Goal: Task Accomplishment & Management: Use online tool/utility

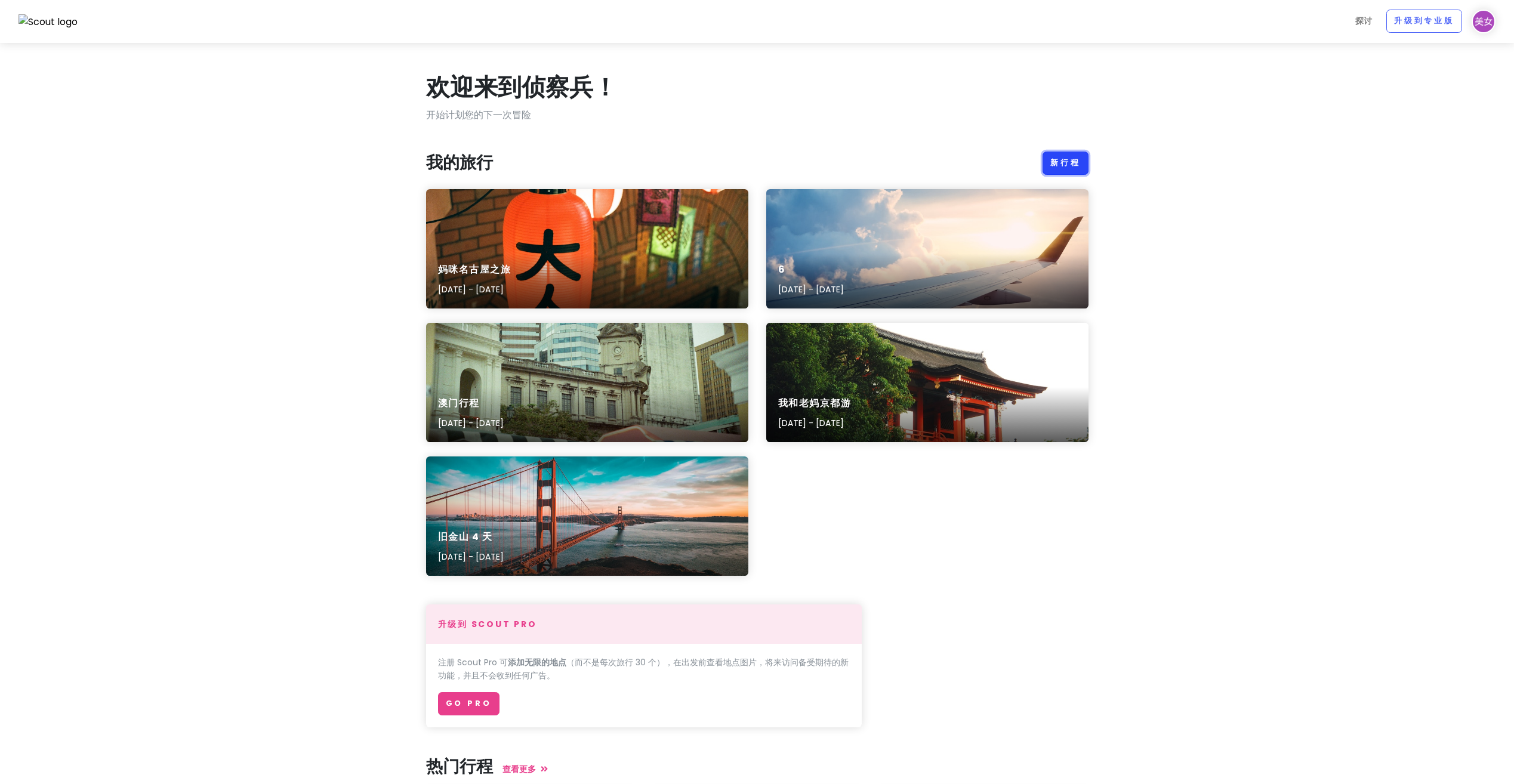
click at [1062, 160] on link "新行程" at bounding box center [1066, 163] width 46 height 23
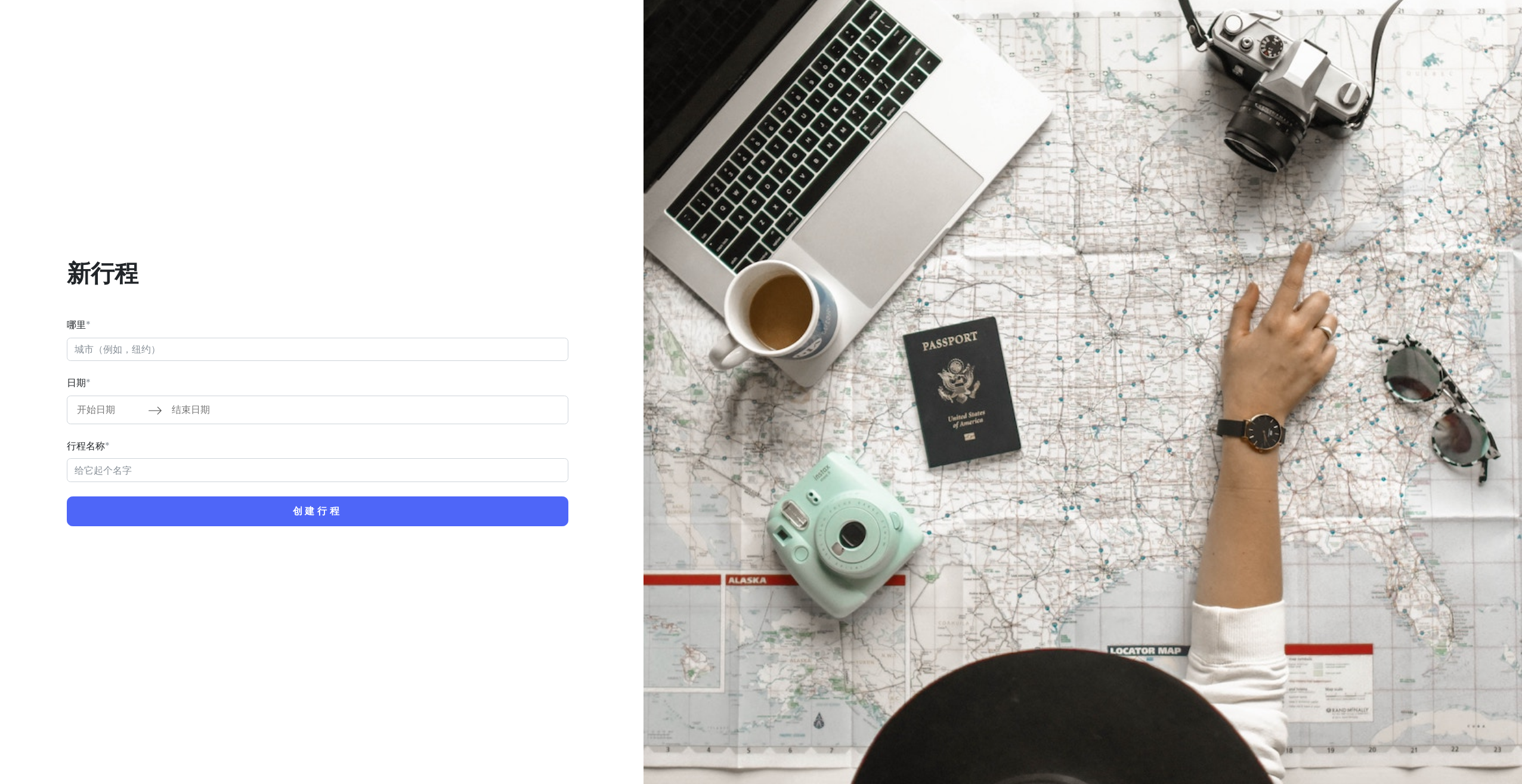
click at [323, 357] on input "哪里 *" at bounding box center [318, 350] width 502 height 24
type input "[GEOGRAPHIC_DATA]"
type input "[GEOGRAPHIC_DATA] Trip"
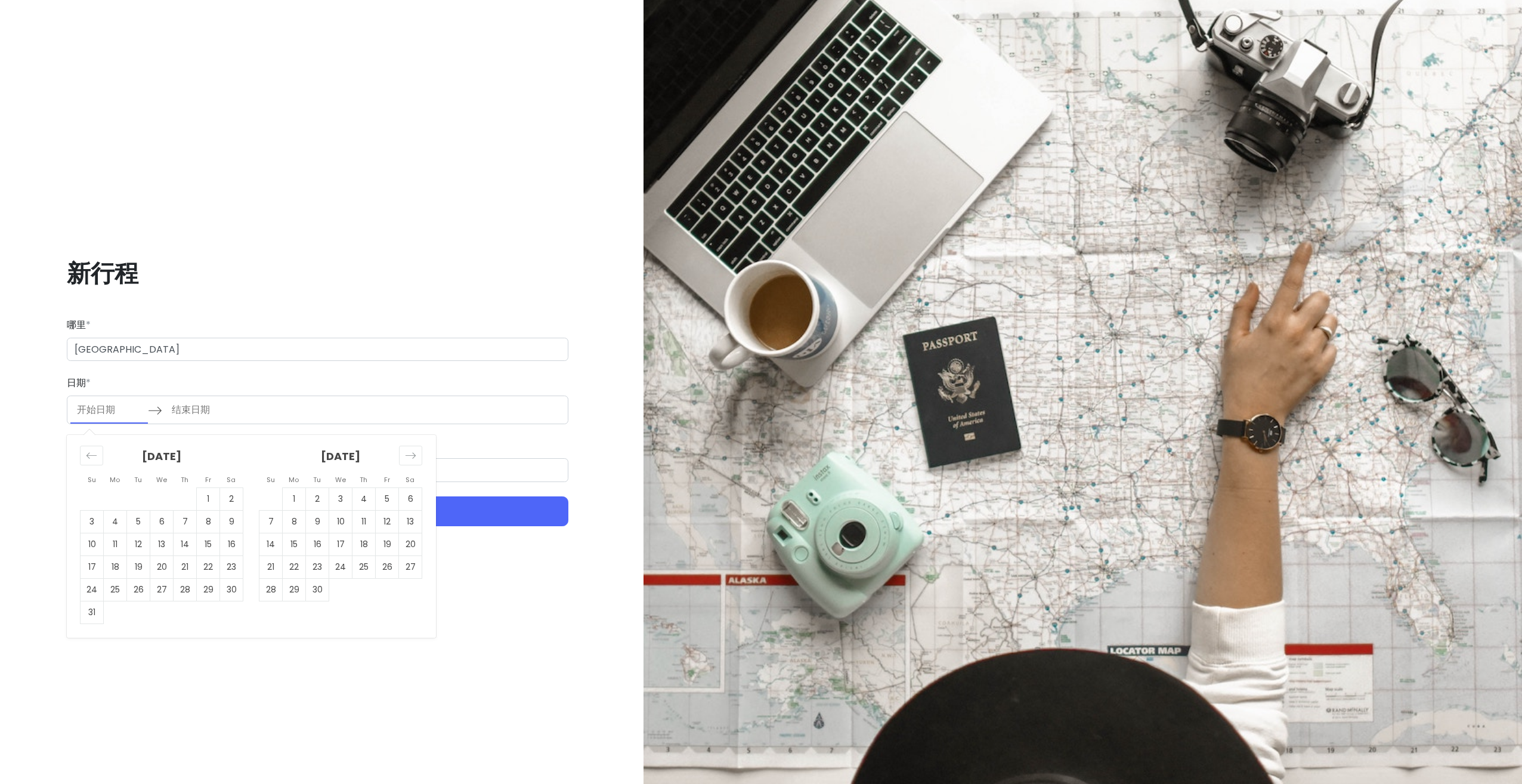
click at [106, 416] on input "开始日期" at bounding box center [109, 409] width 77 height 27
click at [89, 456] on icon "向后移动以切换到上个月。" at bounding box center [92, 455] width 11 height 11
click at [402, 455] on div "继续切换到下个月。" at bounding box center [410, 456] width 23 height 20
click at [359, 498] on td "4" at bounding box center [364, 499] width 23 height 22
type input "[DATE]"
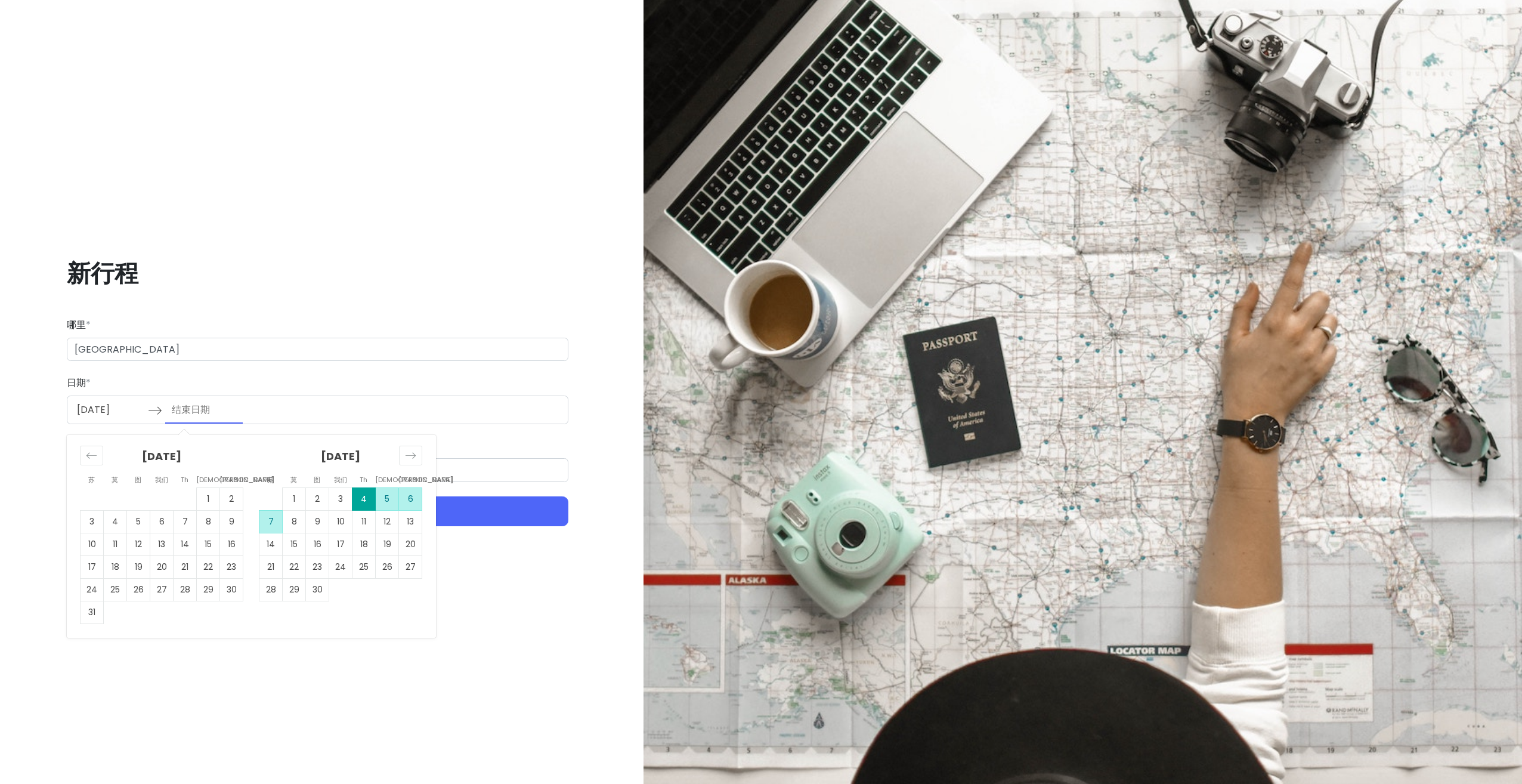
click at [272, 519] on td "7" at bounding box center [271, 521] width 23 height 22
type input "[DATE]"
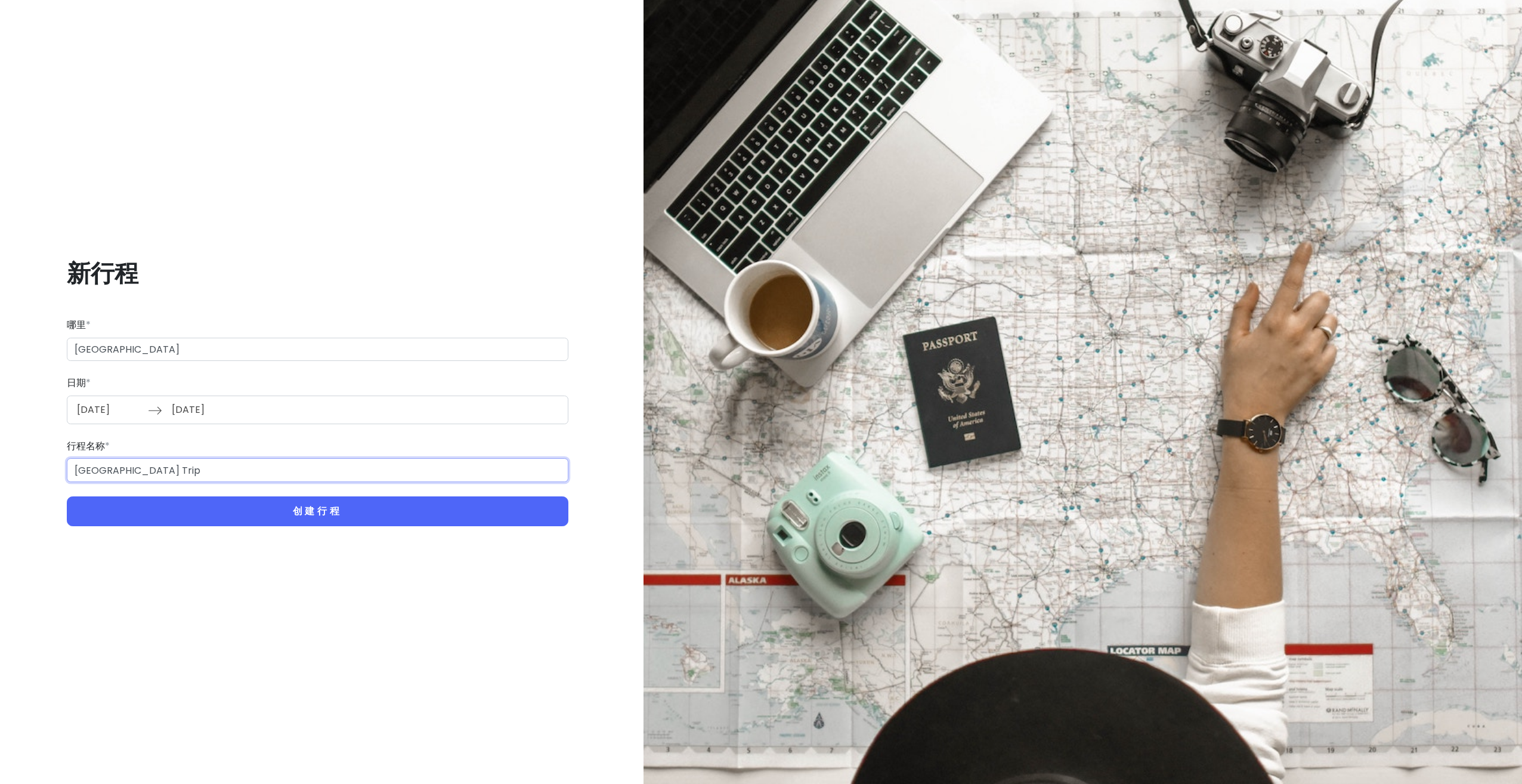
drag, startPoint x: 149, startPoint y: 475, endPoint x: 50, endPoint y: 476, distance: 99.0
click at [50, 476] on div "新行程 哪里 * 中国[GEOGRAPHIC_DATA] 日期 * [DATE] 向前导航以与日历交互并选择日期。按问号键获取用于更改日期的键盘快捷键。 [D…" at bounding box center [317, 392] width 616 height 326
type input "[PERSON_NAME]"
type input "三人行"
click at [67, 496] on button "创建行程" at bounding box center [318, 511] width 502 height 30
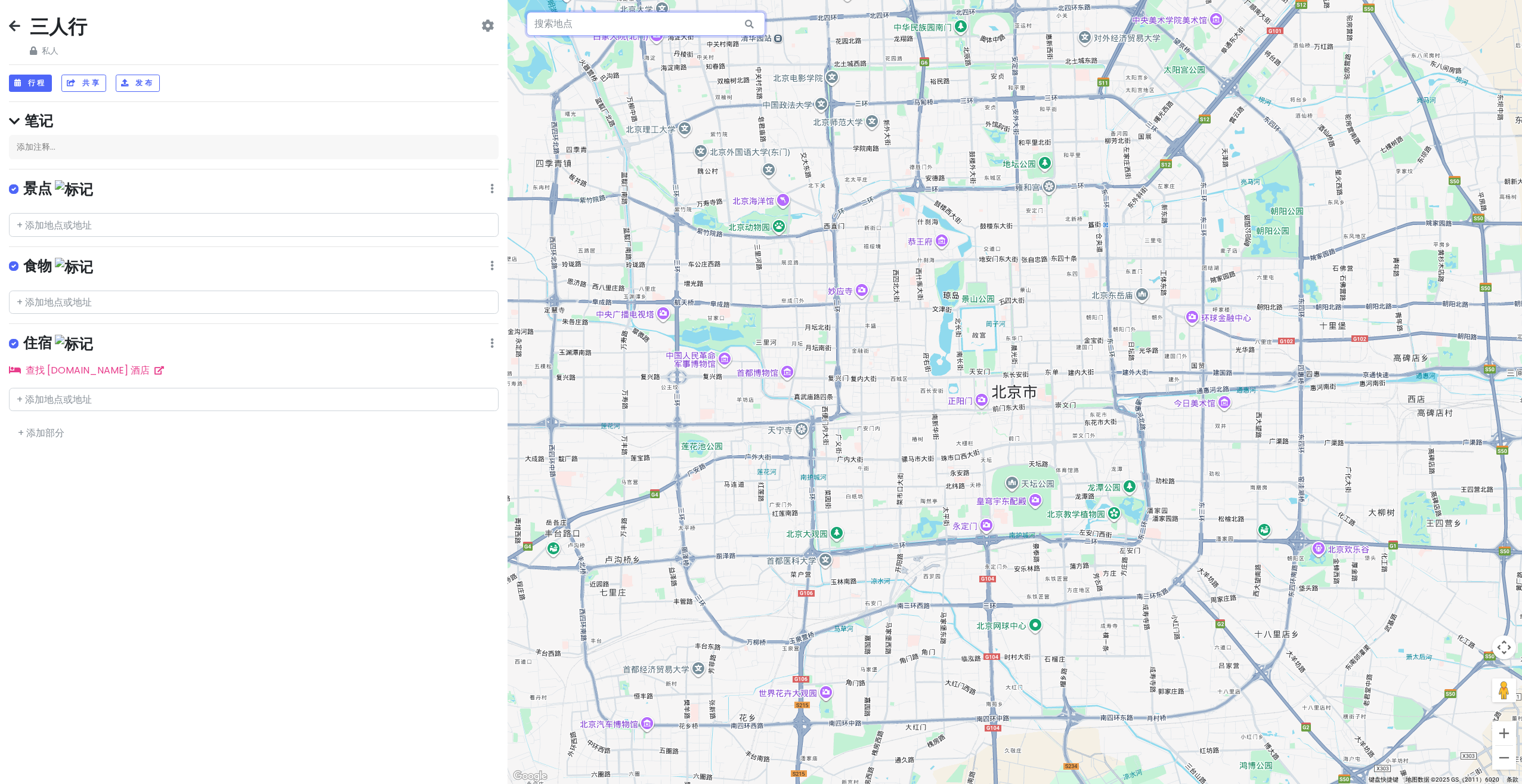
click at [528, 144] on div "键盘快捷键 地图数据 地图数据 ©2025 GS（2011）6020 地图数据 ©2025 GS（2011）6020 1 公里 点击可在公制单位和英制单位之间…" at bounding box center [1014, 392] width 1014 height 784
click at [341, 390] on input "text" at bounding box center [253, 399] width 489 height 24
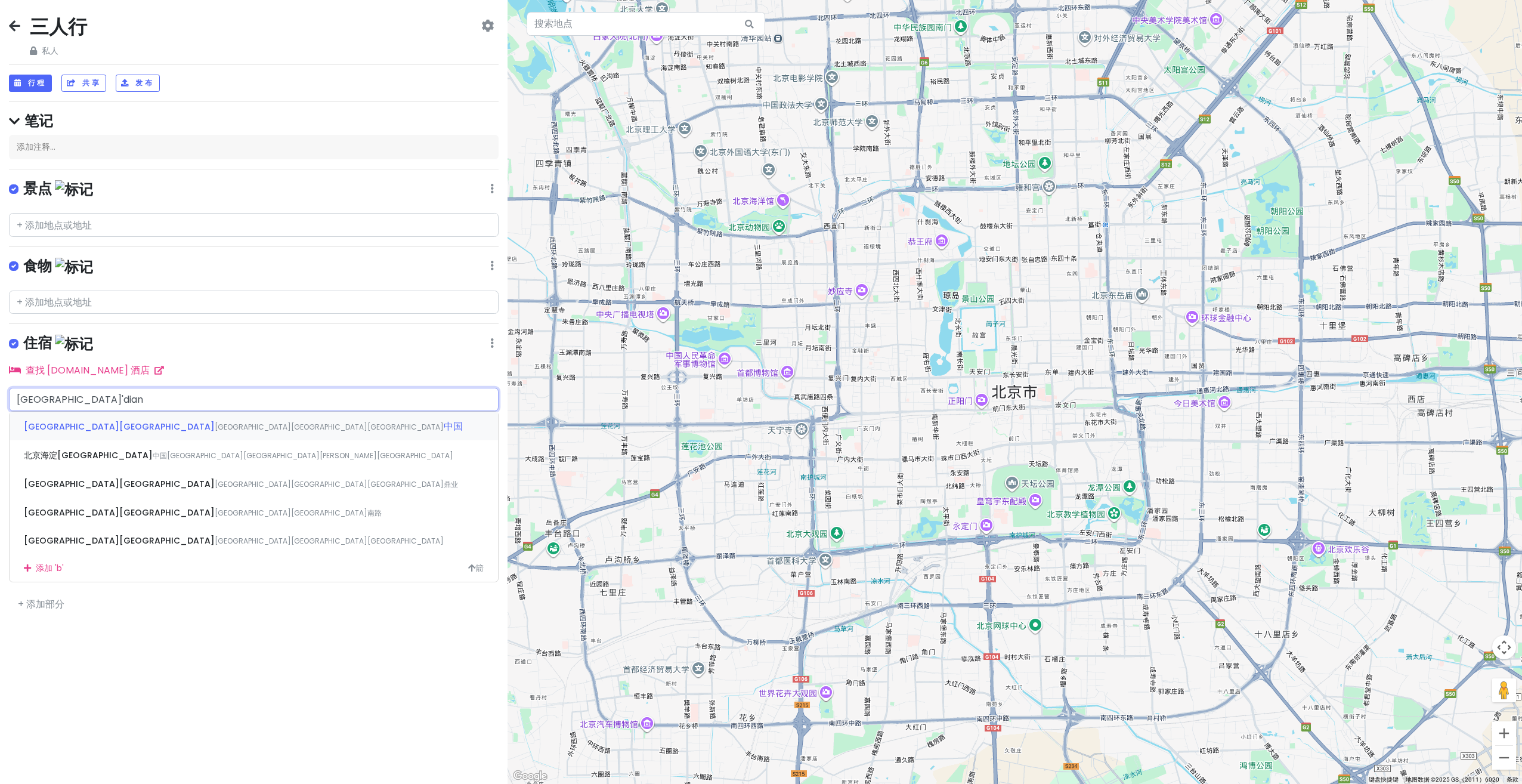
type input "[GEOGRAPHIC_DATA]"
click at [43, 563] on font "添加 'b" at bounding box center [49, 567] width 26 height 13
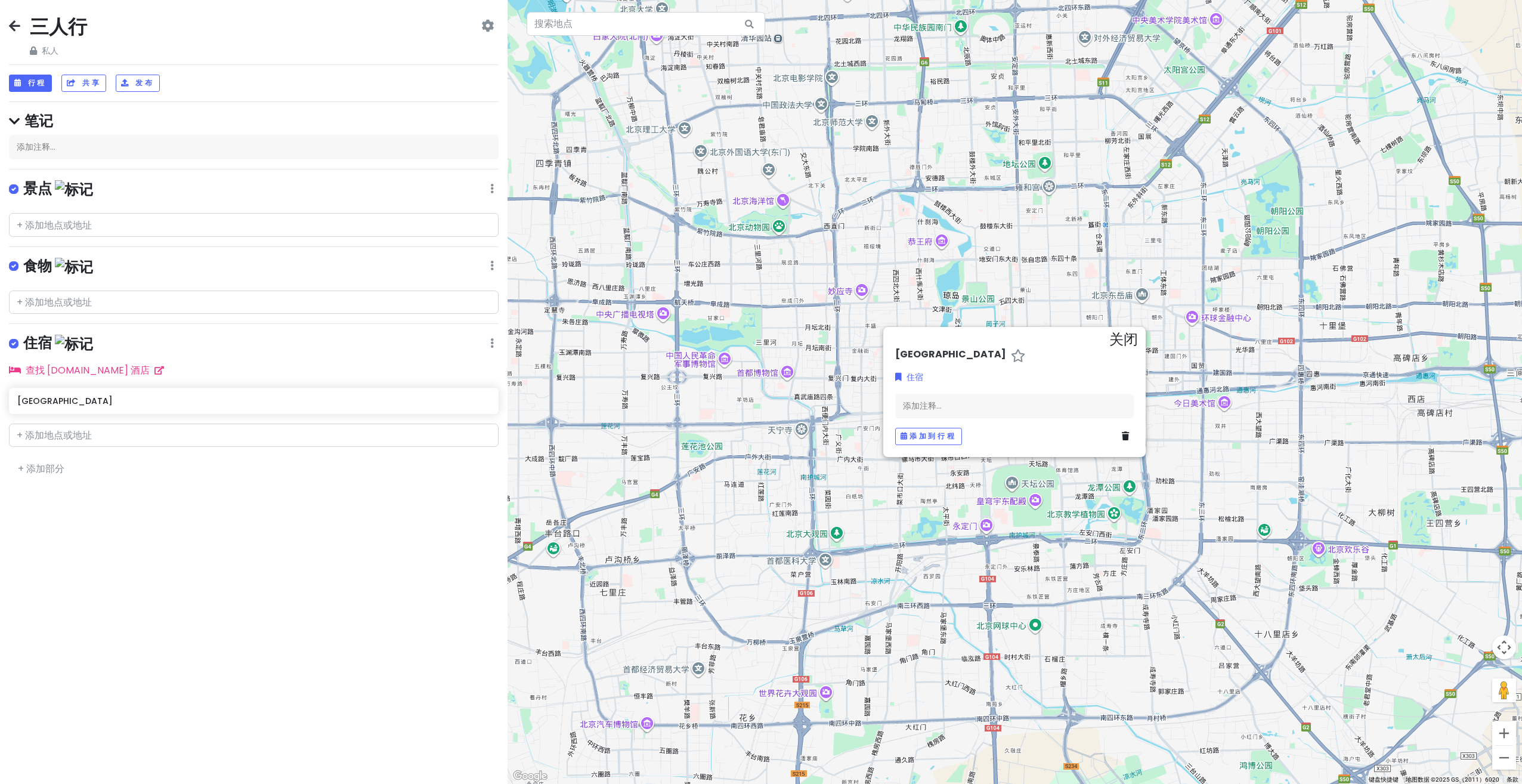
click at [823, 448] on div at bounding box center [1014, 392] width 1014 height 784
click at [947, 350] on h6 "[GEOGRAPHIC_DATA]" at bounding box center [951, 355] width 111 height 12
drag, startPoint x: 762, startPoint y: 435, endPoint x: 667, endPoint y: 432, distance: 95.0
click at [666, 433] on div at bounding box center [1014, 392] width 1014 height 784
click at [1121, 436] on div "添加到行程" at bounding box center [1014, 436] width 238 height 17
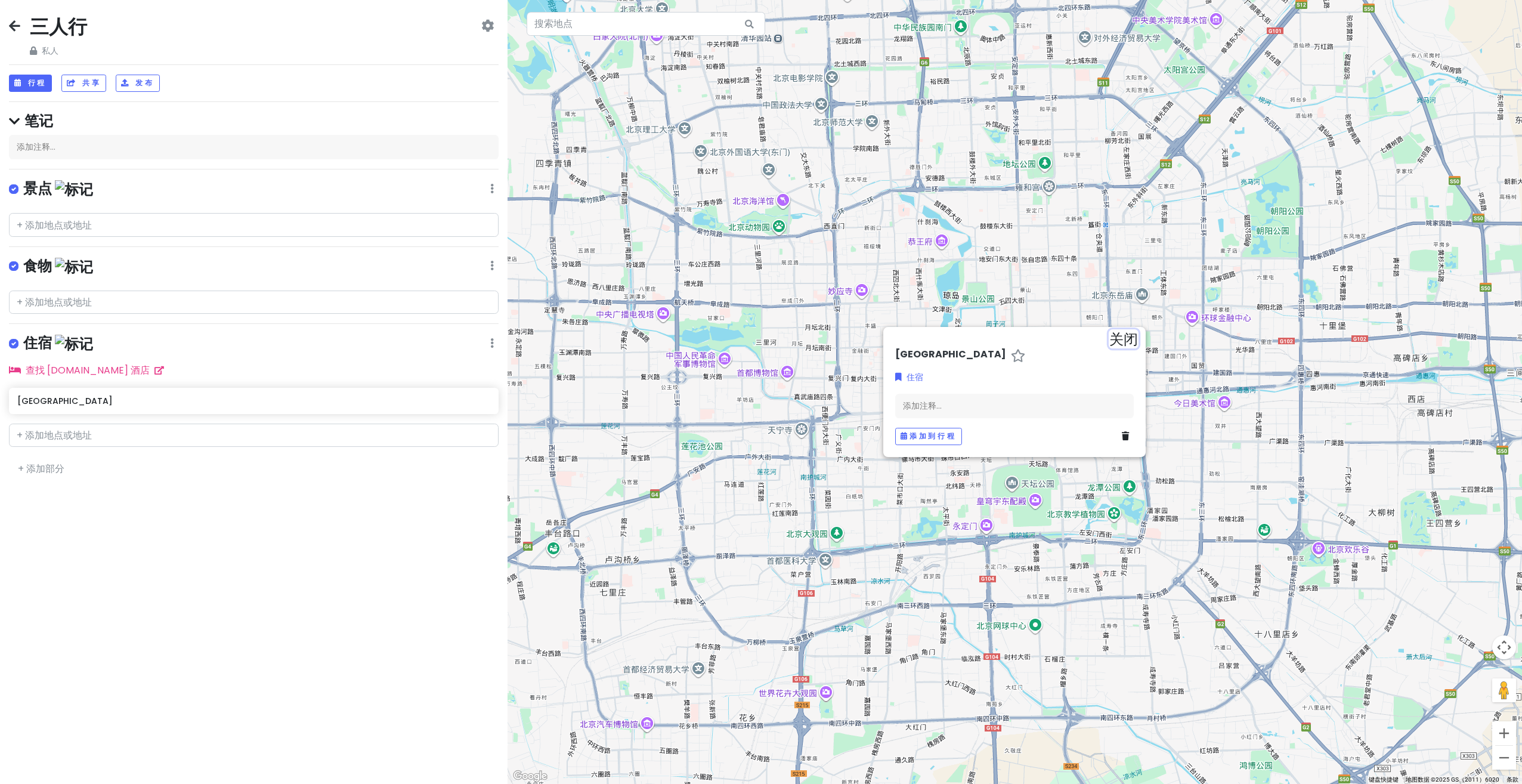
click at [1124, 340] on icon "关闭" at bounding box center [1124, 336] width 29 height 14
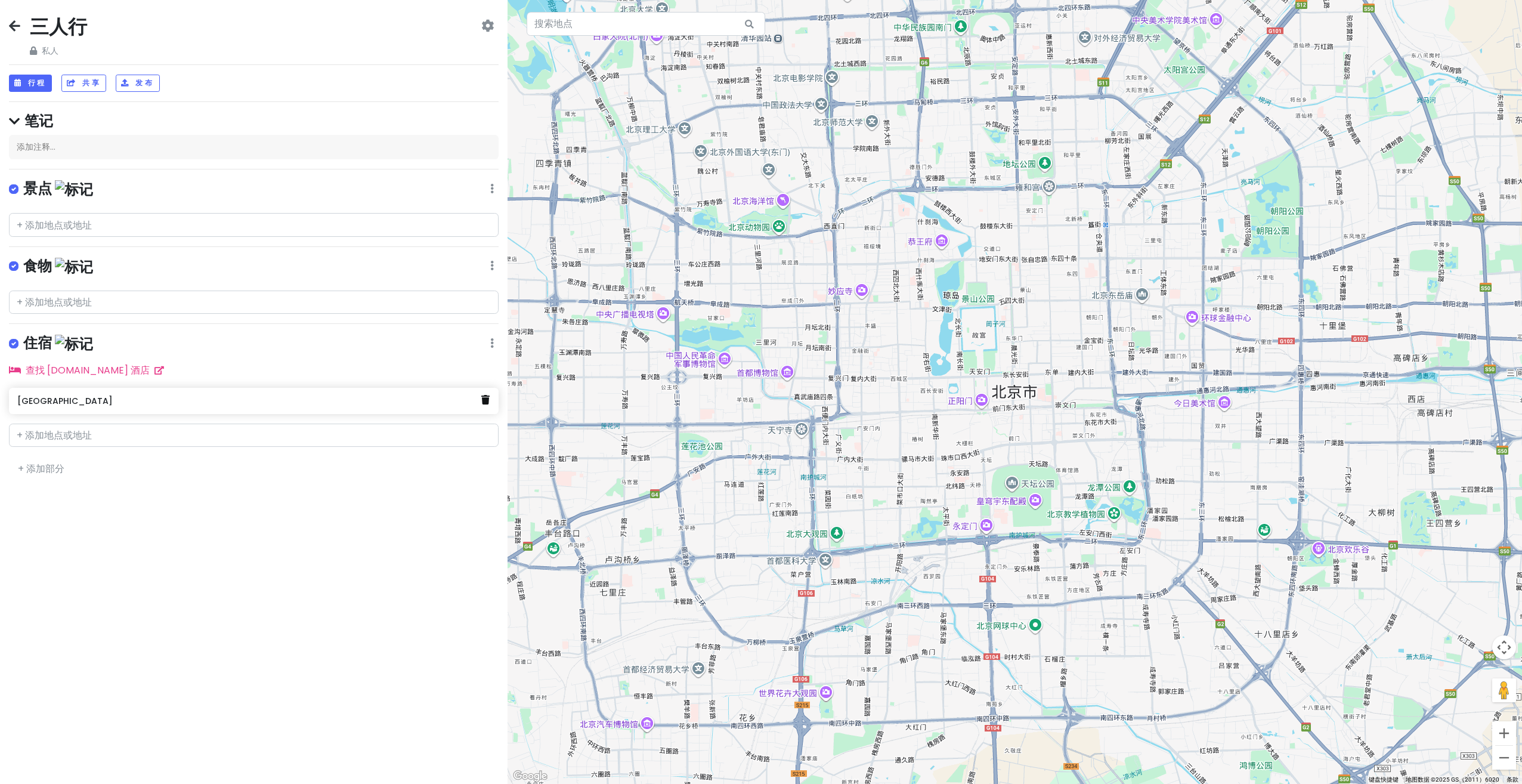
click at [486, 401] on link at bounding box center [485, 400] width 8 height 16
click at [271, 388] on input "text" at bounding box center [253, 399] width 489 height 24
click at [273, 391] on input "text" at bounding box center [253, 399] width 489 height 24
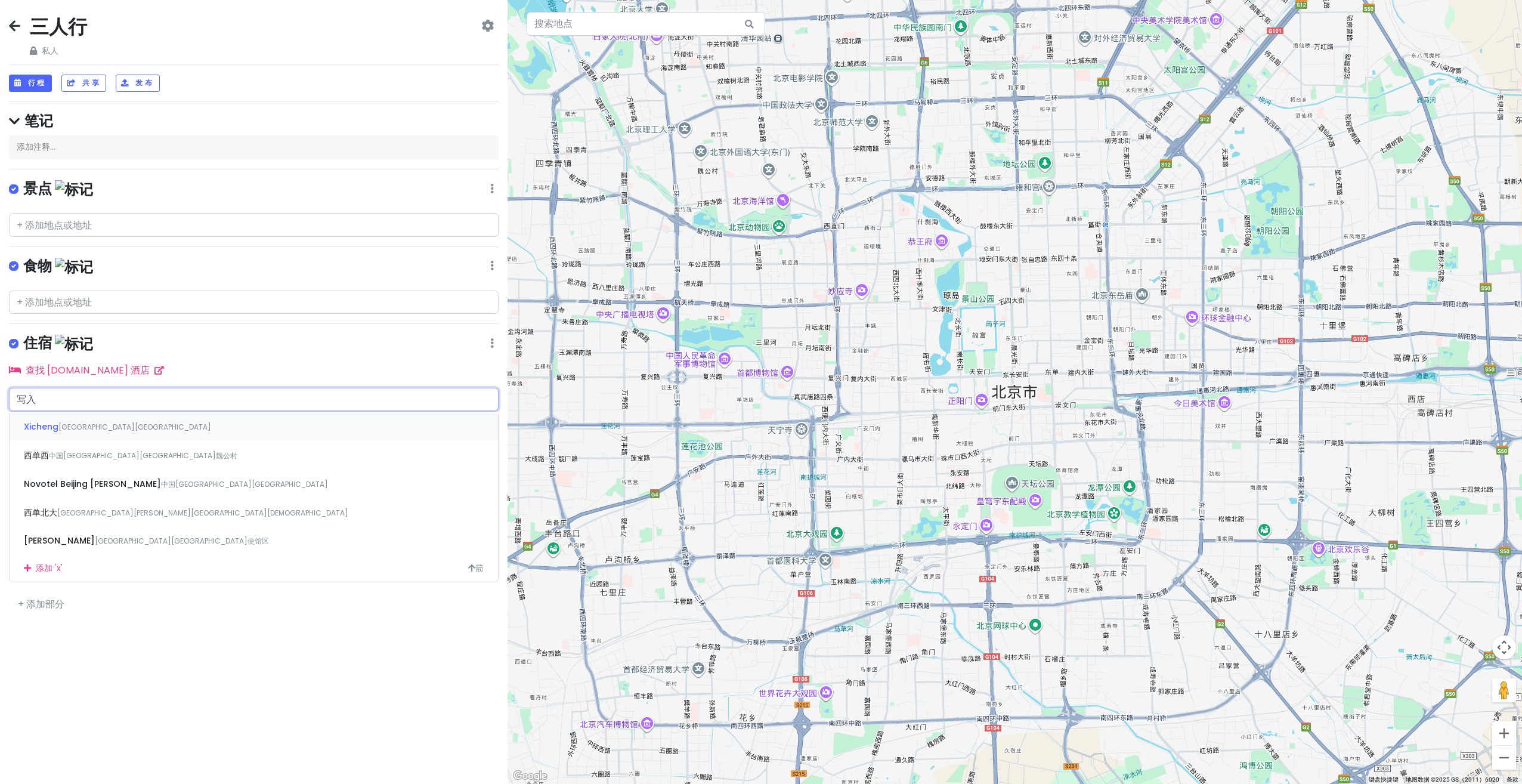
type input "写"
type input "[GEOGRAPHIC_DATA]"
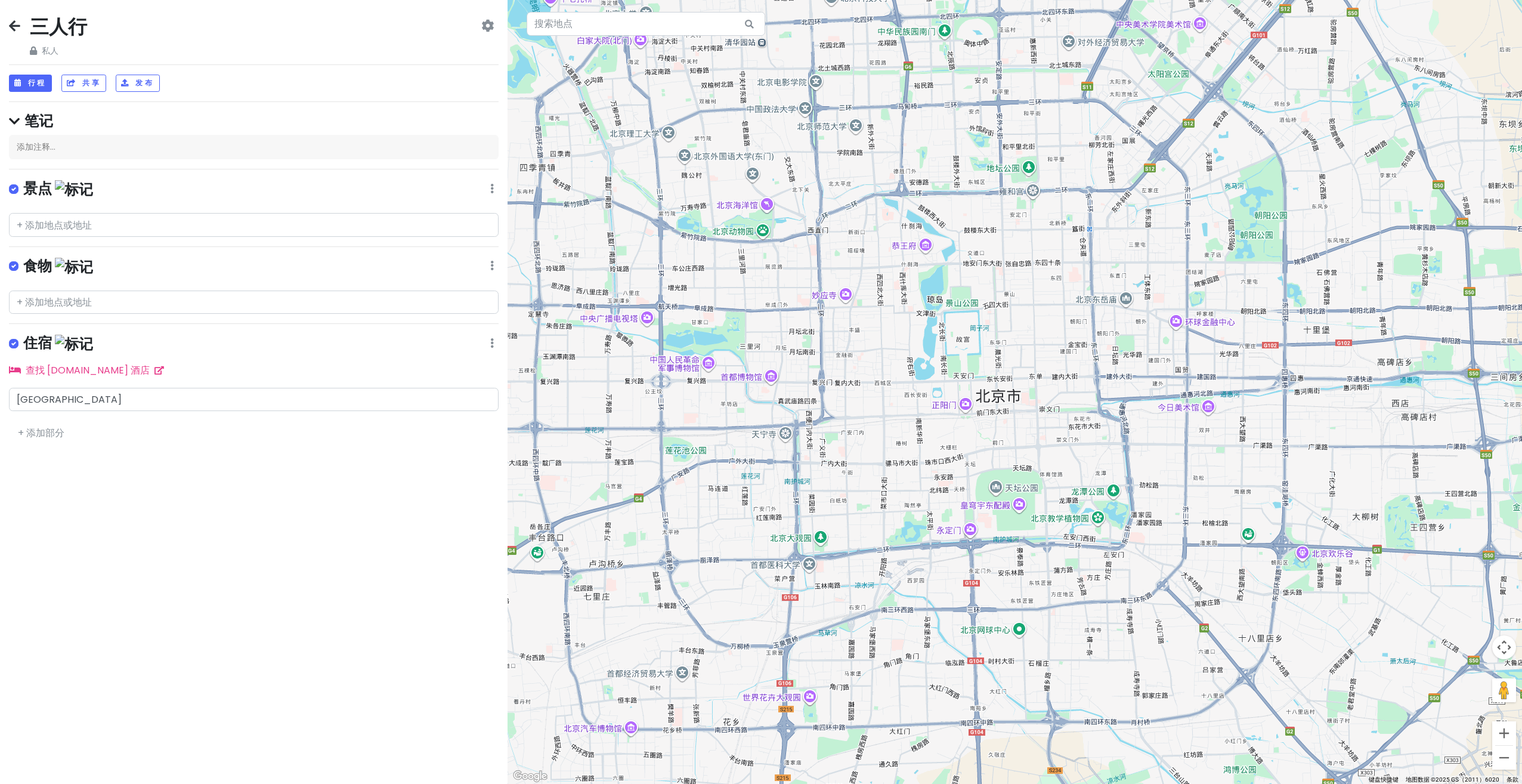
drag, startPoint x: 1065, startPoint y: 380, endPoint x: 888, endPoint y: 360, distance: 178.1
click at [888, 360] on div at bounding box center [1014, 392] width 1014 height 784
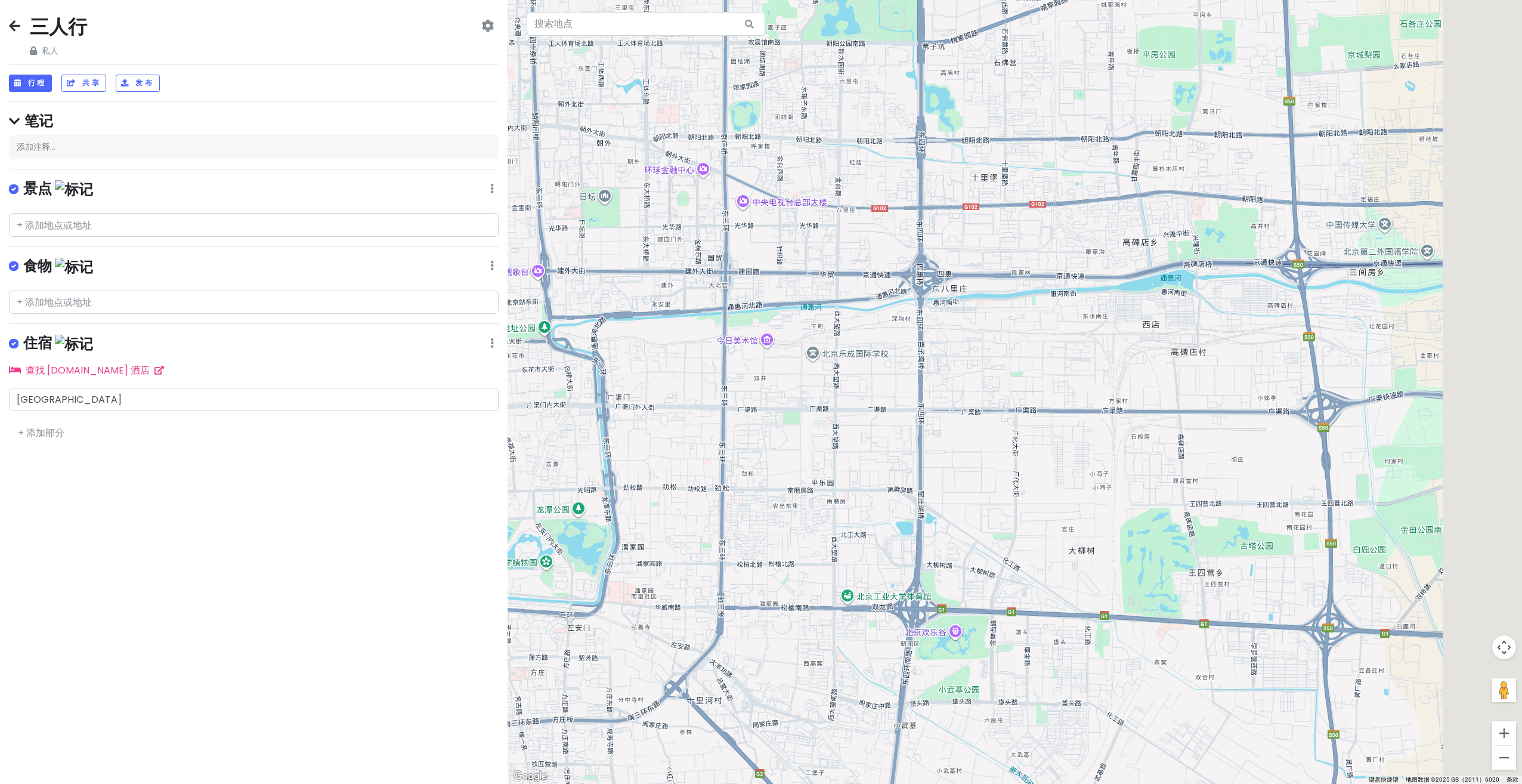
drag, startPoint x: 1082, startPoint y: 380, endPoint x: 798, endPoint y: 404, distance: 285.0
click at [808, 402] on div at bounding box center [1014, 392] width 1014 height 784
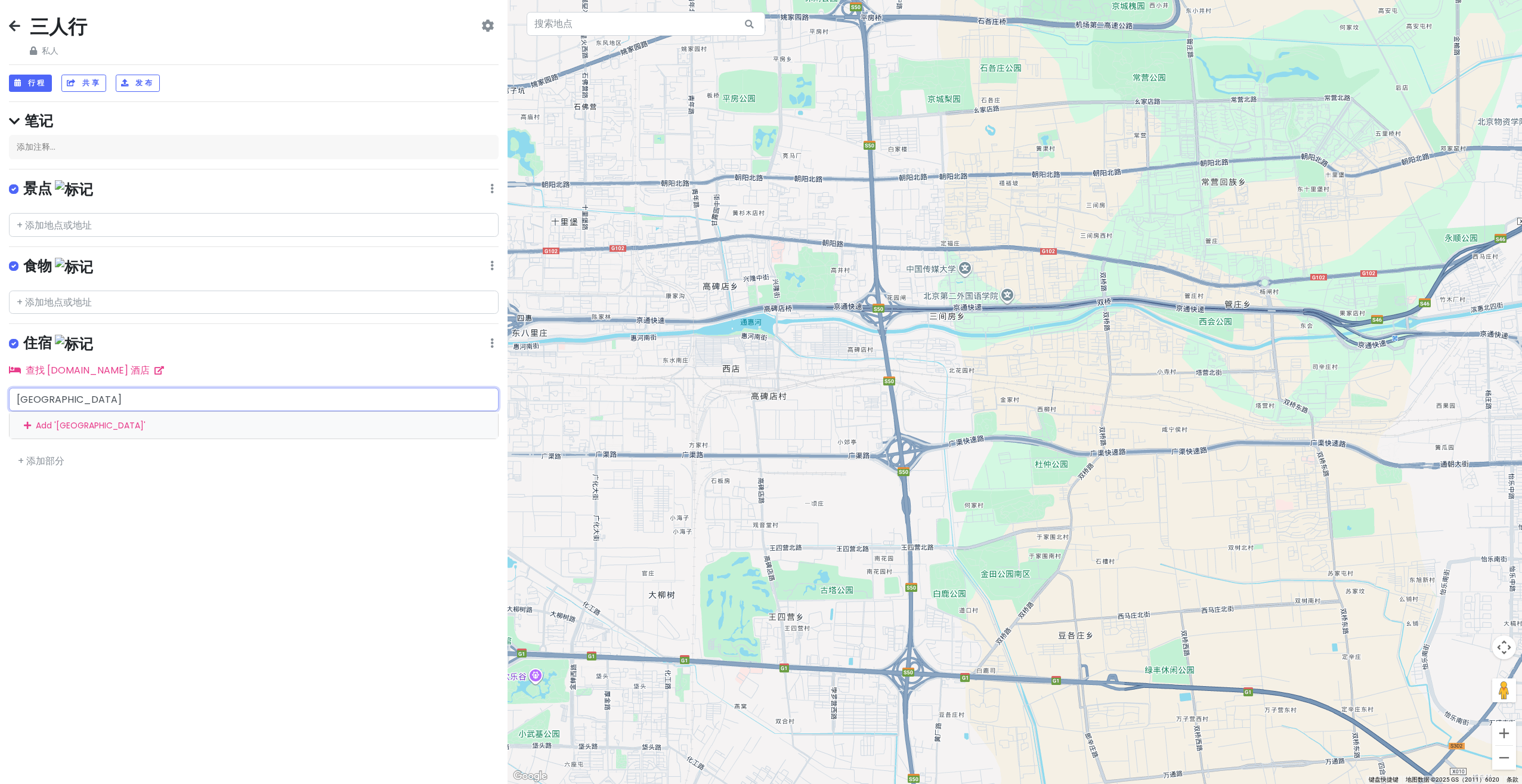
drag, startPoint x: 105, startPoint y: 396, endPoint x: 17, endPoint y: 397, distance: 88.0
click at [0, 399] on html "三人行 私人 Change Dates Make a Copy Delete Trip Go Pro ⚡️ Give Feedback 💡 Support S…" at bounding box center [761, 392] width 1522 height 784
click at [110, 363] on font "查找 [DOMAIN_NAME] 酒店" at bounding box center [87, 370] width 124 height 14
click at [107, 223] on input "text" at bounding box center [253, 225] width 489 height 24
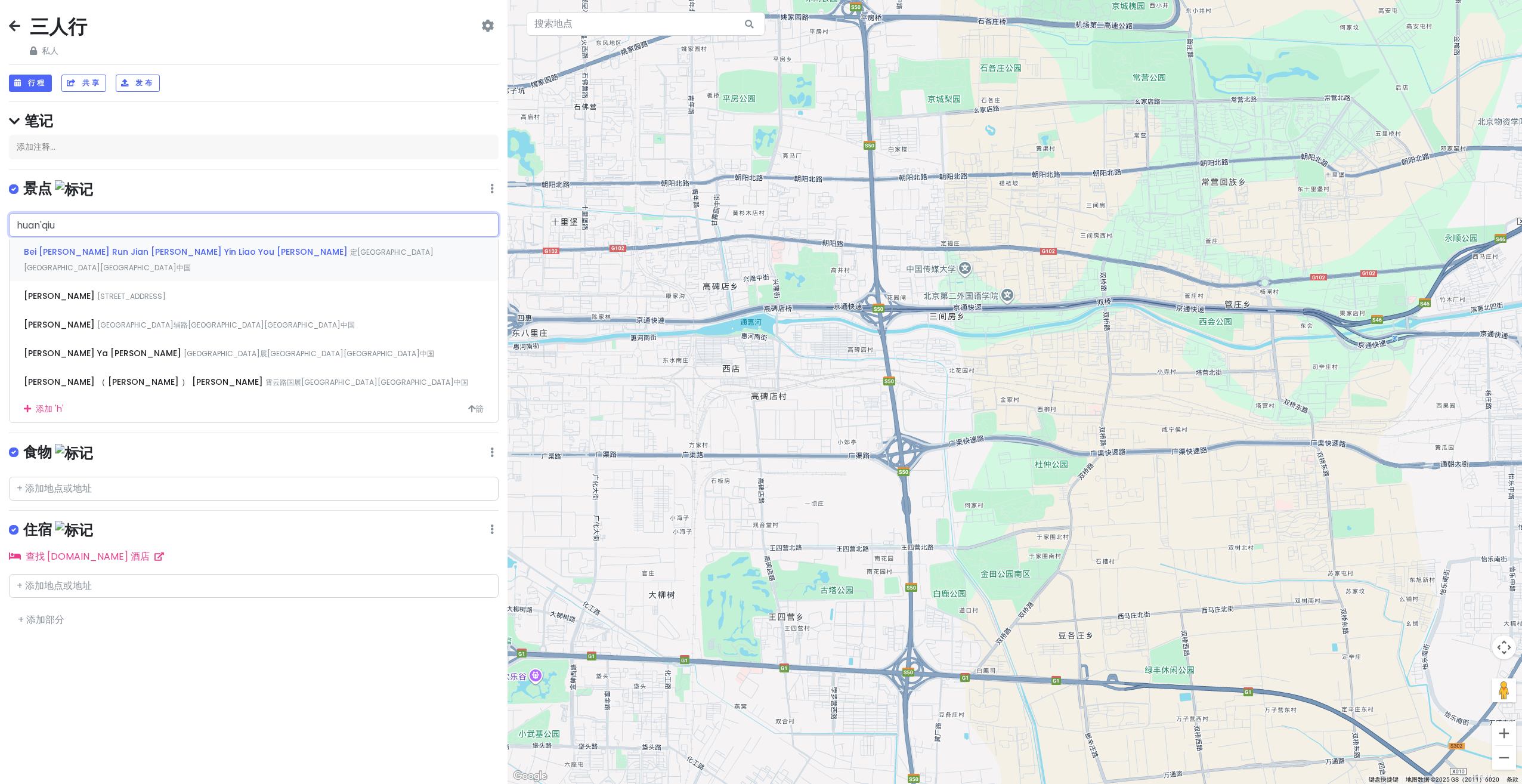
type input "环球"
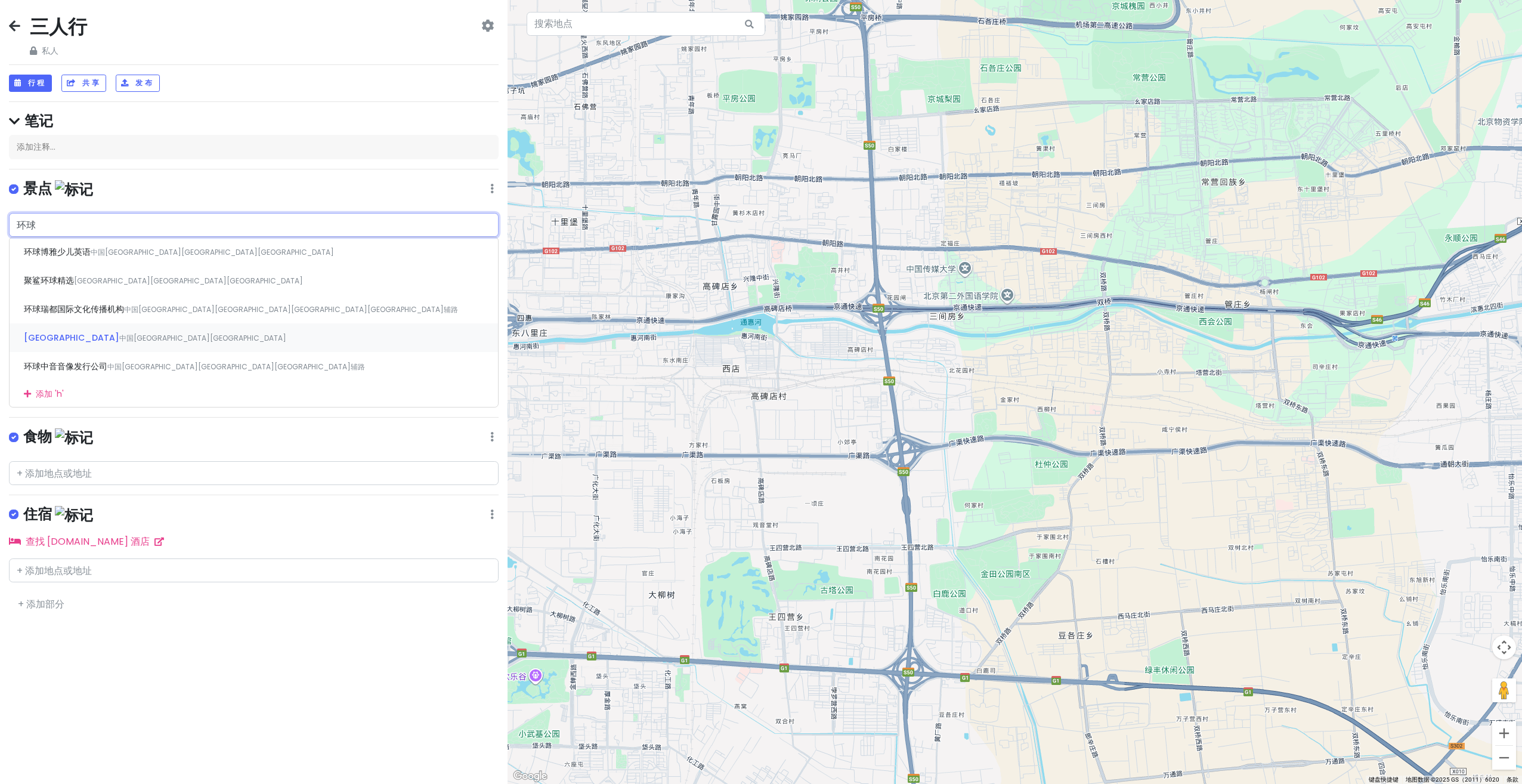
click at [134, 328] on div "[GEOGRAPHIC_DATA] 中国[GEOGRAPHIC_DATA][GEOGRAPHIC_DATA]" at bounding box center [253, 338] width 489 height 29
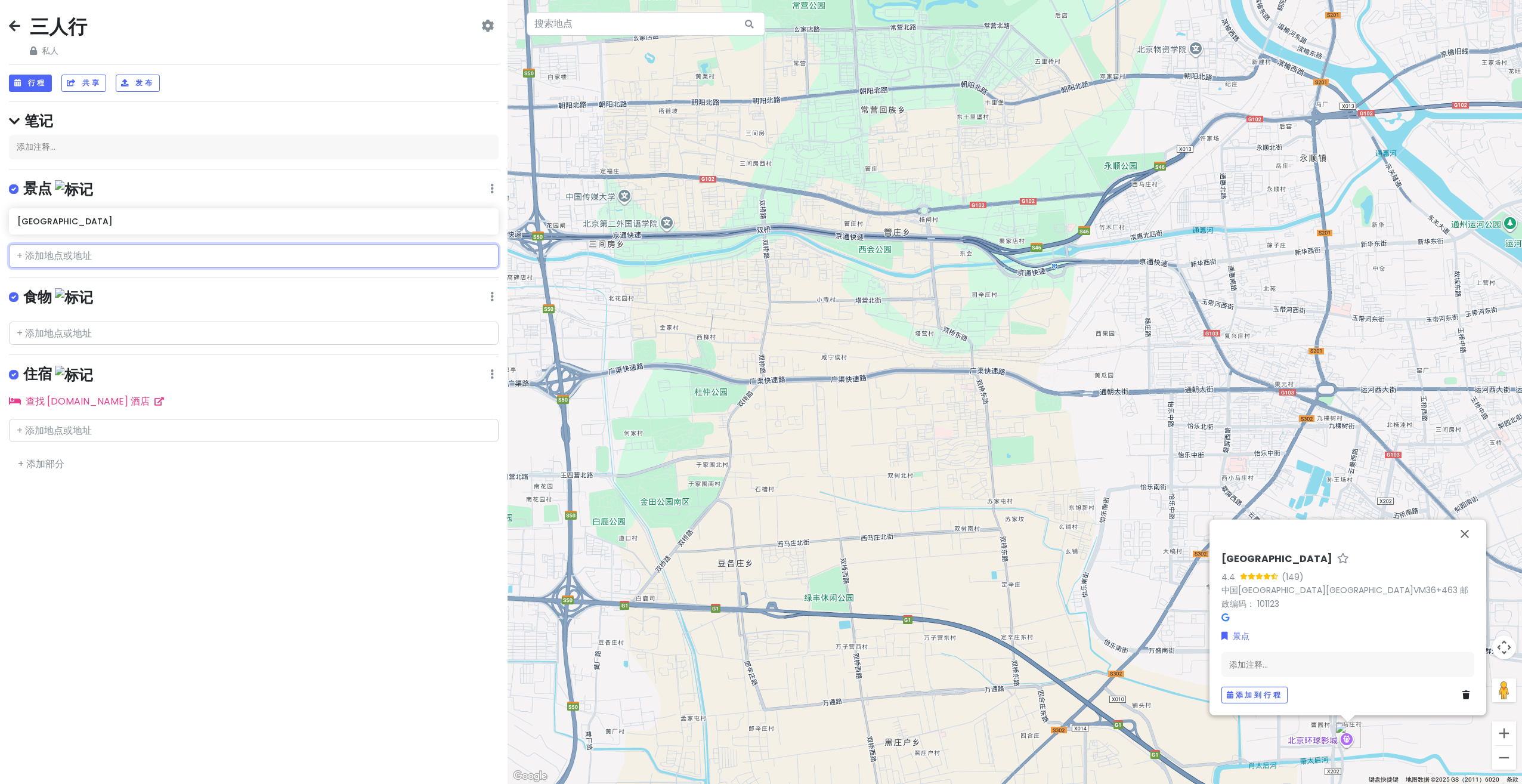
click at [117, 248] on input "text" at bounding box center [253, 256] width 489 height 24
type input "天安门"
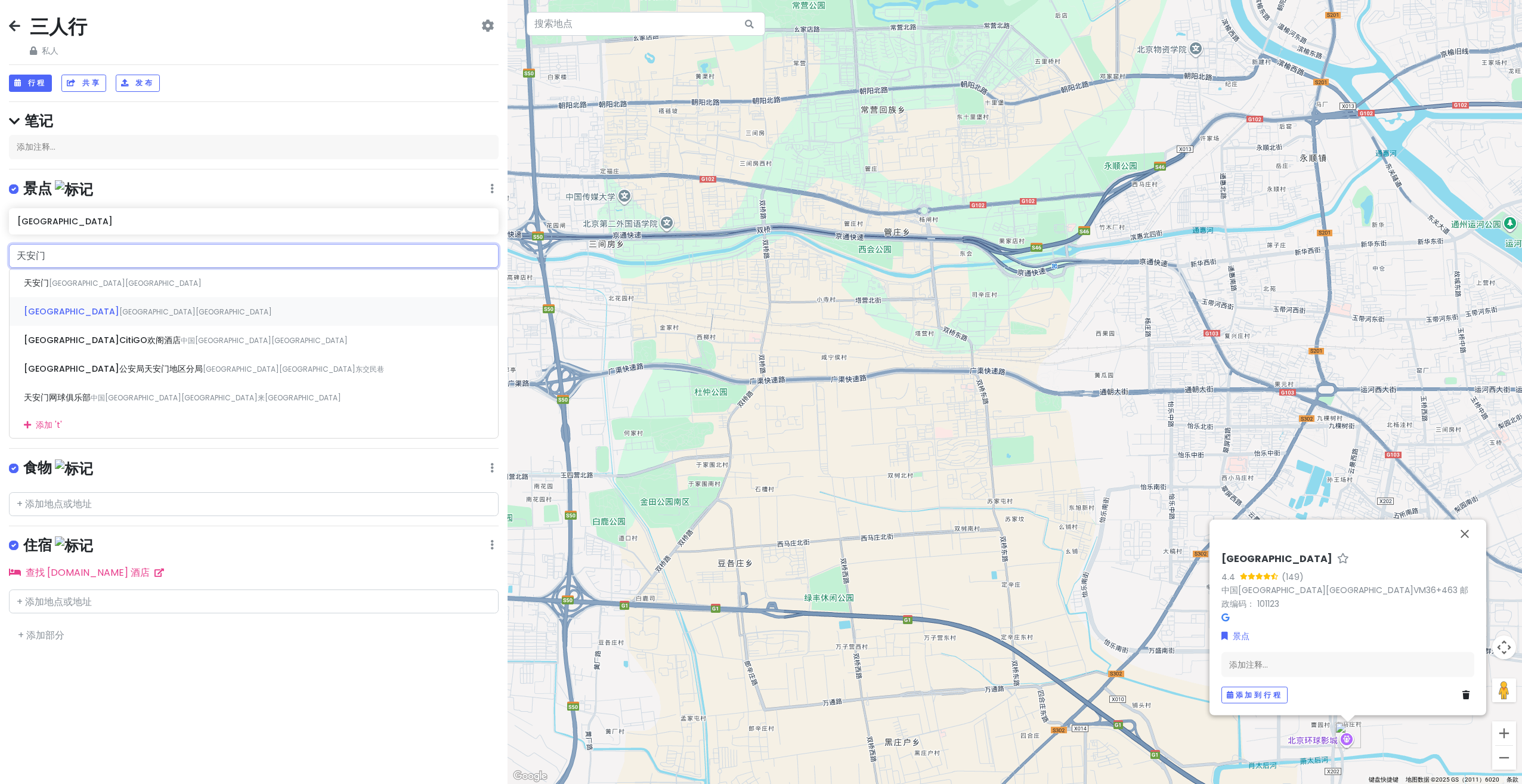
click at [129, 310] on span "[GEOGRAPHIC_DATA][GEOGRAPHIC_DATA]" at bounding box center [195, 311] width 153 height 10
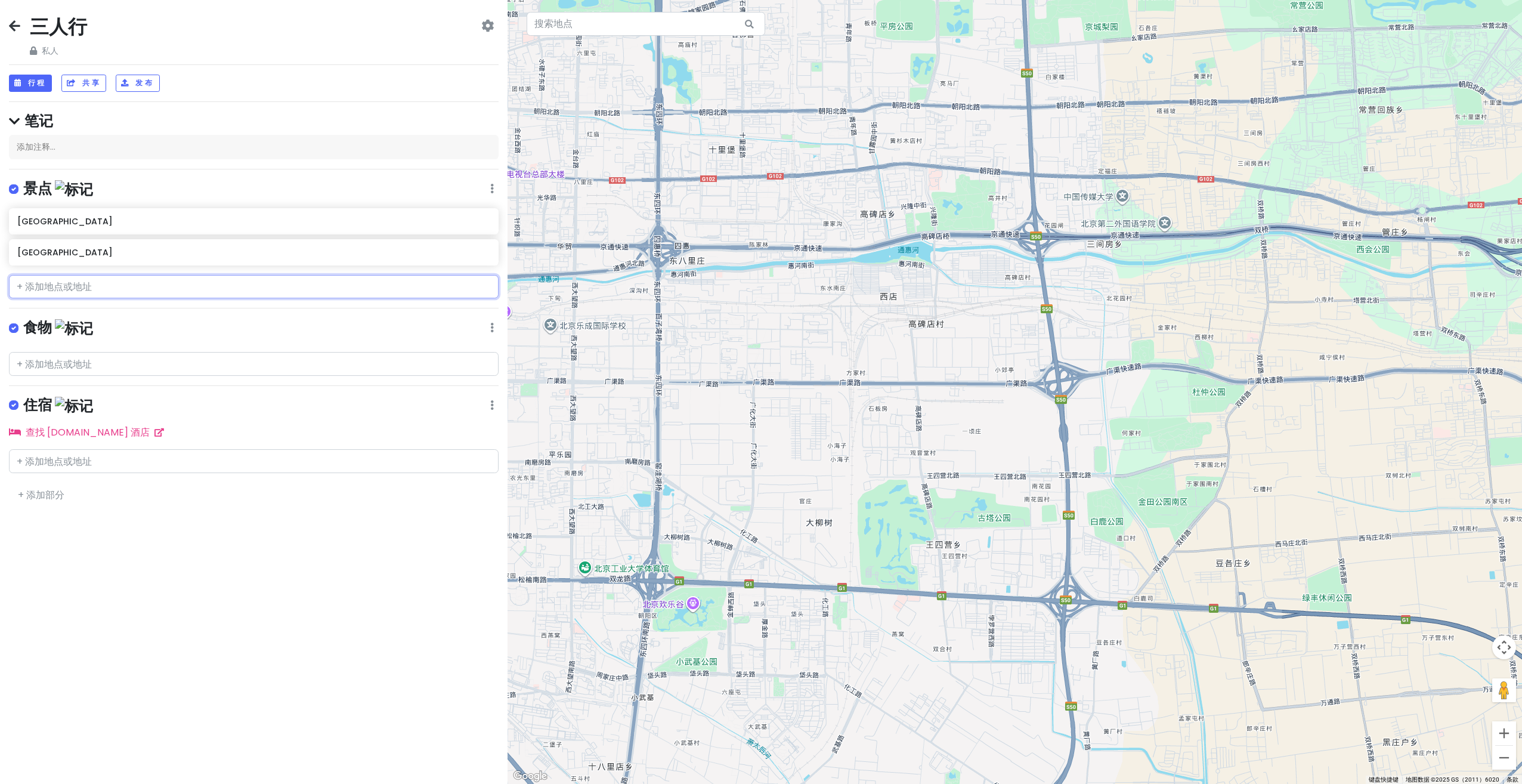
click at [133, 288] on input "text" at bounding box center [253, 287] width 489 height 24
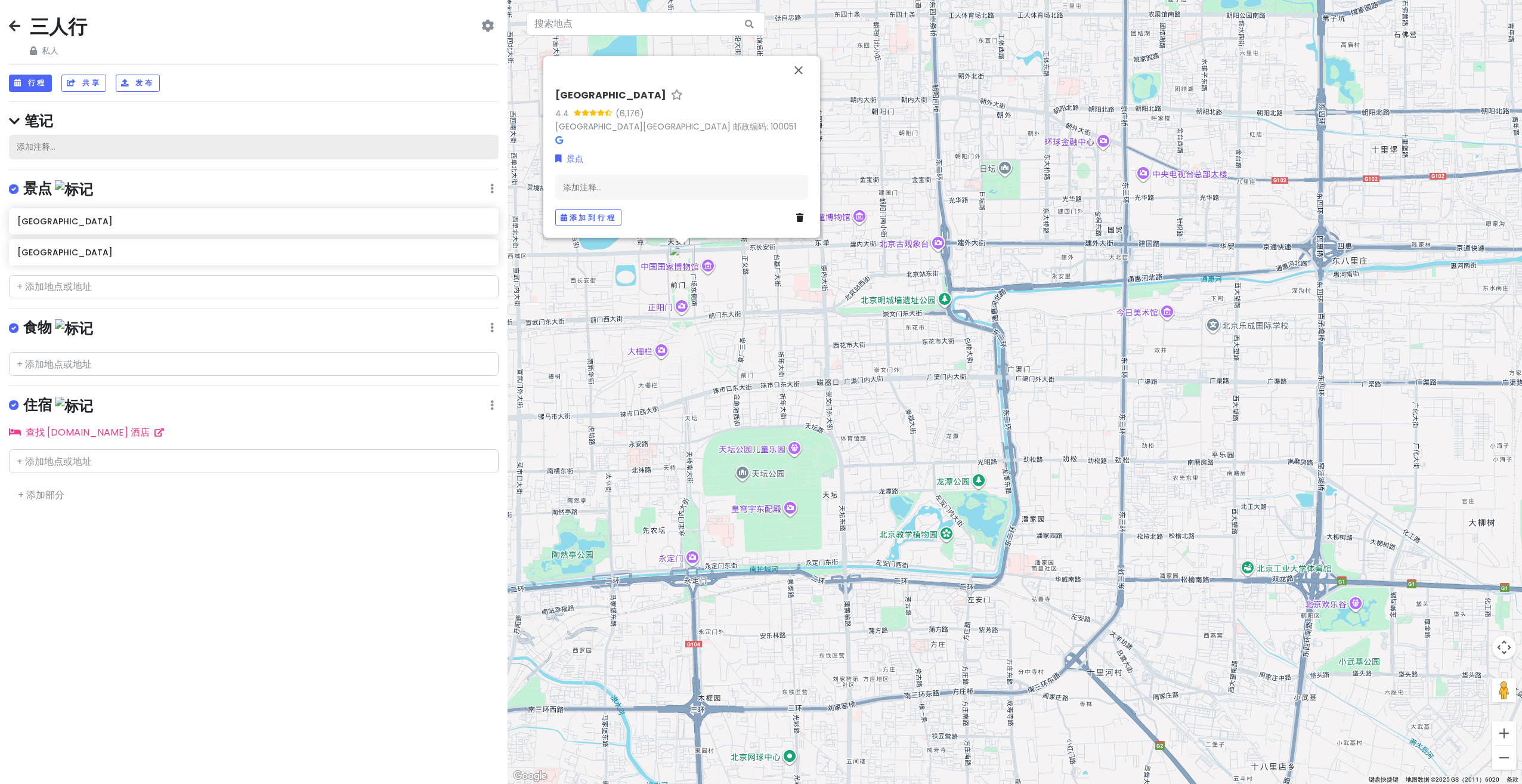
click at [107, 142] on div "添加注释..." at bounding box center [253, 147] width 489 height 25
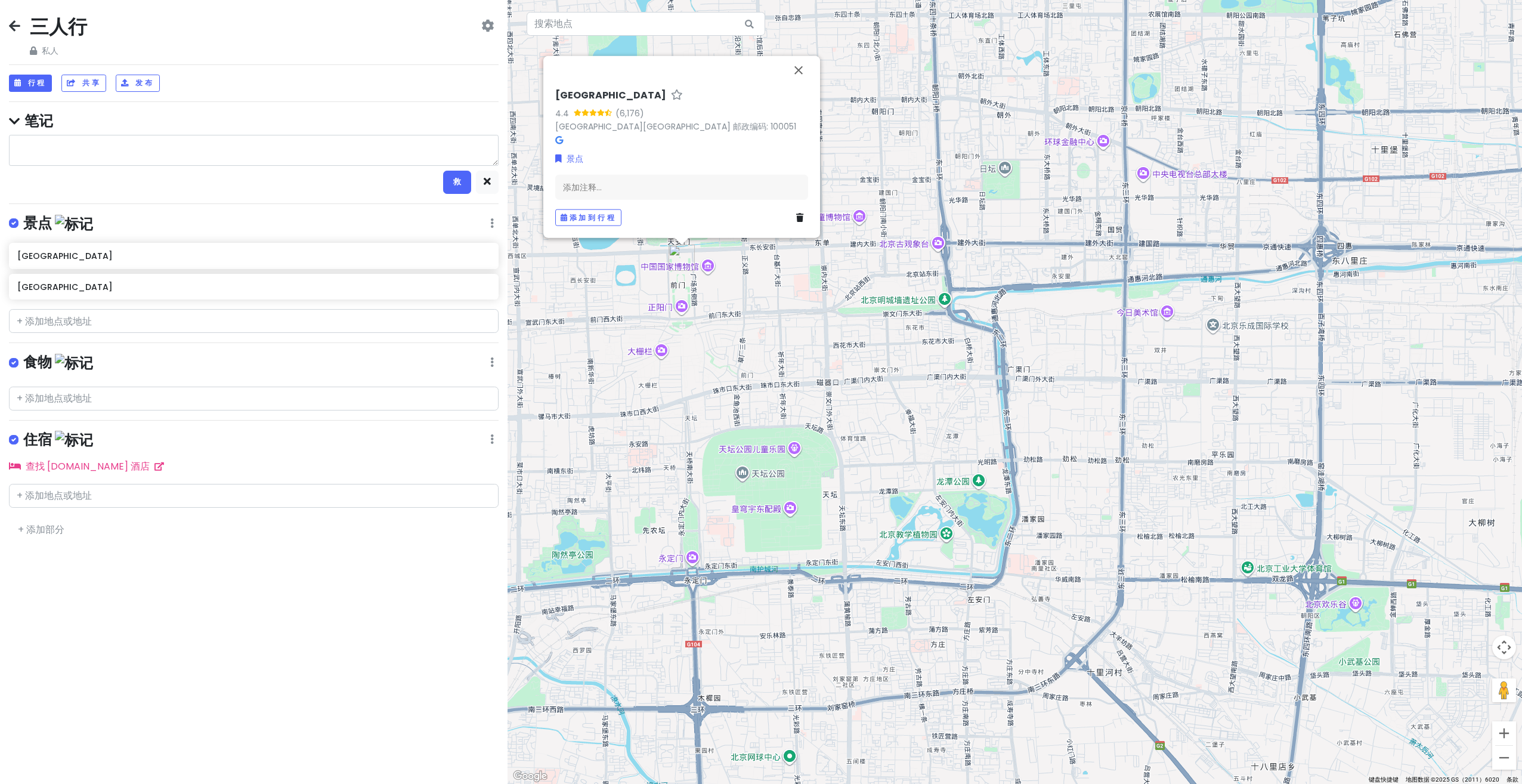
click at [87, 141] on textarea at bounding box center [253, 150] width 489 height 31
click at [218, 114] on h4 "笔记" at bounding box center [253, 121] width 489 height 19
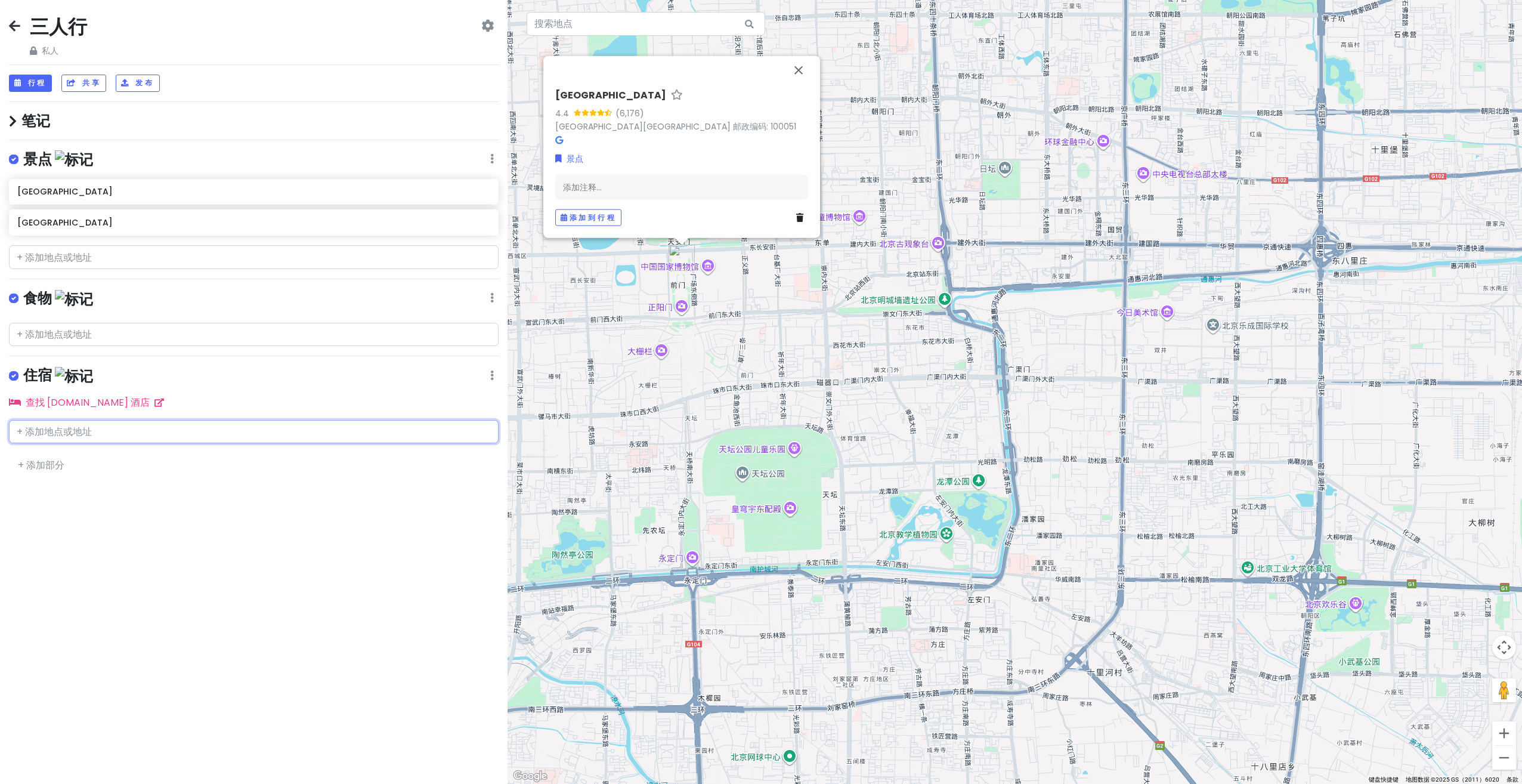
click at [132, 433] on input "text" at bounding box center [253, 432] width 489 height 24
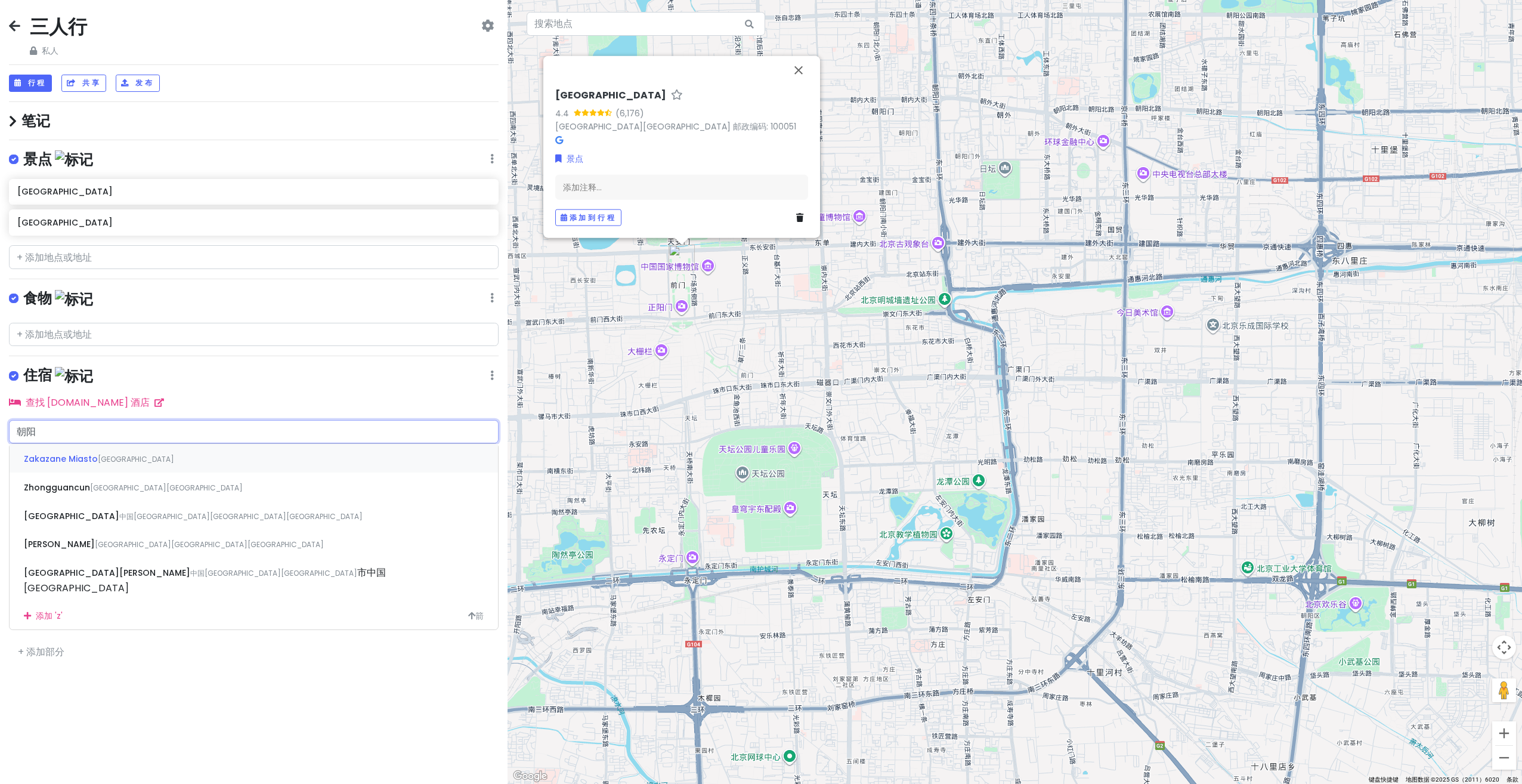
type input "朝"
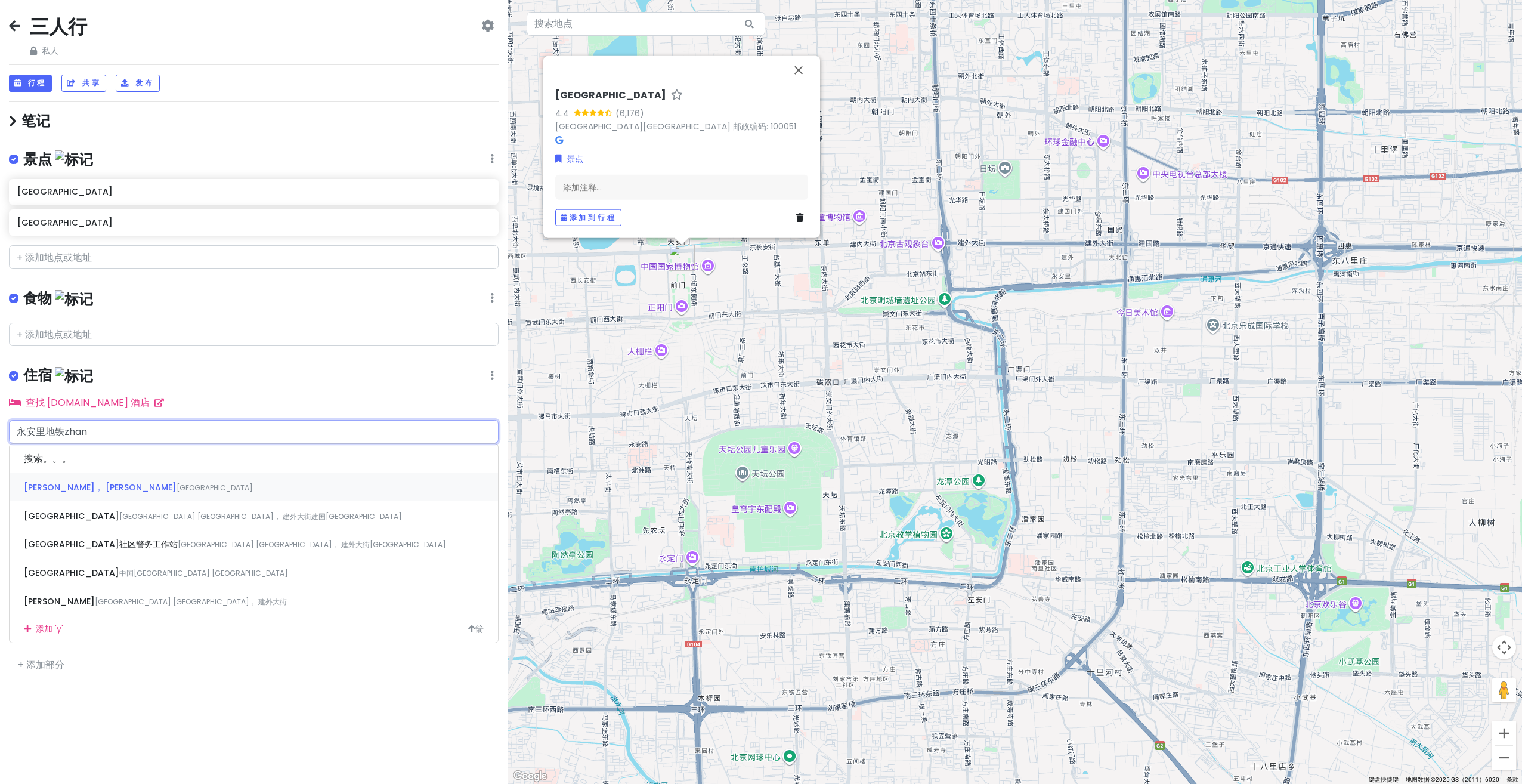
type input "[GEOGRAPHIC_DATA]"
drag, startPoint x: 73, startPoint y: 426, endPoint x: -2, endPoint y: 418, distance: 75.4
click at [0, 418] on html "三人行 私人 Change Dates Make a Copy Delete Trip Go Pro ⚡️ Give Feedback 💡 Support S…" at bounding box center [761, 392] width 1522 height 784
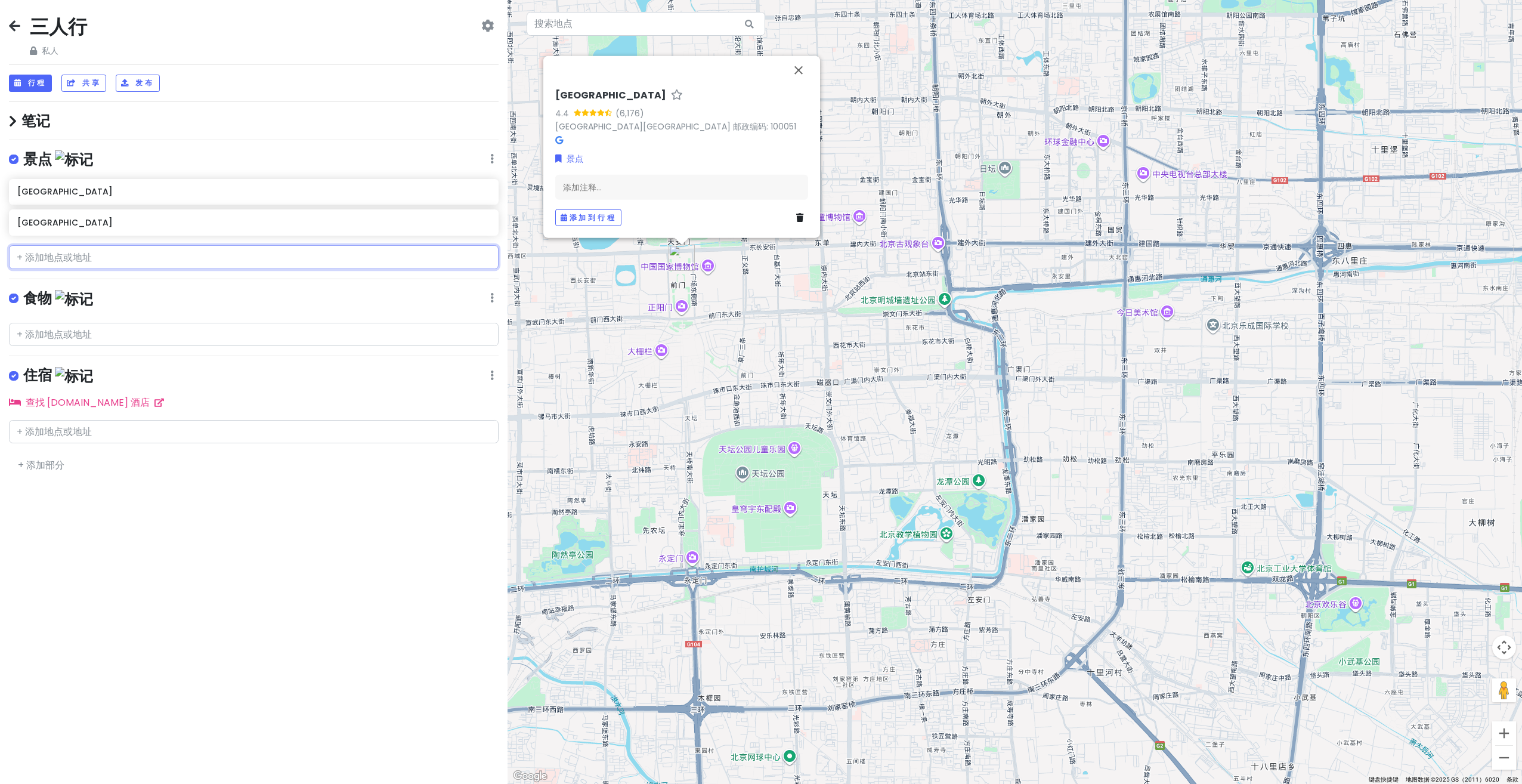
click at [183, 249] on input "text" at bounding box center [253, 257] width 489 height 24
paste input "[GEOGRAPHIC_DATA]"
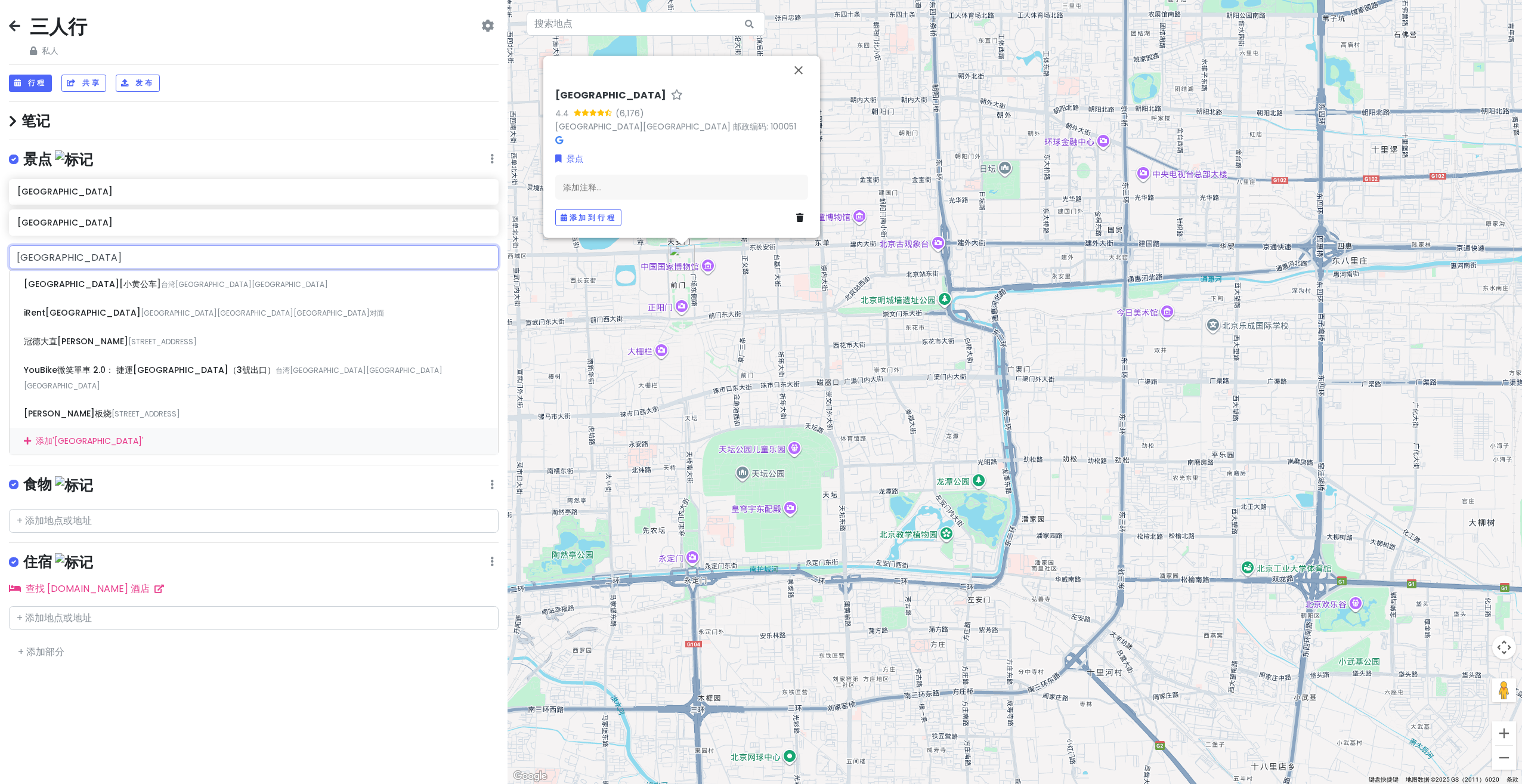
click at [21, 262] on input "[GEOGRAPHIC_DATA]" at bounding box center [253, 257] width 489 height 24
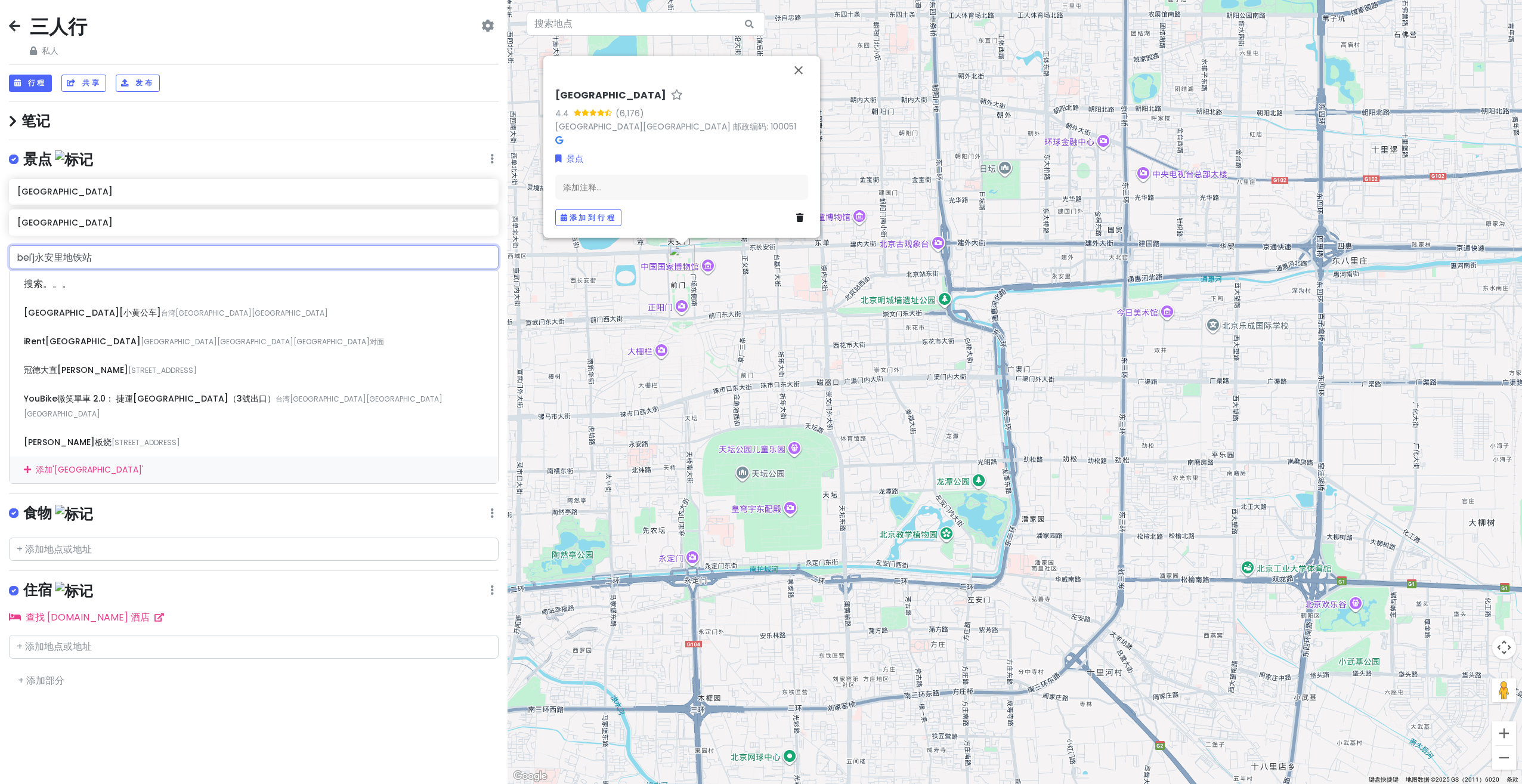
type input "北京[GEOGRAPHIC_DATA]"
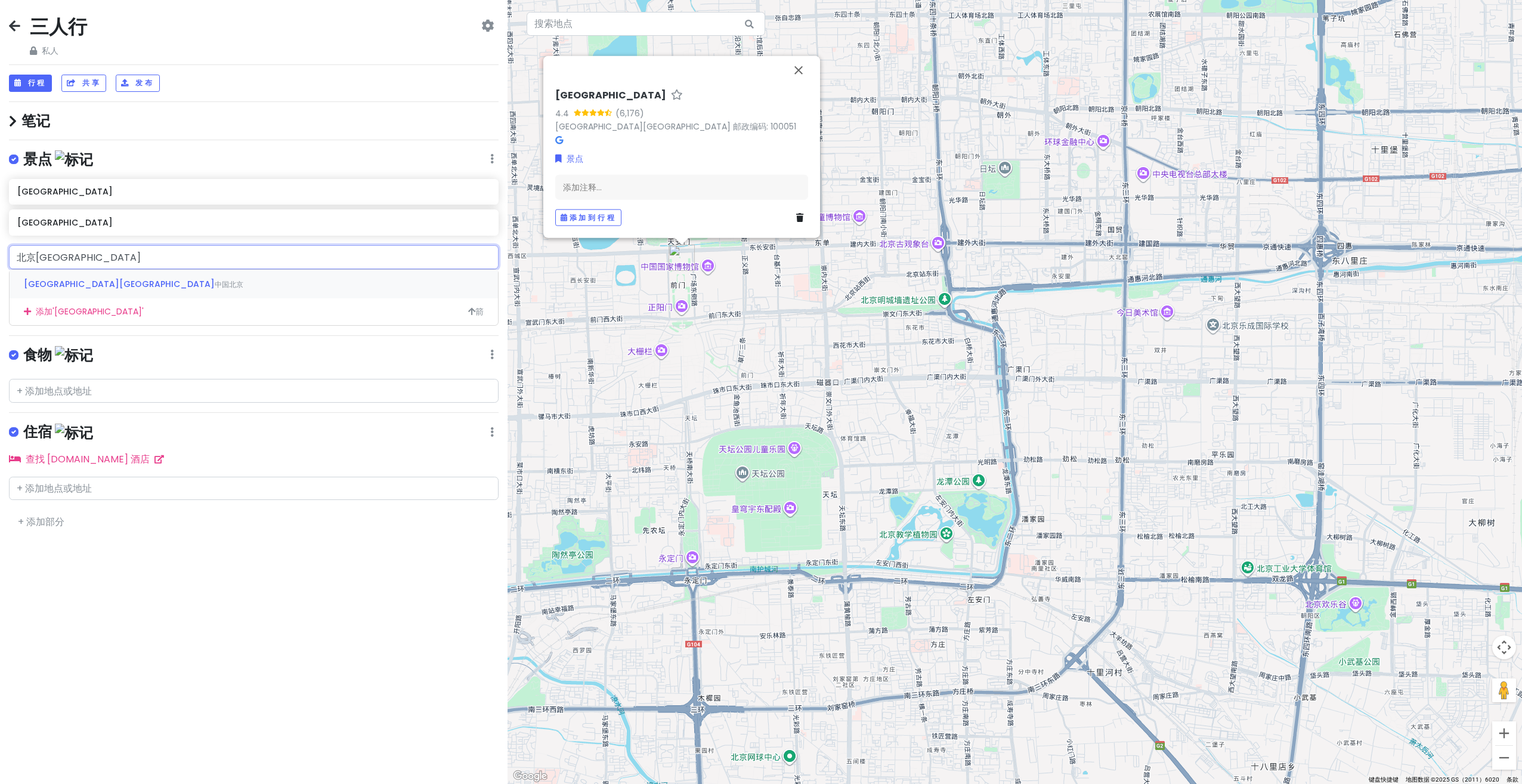
click at [120, 282] on div "[GEOGRAPHIC_DATA][GEOGRAPHIC_DATA]" at bounding box center [253, 284] width 489 height 29
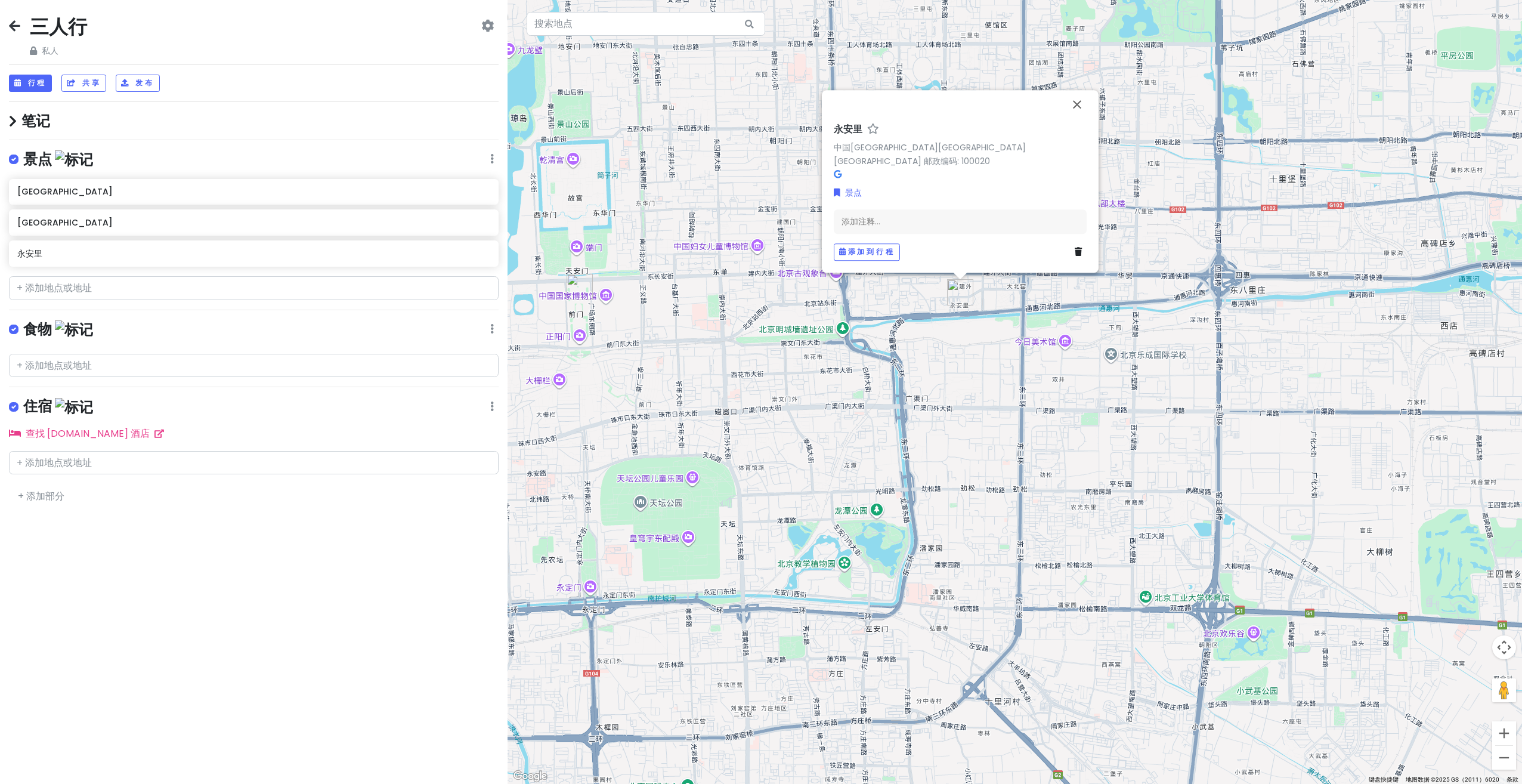
drag, startPoint x: 1043, startPoint y: 303, endPoint x: 887, endPoint y: 349, distance: 162.6
click at [893, 345] on div "[GEOGRAPHIC_DATA][GEOGRAPHIC_DATA][GEOGRAPHIC_DATA] 邮政编码: 100020 景点 添加注释... 添加到…" at bounding box center [1014, 392] width 1014 height 784
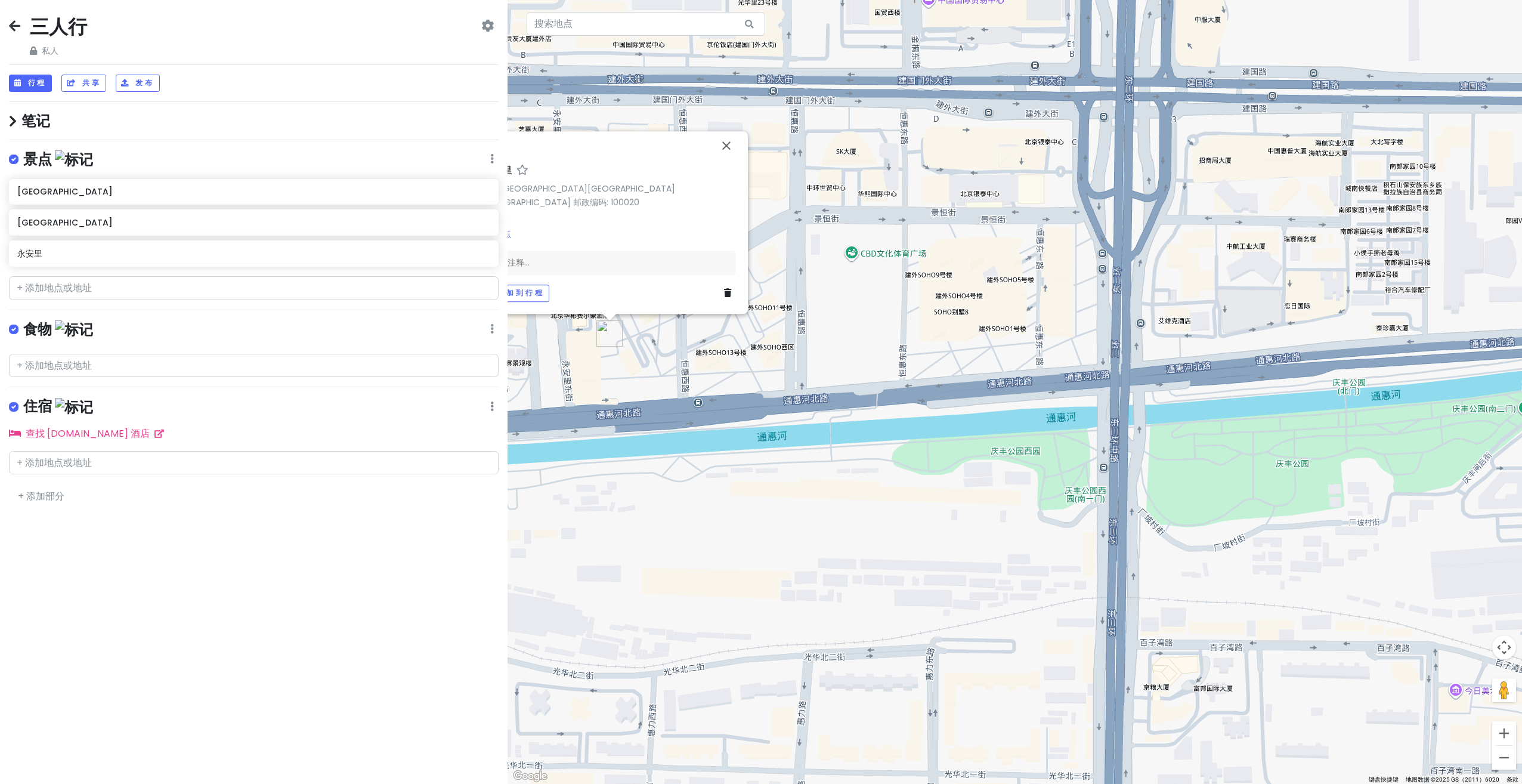
drag, startPoint x: 690, startPoint y: 370, endPoint x: 825, endPoint y: 394, distance: 137.1
click at [825, 394] on div "[GEOGRAPHIC_DATA][GEOGRAPHIC_DATA][GEOGRAPHIC_DATA] 邮政编码: 100020 景点 添加注释... 添加到…" at bounding box center [1014, 392] width 1014 height 784
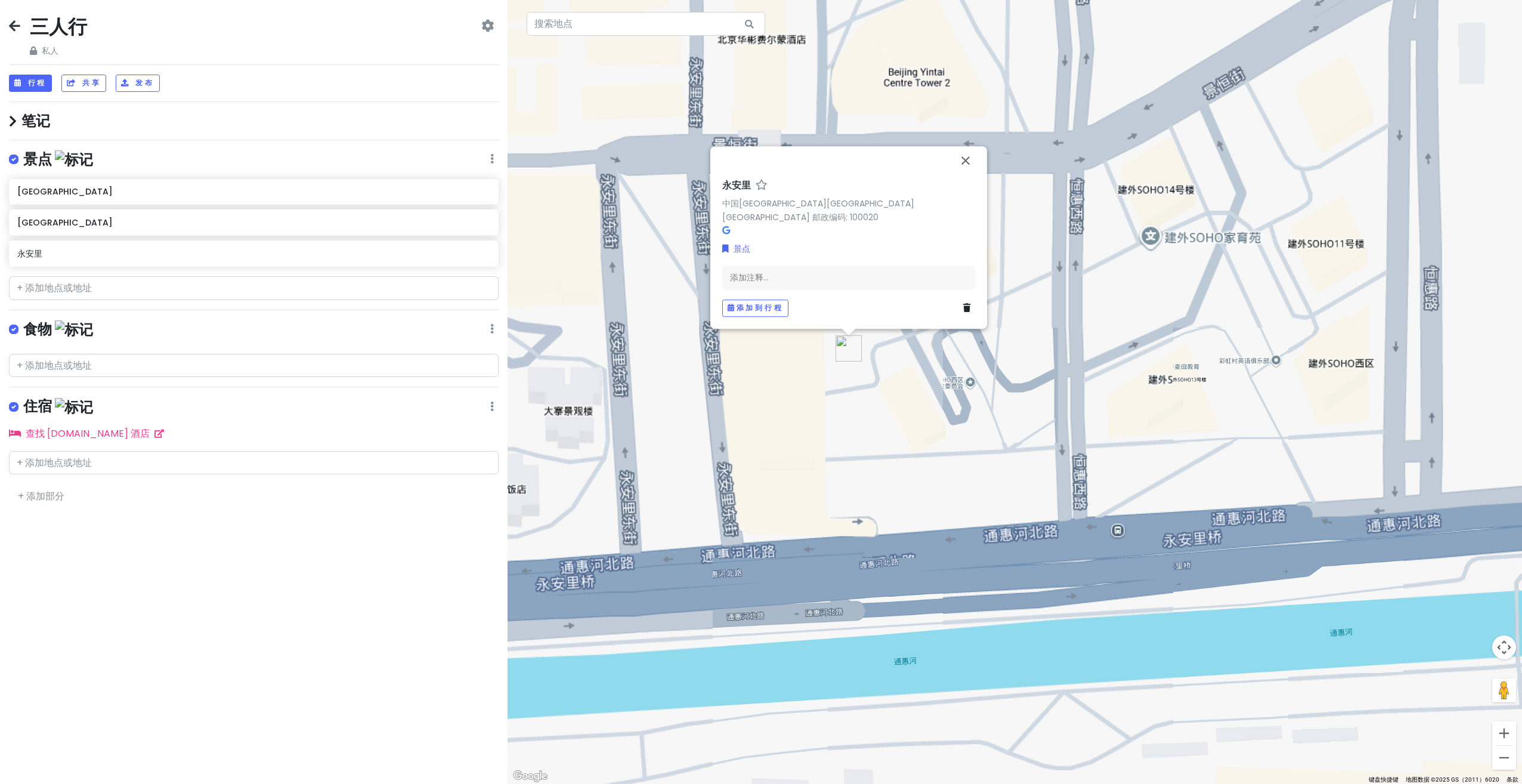
click at [890, 408] on div "[GEOGRAPHIC_DATA][GEOGRAPHIC_DATA][GEOGRAPHIC_DATA] 邮政编码: 100020 景点 添加注释... 添加到…" at bounding box center [1014, 392] width 1014 height 784
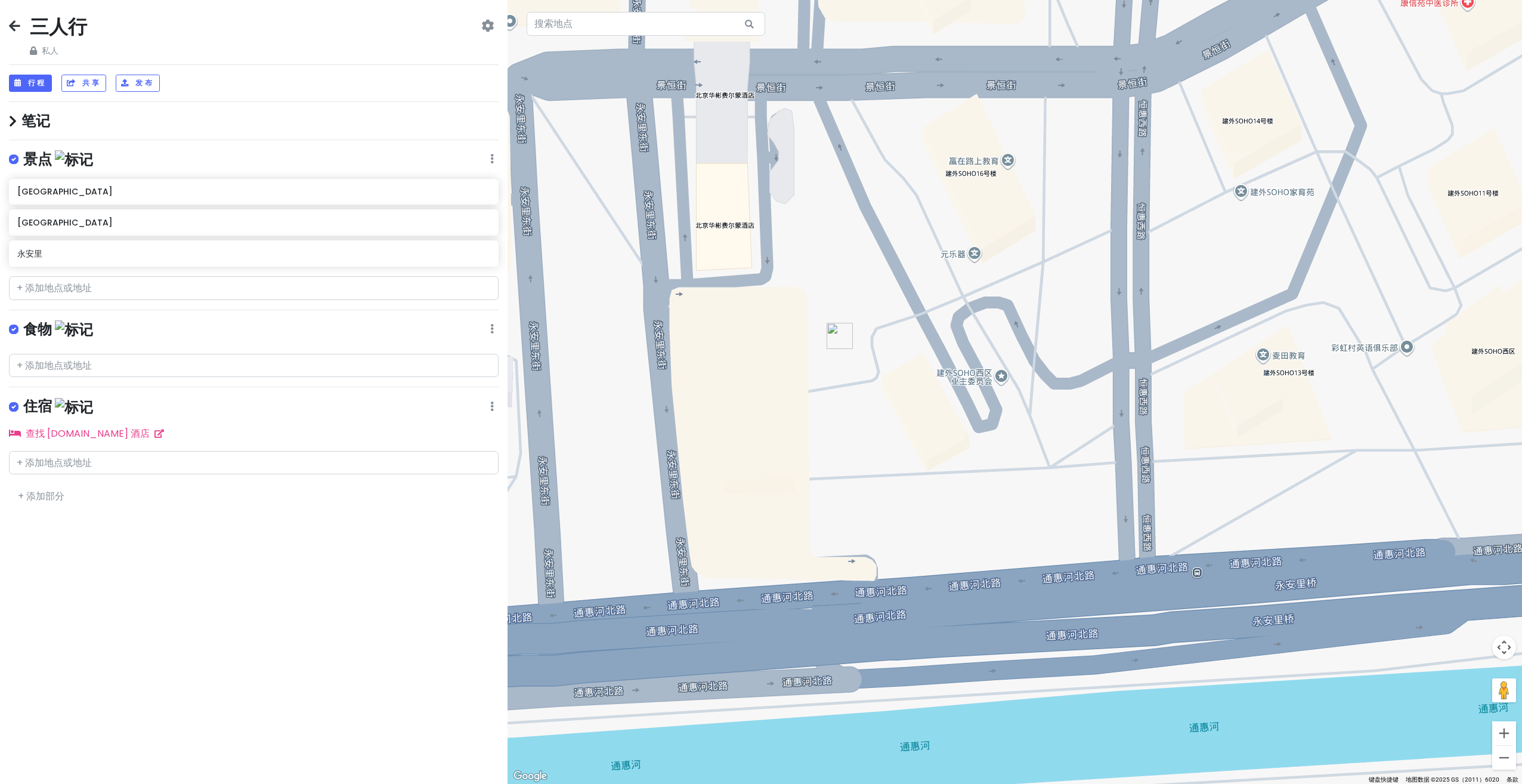
drag, startPoint x: 840, startPoint y: 430, endPoint x: 887, endPoint y: 432, distance: 47.0
click at [887, 432] on div at bounding box center [1014, 392] width 1014 height 784
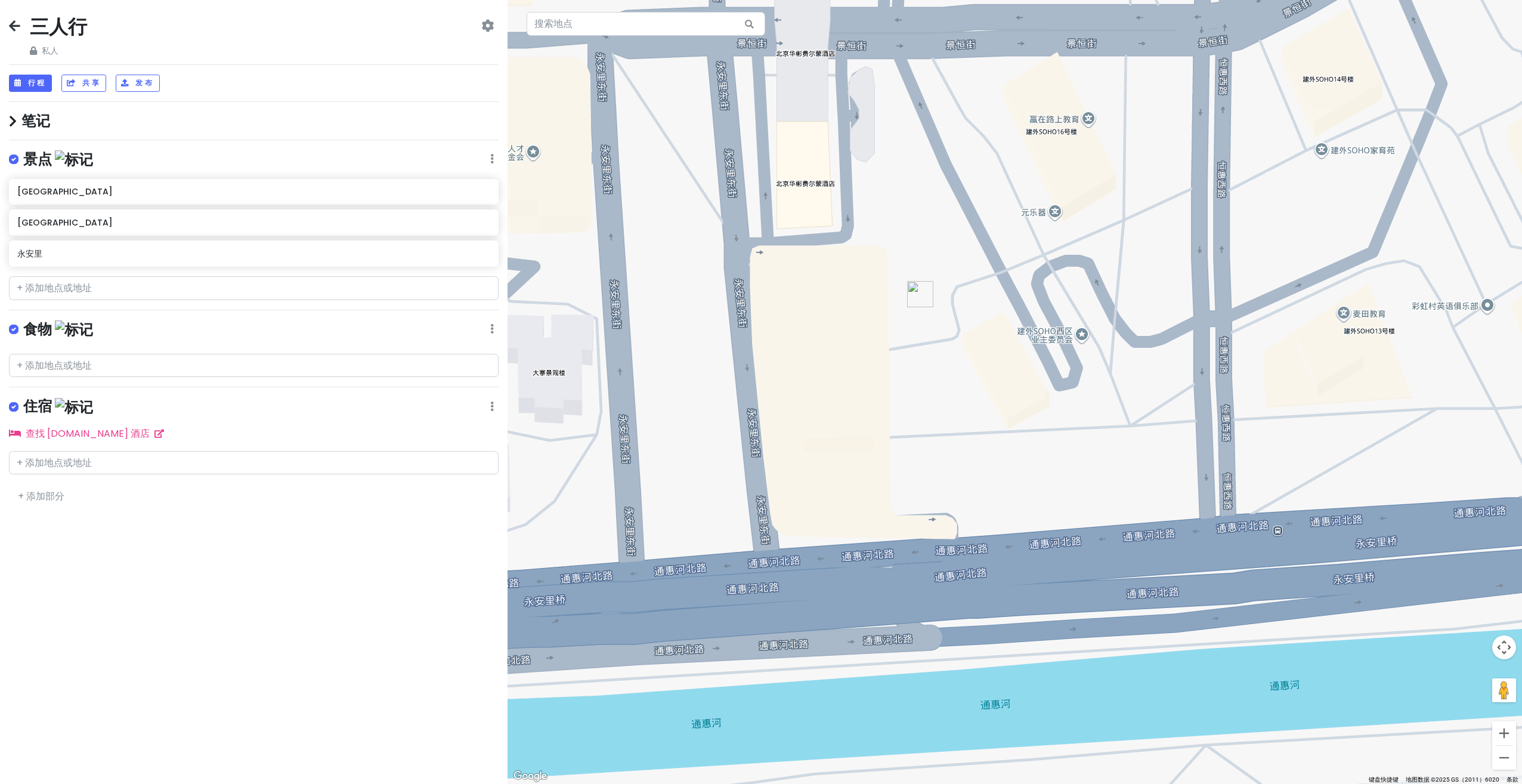
drag, startPoint x: 918, startPoint y: 456, endPoint x: 932, endPoint y: 407, distance: 51.0
click at [932, 407] on div at bounding box center [1014, 392] width 1014 height 784
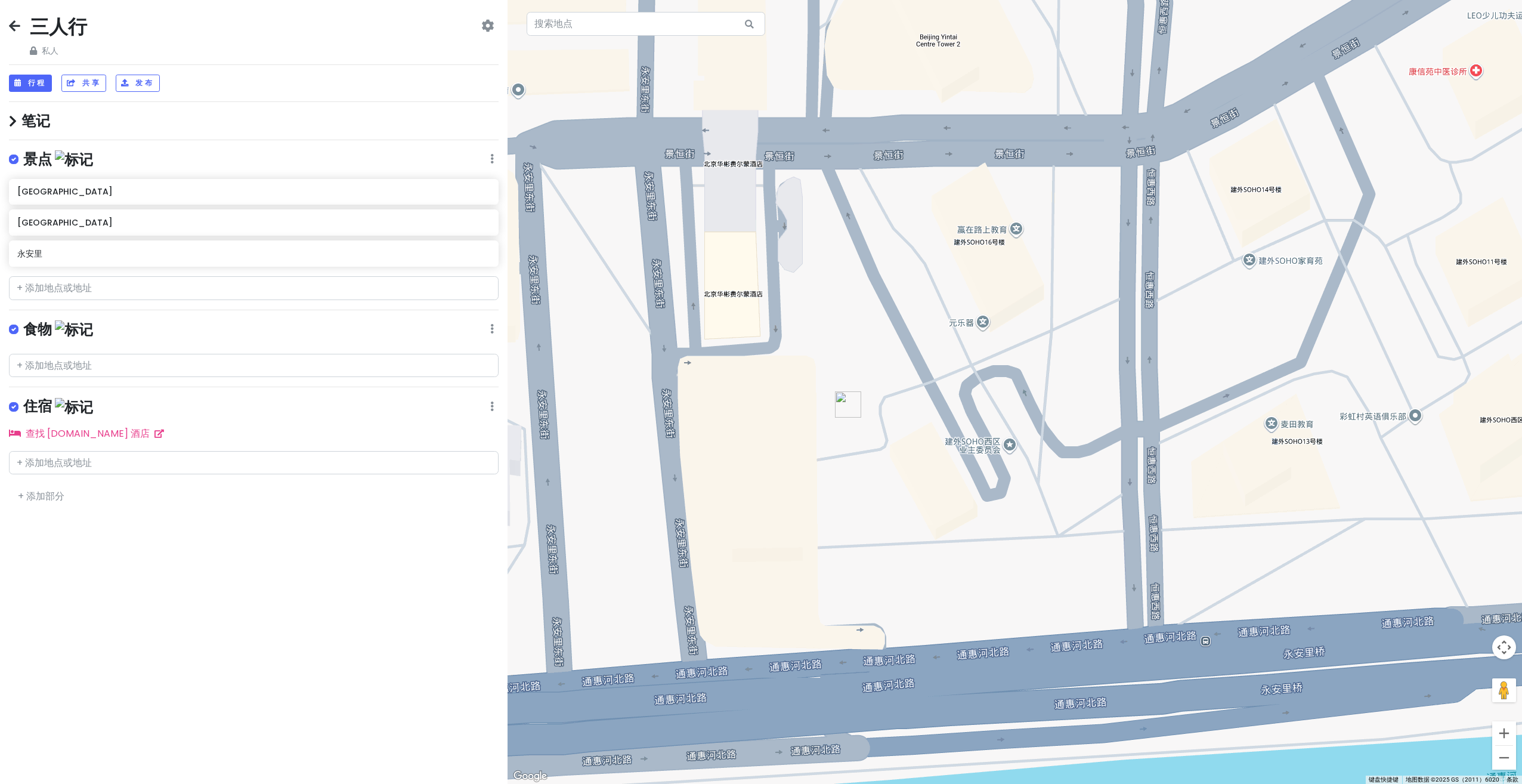
drag, startPoint x: 802, startPoint y: 336, endPoint x: 767, endPoint y: 355, distance: 39.8
click at [752, 355] on div at bounding box center [1014, 392] width 1014 height 784
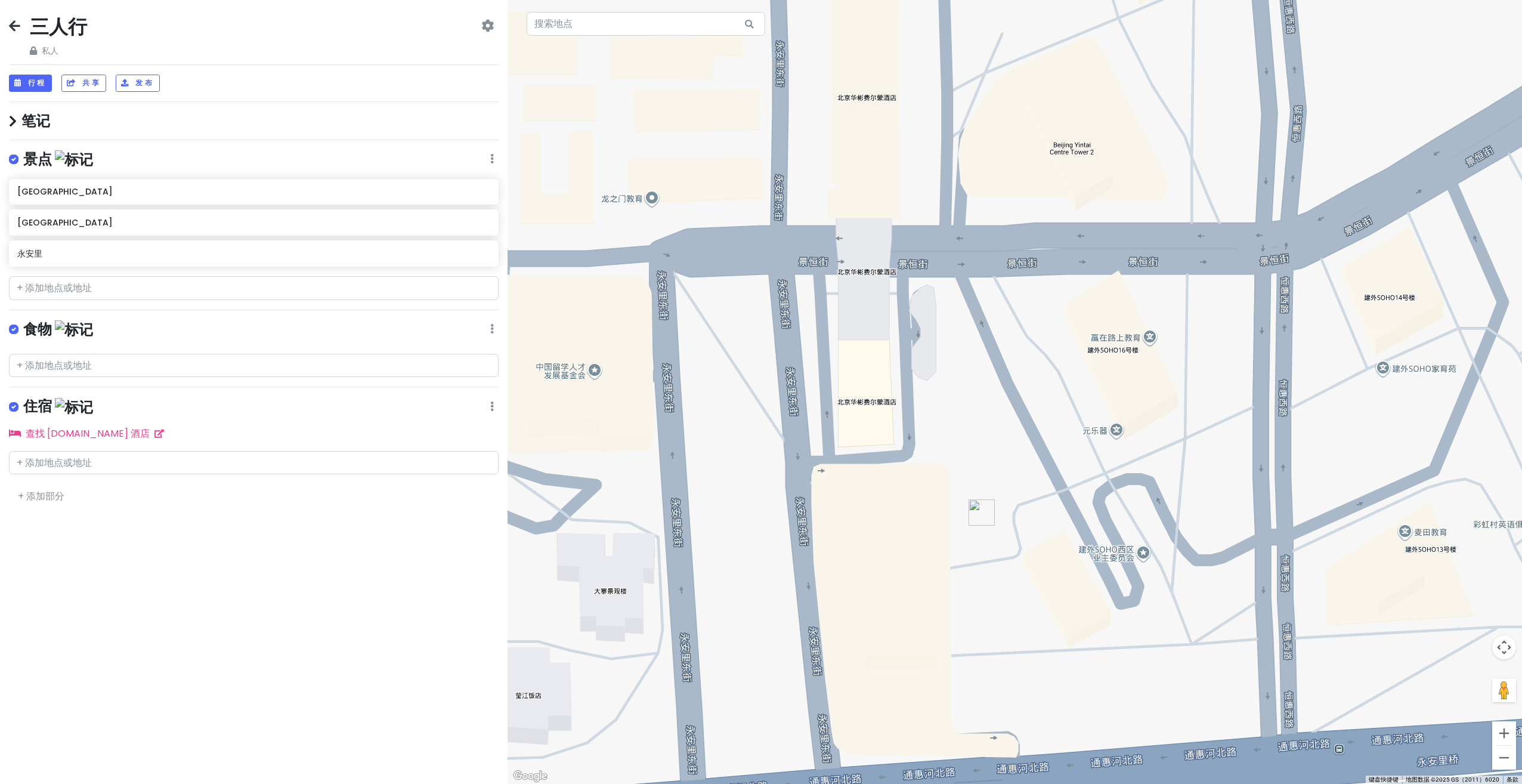
drag, startPoint x: 817, startPoint y: 366, endPoint x: 1057, endPoint y: 454, distance: 255.6
click at [1057, 454] on div at bounding box center [1014, 392] width 1014 height 784
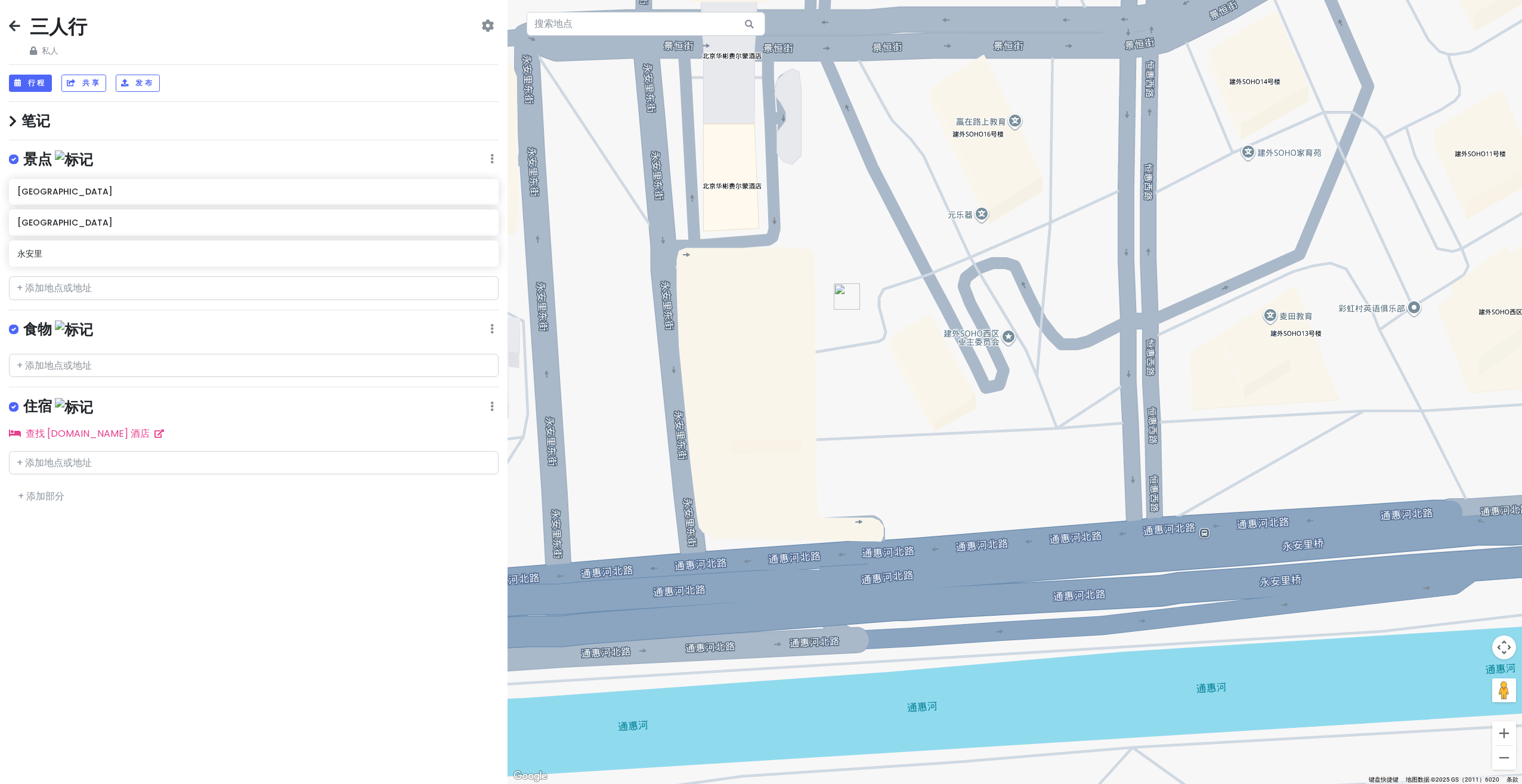
drag, startPoint x: 1102, startPoint y: 433, endPoint x: 742, endPoint y: 253, distance: 402.5
click at [742, 253] on div at bounding box center [1014, 392] width 1014 height 784
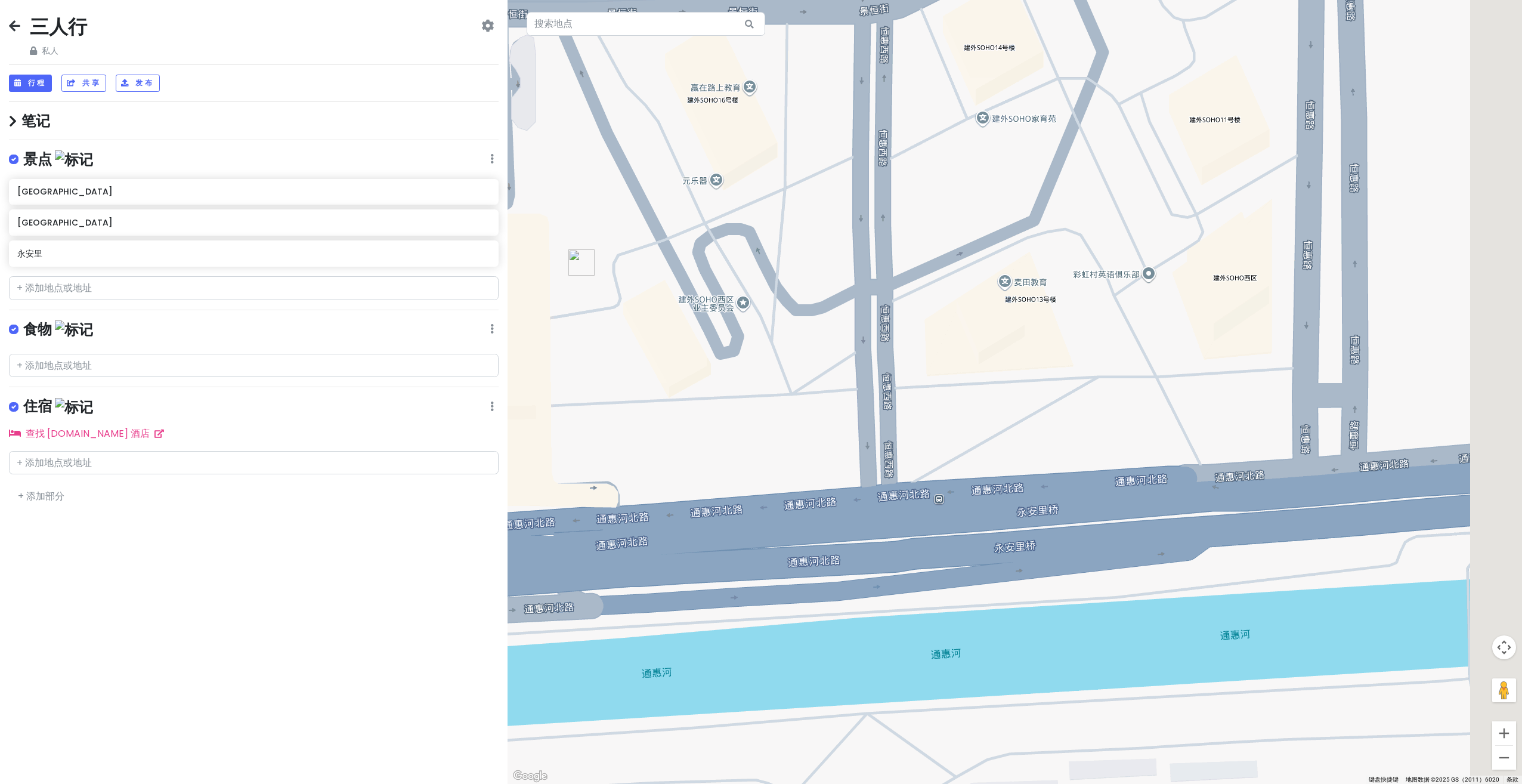
drag, startPoint x: 988, startPoint y: 315, endPoint x: 781, endPoint y: 296, distance: 207.9
click at [781, 296] on div at bounding box center [1014, 392] width 1014 height 784
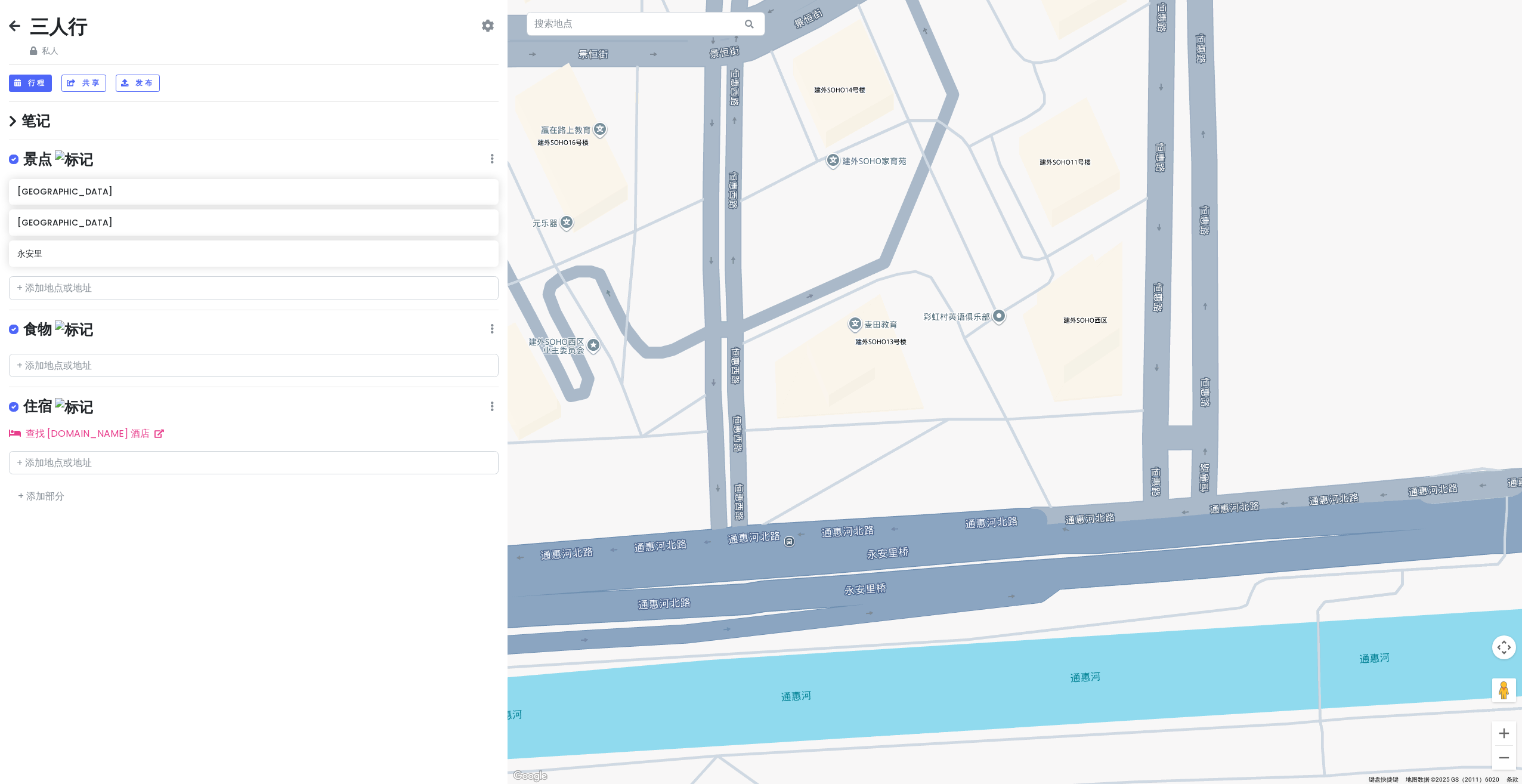
drag, startPoint x: 915, startPoint y: 345, endPoint x: 914, endPoint y: 363, distance: 18.0
click at [914, 363] on div at bounding box center [1014, 392] width 1014 height 784
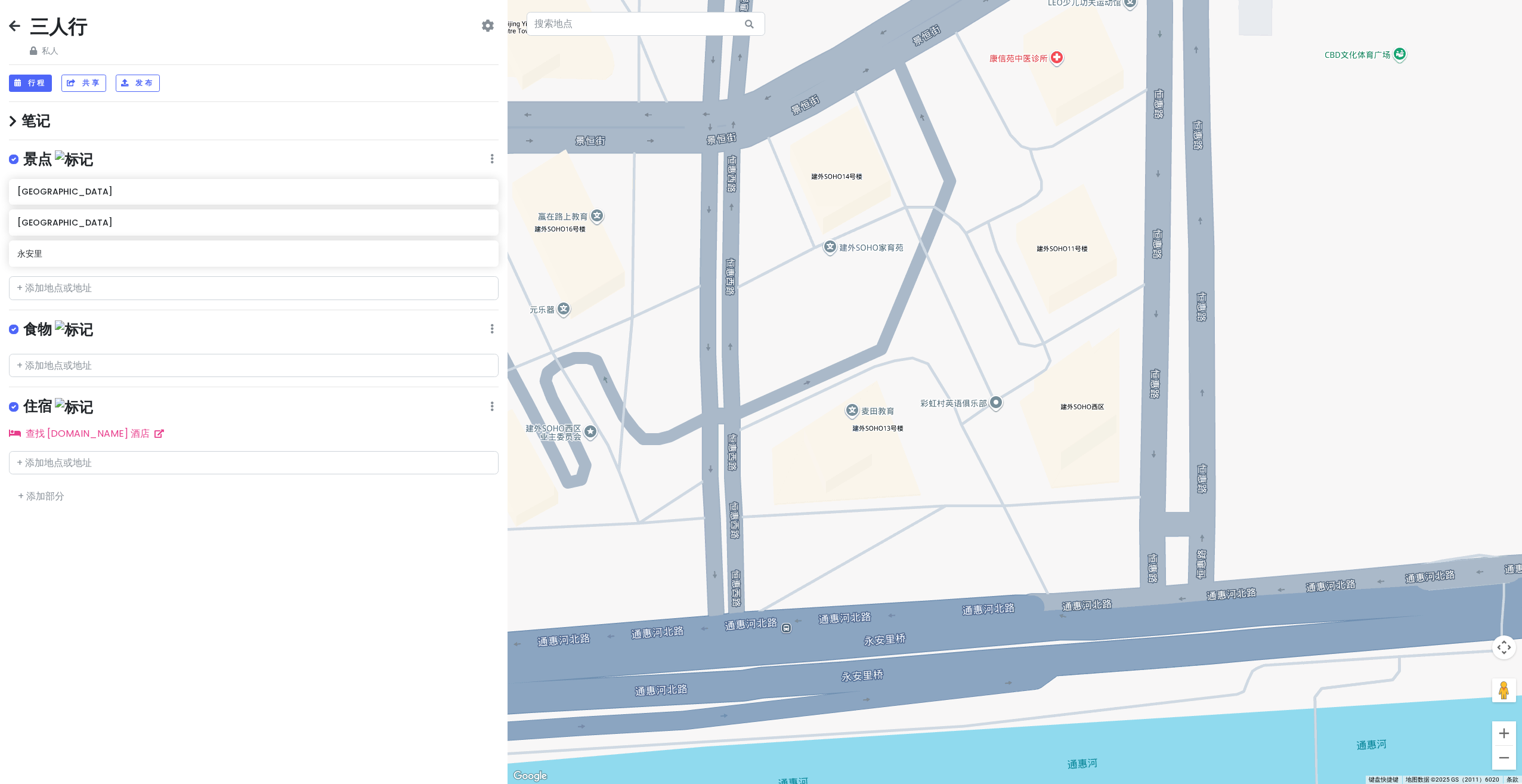
drag, startPoint x: 895, startPoint y: 401, endPoint x: 896, endPoint y: 457, distance: 56.0
click at [896, 457] on div at bounding box center [1014, 392] width 1014 height 784
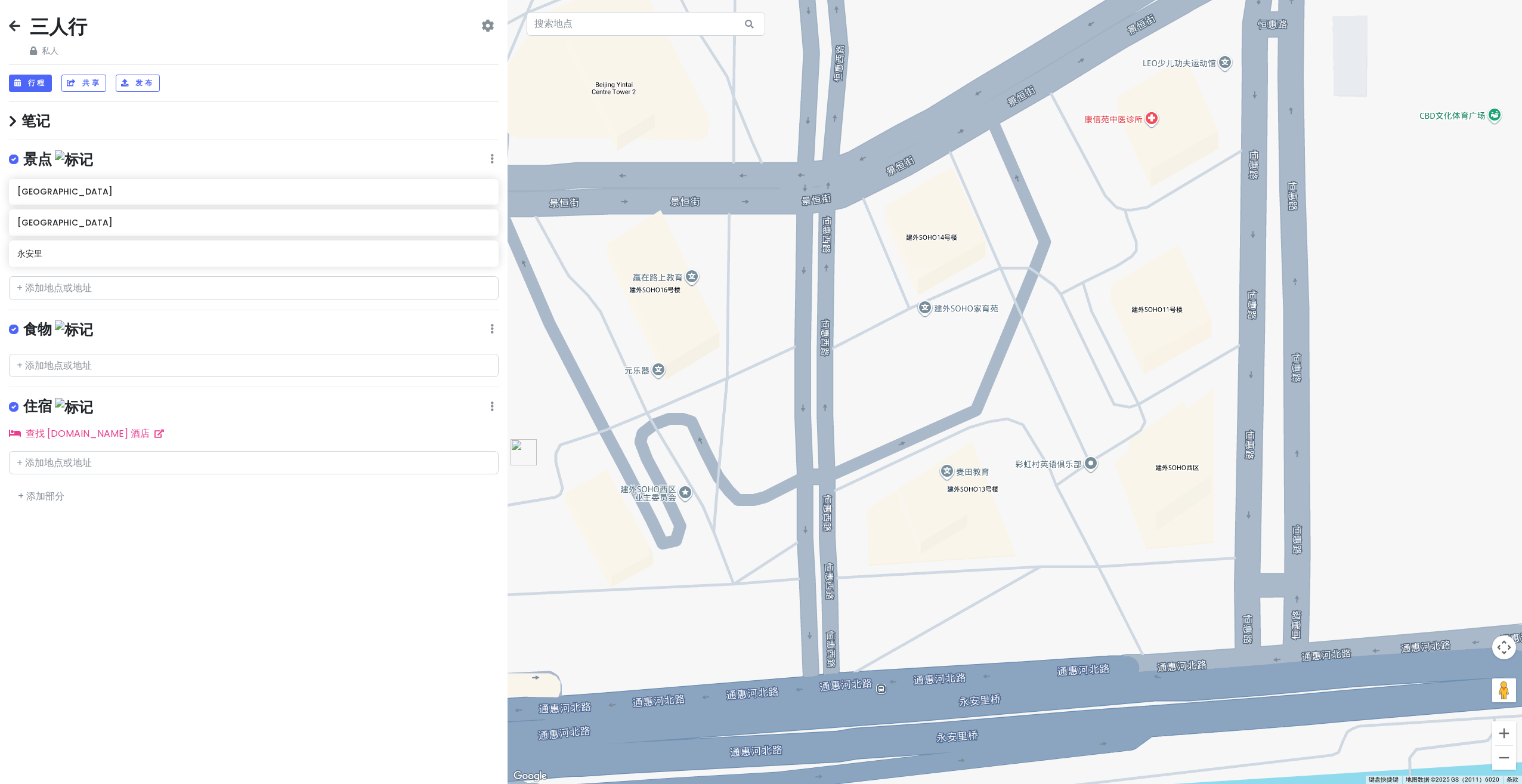
drag, startPoint x: 759, startPoint y: 371, endPoint x: 1086, endPoint y: 410, distance: 329.3
click at [1086, 410] on div at bounding box center [1014, 392] width 1014 height 784
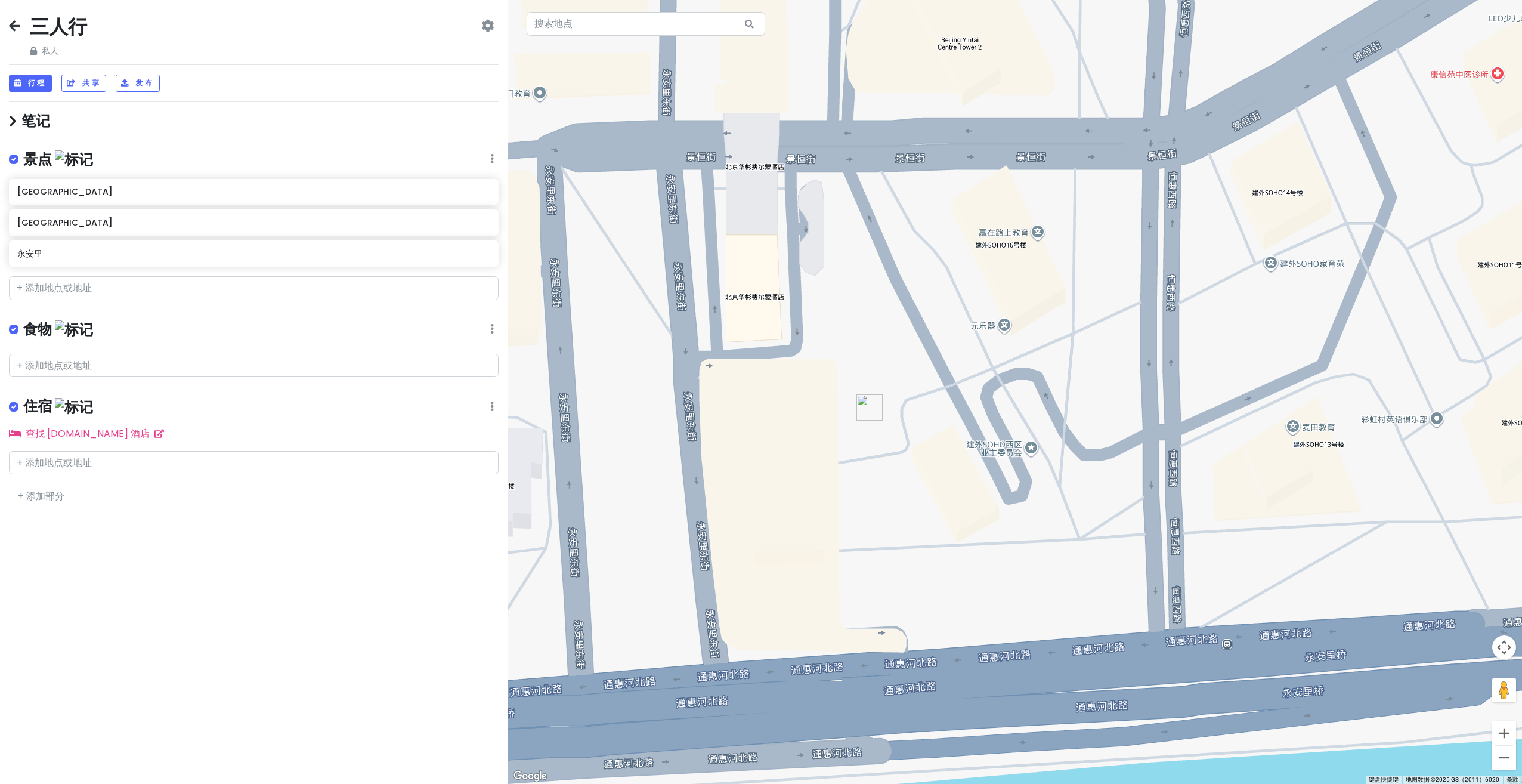
drag, startPoint x: 945, startPoint y: 438, endPoint x: 955, endPoint y: 420, distance: 20.6
click at [955, 420] on div at bounding box center [1014, 392] width 1014 height 784
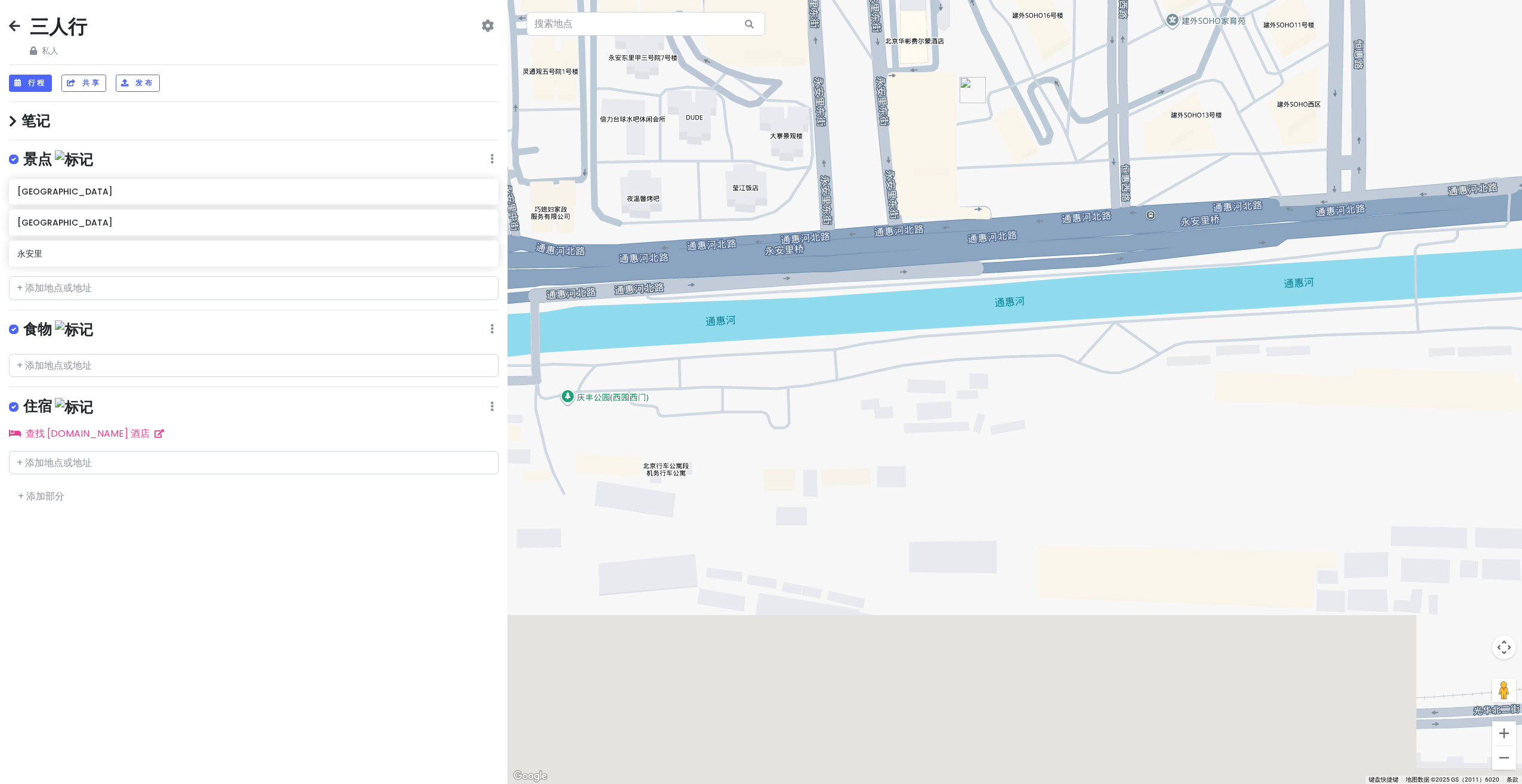
drag, startPoint x: 833, startPoint y: 476, endPoint x: 900, endPoint y: 159, distance: 324.0
click at [900, 159] on div at bounding box center [1014, 392] width 1014 height 784
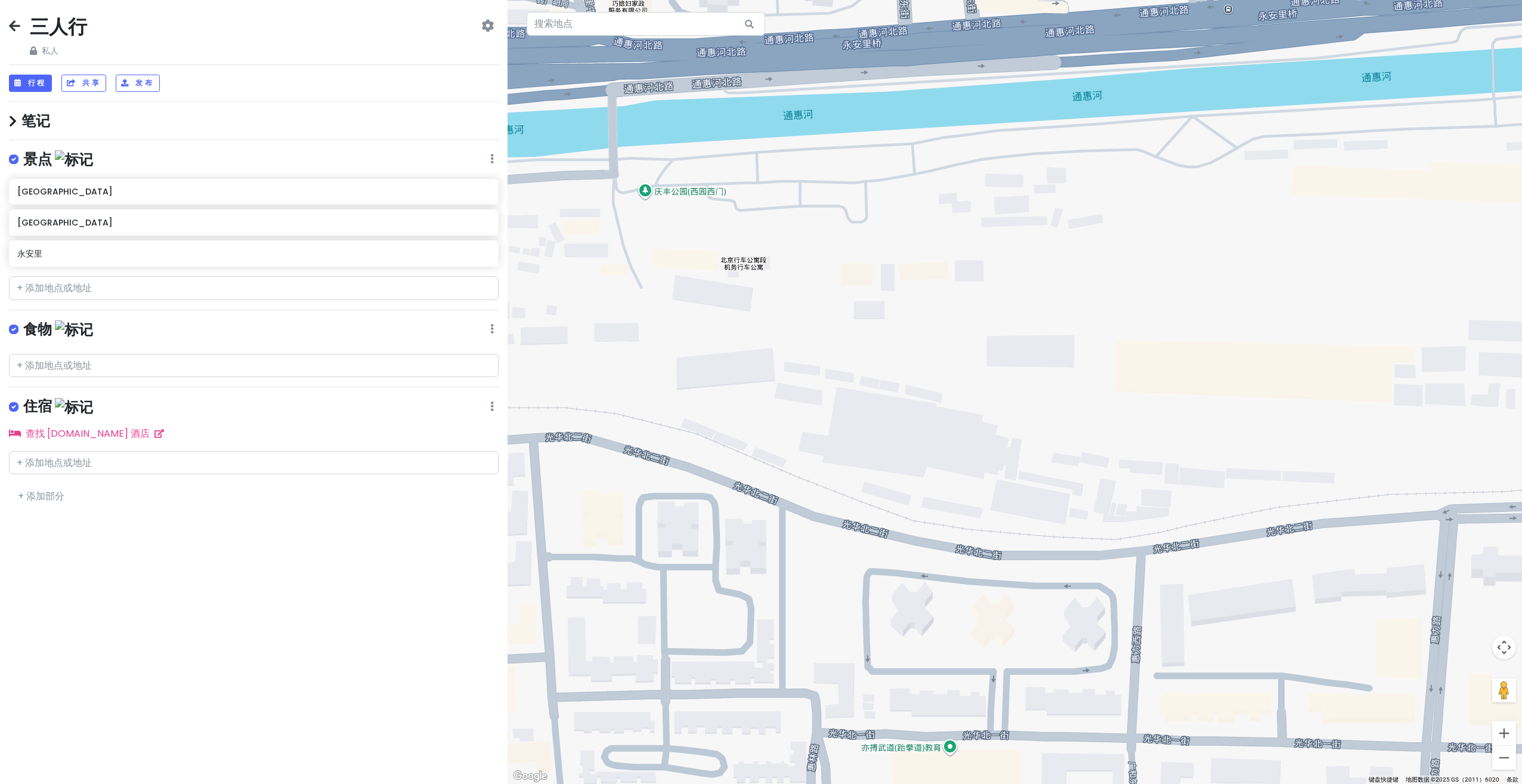
drag, startPoint x: 866, startPoint y: 315, endPoint x: 877, endPoint y: 325, distance: 14.9
click at [877, 325] on div at bounding box center [1014, 392] width 1014 height 784
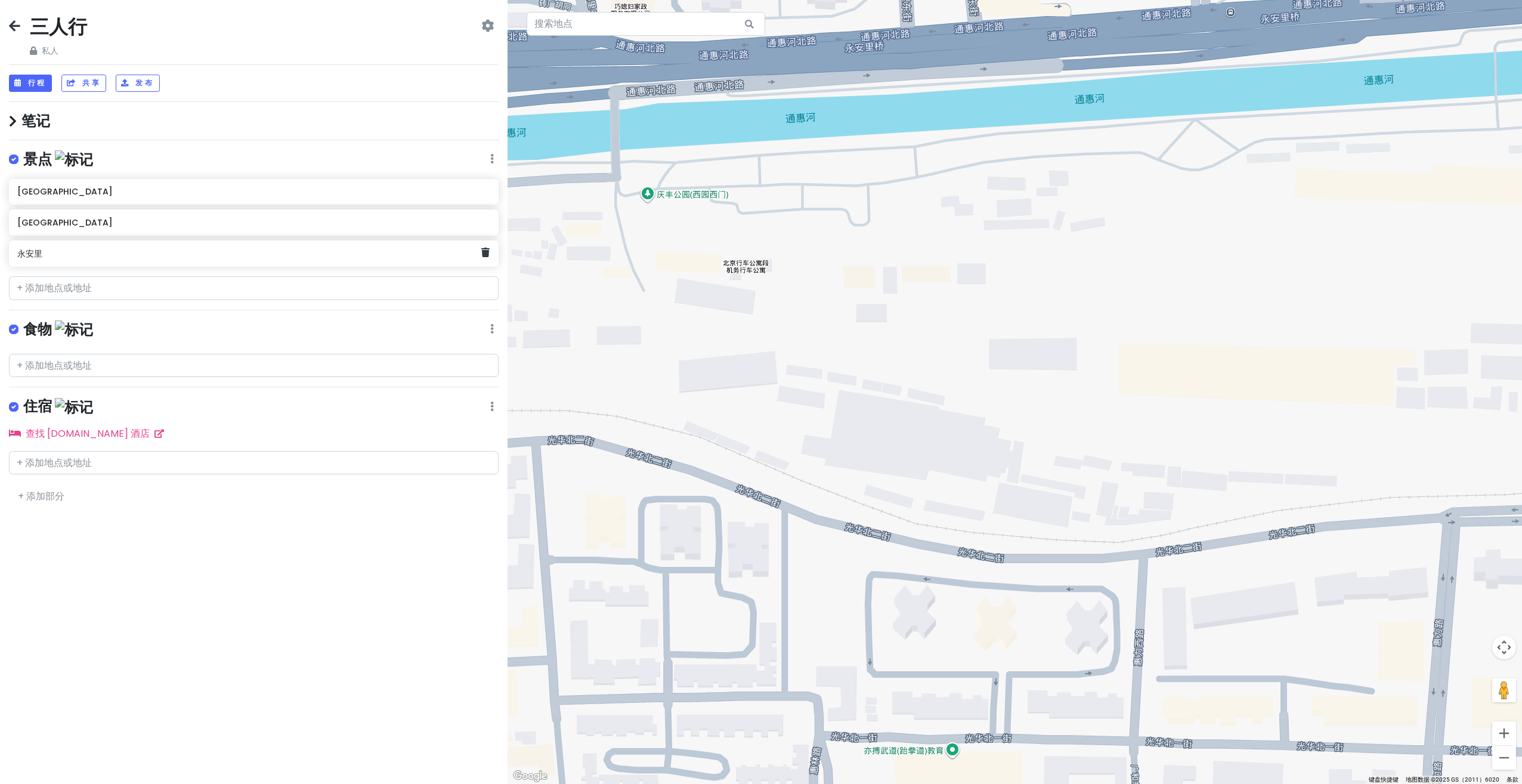
drag, startPoint x: 299, startPoint y: 258, endPoint x: 425, endPoint y: 257, distance: 126.0
click at [300, 258] on div "永安里" at bounding box center [249, 253] width 464 height 17
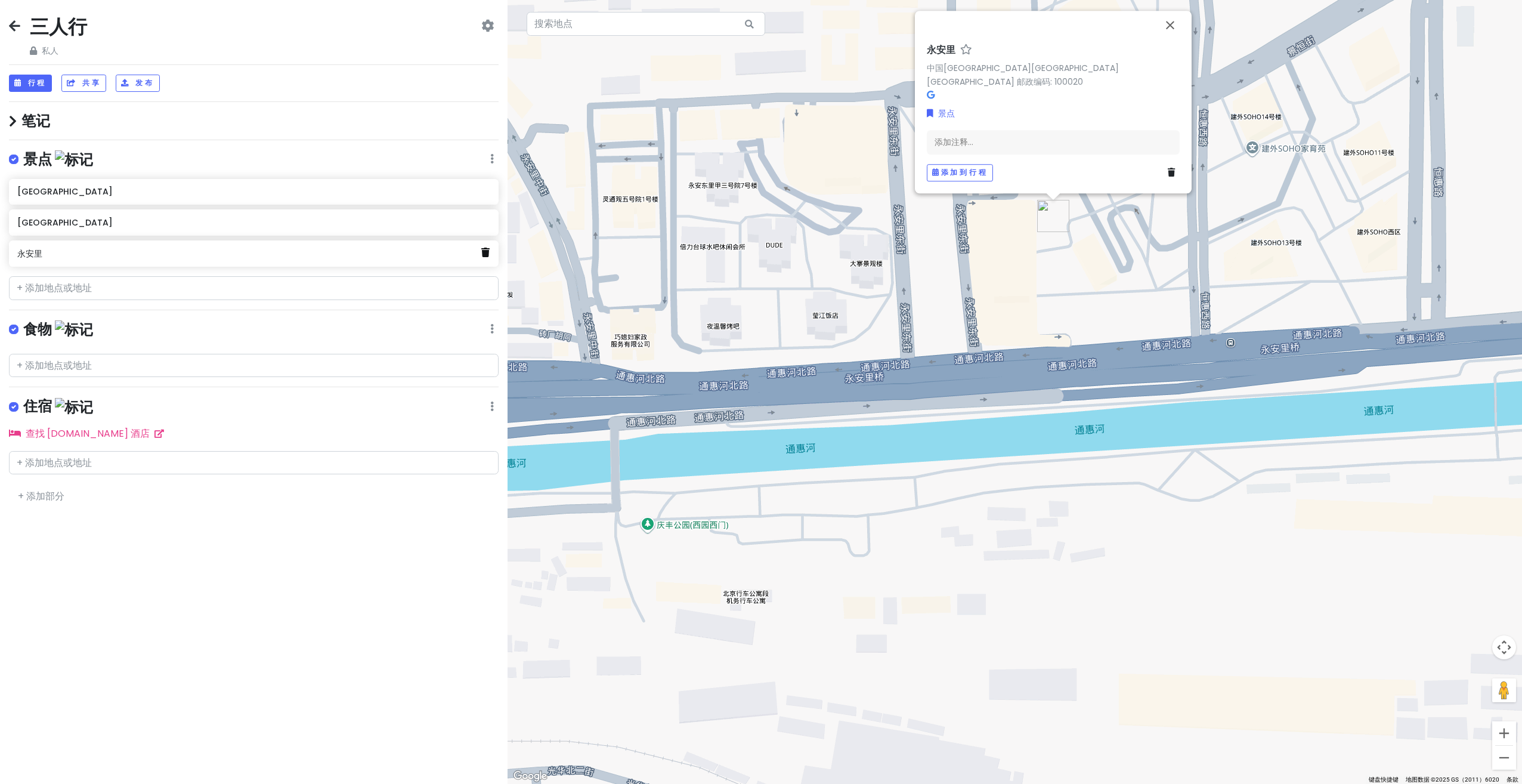
click at [486, 256] on icon at bounding box center [485, 252] width 8 height 9
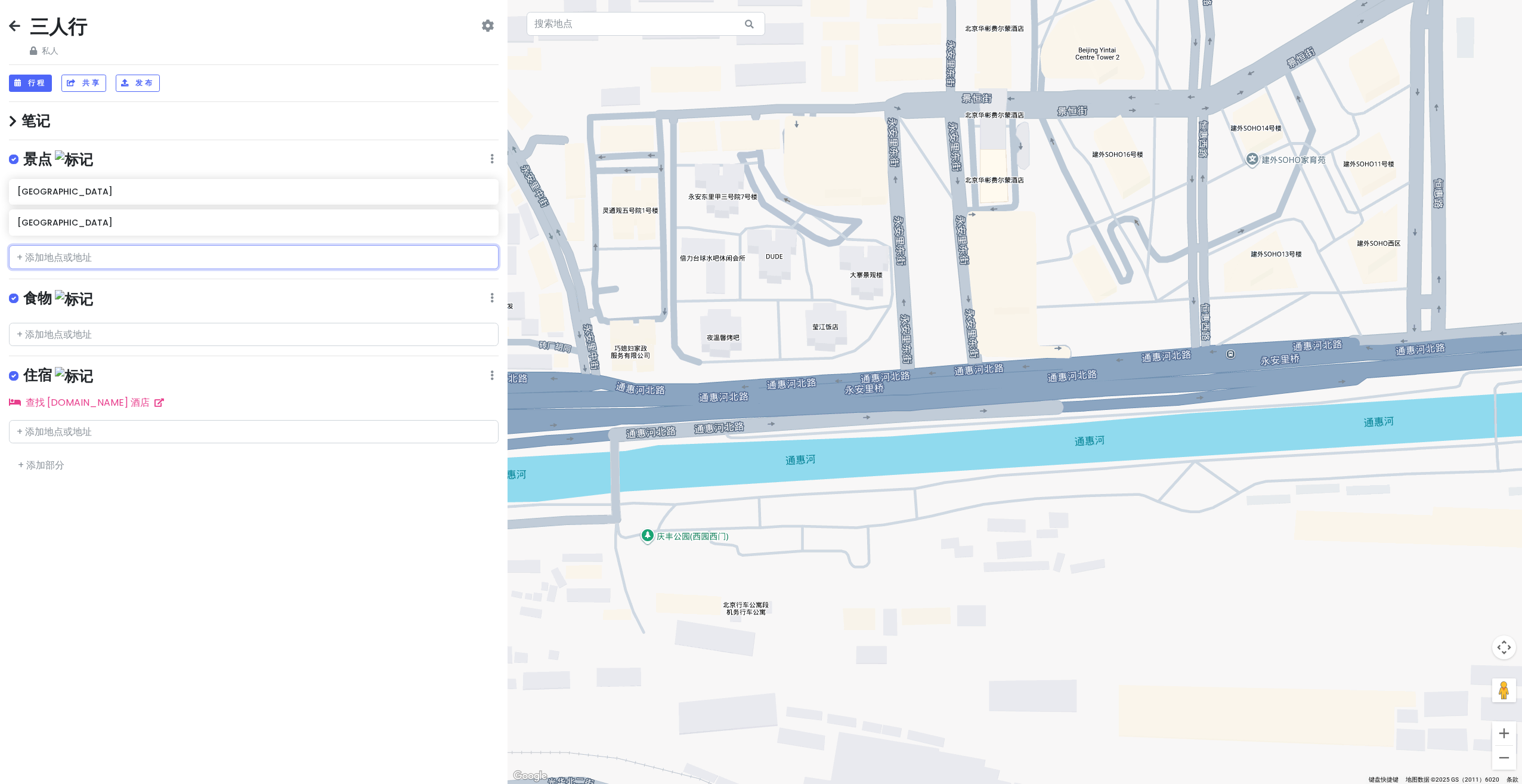
drag, startPoint x: 310, startPoint y: 245, endPoint x: 309, endPoint y: 258, distance: 13.0
click at [310, 247] on input "text" at bounding box center [253, 257] width 489 height 24
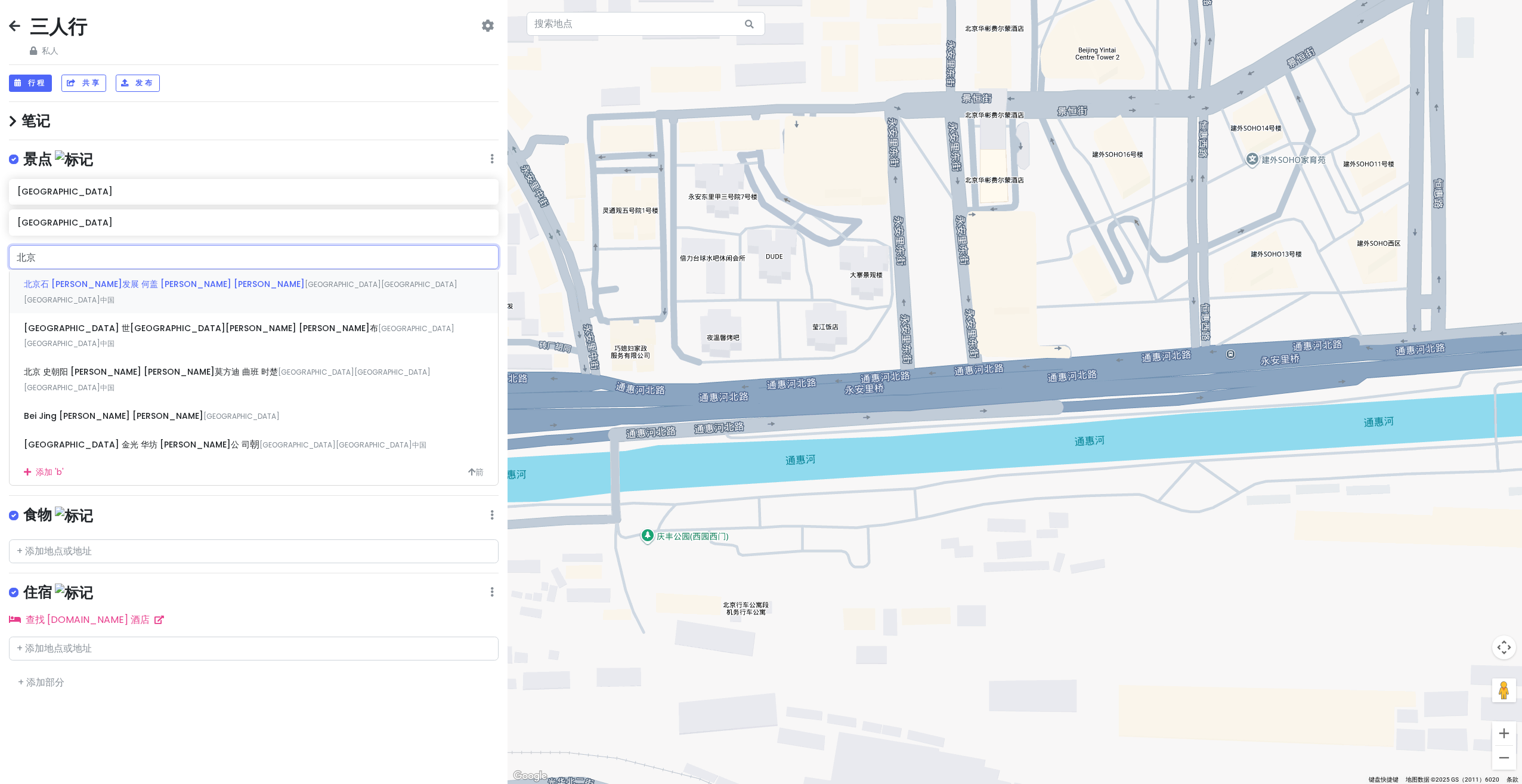
type input "北"
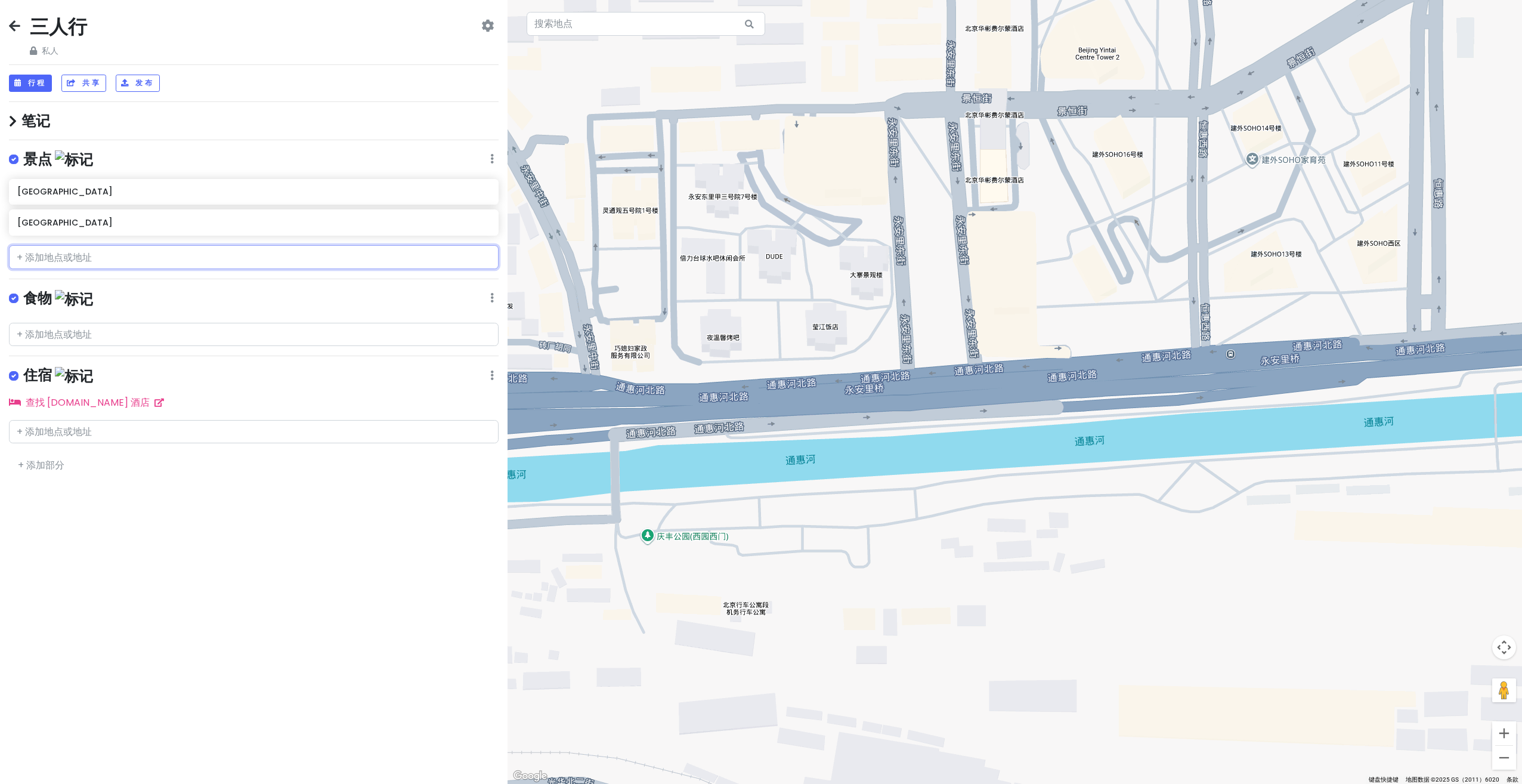
click at [314, 257] on input "text" at bounding box center [253, 257] width 489 height 24
click at [313, 257] on input "text" at bounding box center [253, 257] width 489 height 24
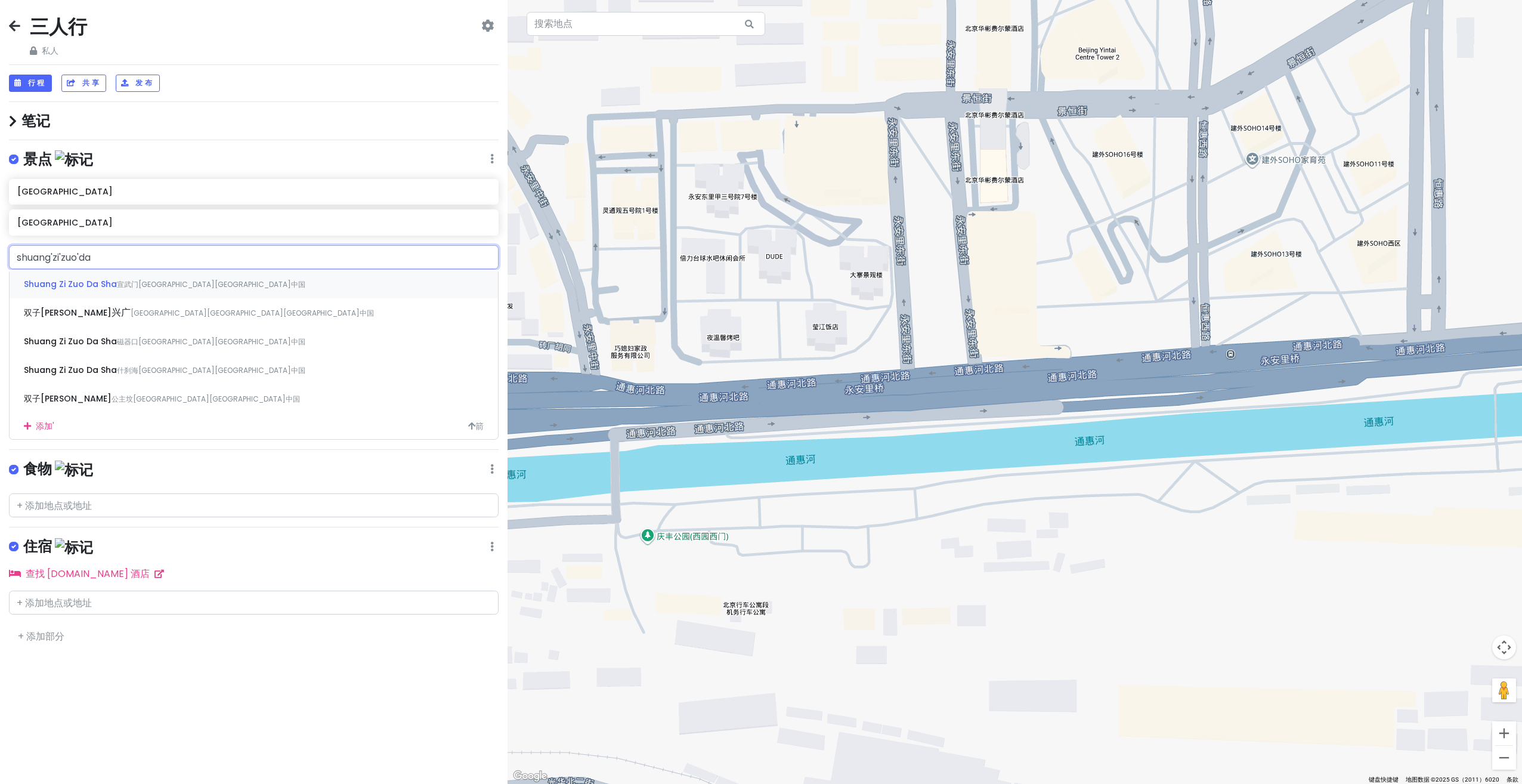
type input "双子座大"
click at [315, 280] on div "[GEOGRAPHIC_DATA][GEOGRAPHIC_DATA]磁器口" at bounding box center [253, 284] width 489 height 29
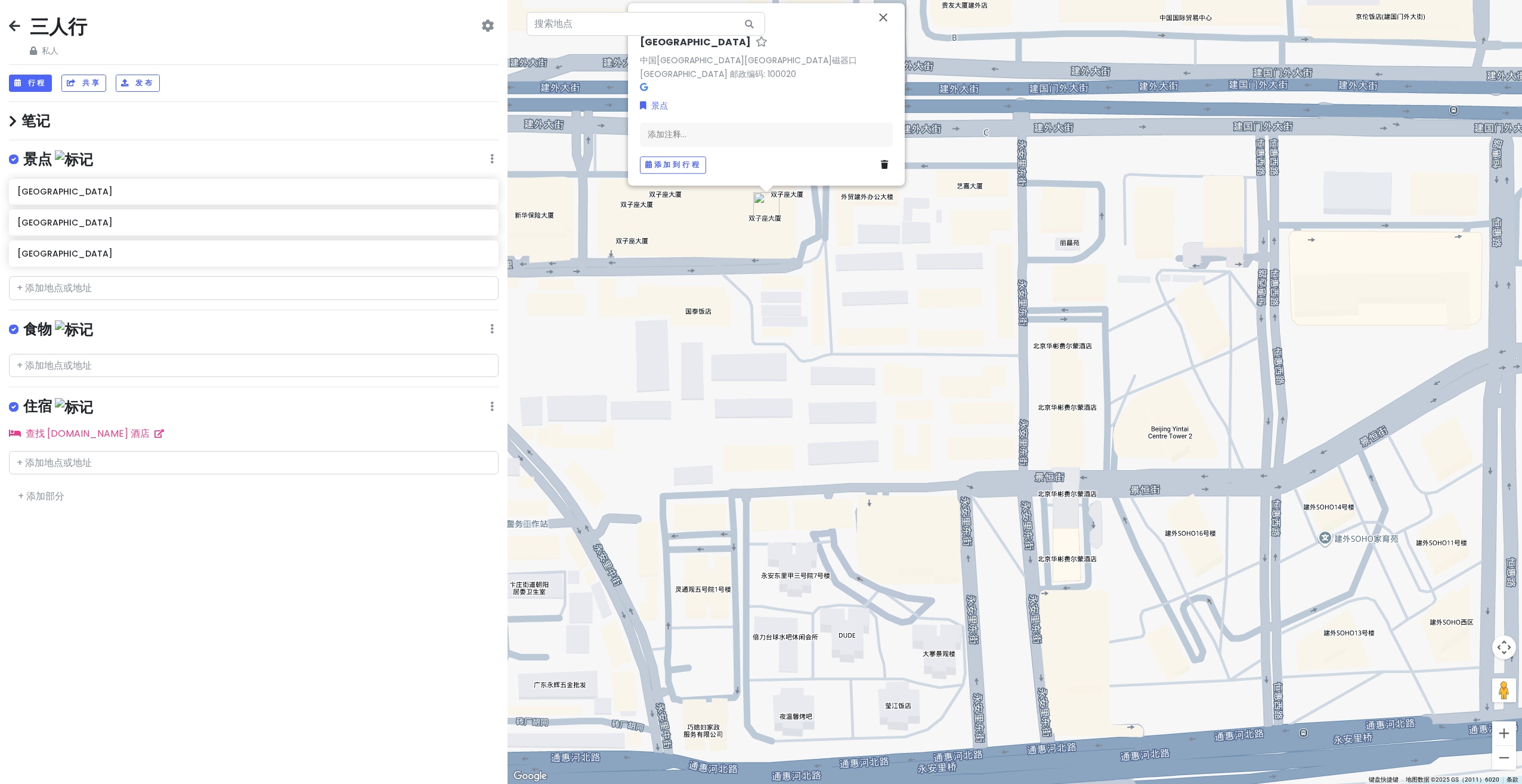
drag, startPoint x: 732, startPoint y: 399, endPoint x: 800, endPoint y: 383, distance: 69.9
click at [800, 383] on div "[GEOGRAPHIC_DATA][GEOGRAPHIC_DATA]磁器口双子座大厦 邮政编码: 100020 景点 添加注释... 添加到行程" at bounding box center [1014, 392] width 1014 height 784
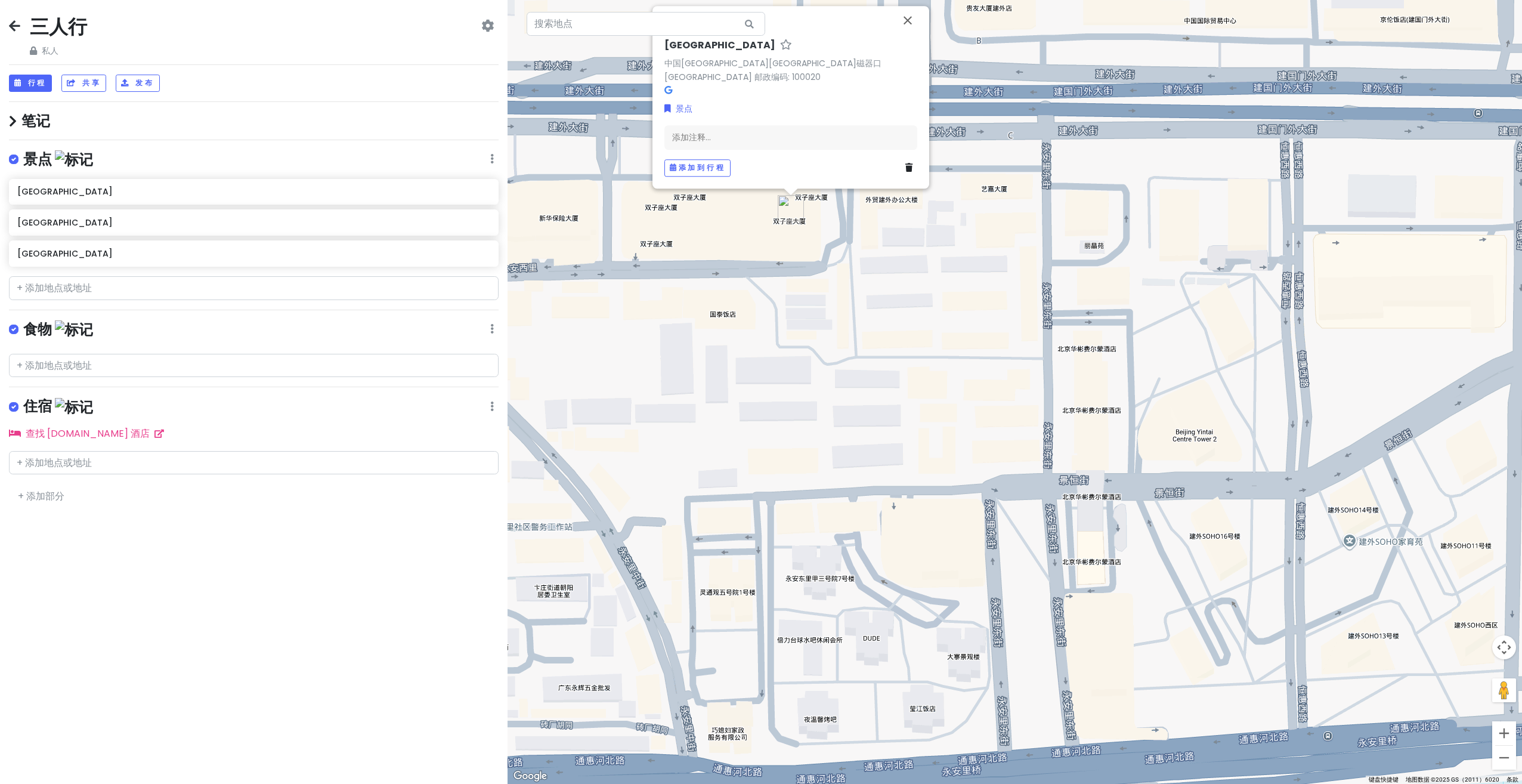
drag, startPoint x: 796, startPoint y: 517, endPoint x: 827, endPoint y: 522, distance: 31.4
click at [827, 525] on div "[GEOGRAPHIC_DATA][GEOGRAPHIC_DATA]磁器口双子座大厦 邮政编码: 100020 景点 添加注释... 添加到行程" at bounding box center [1014, 392] width 1014 height 784
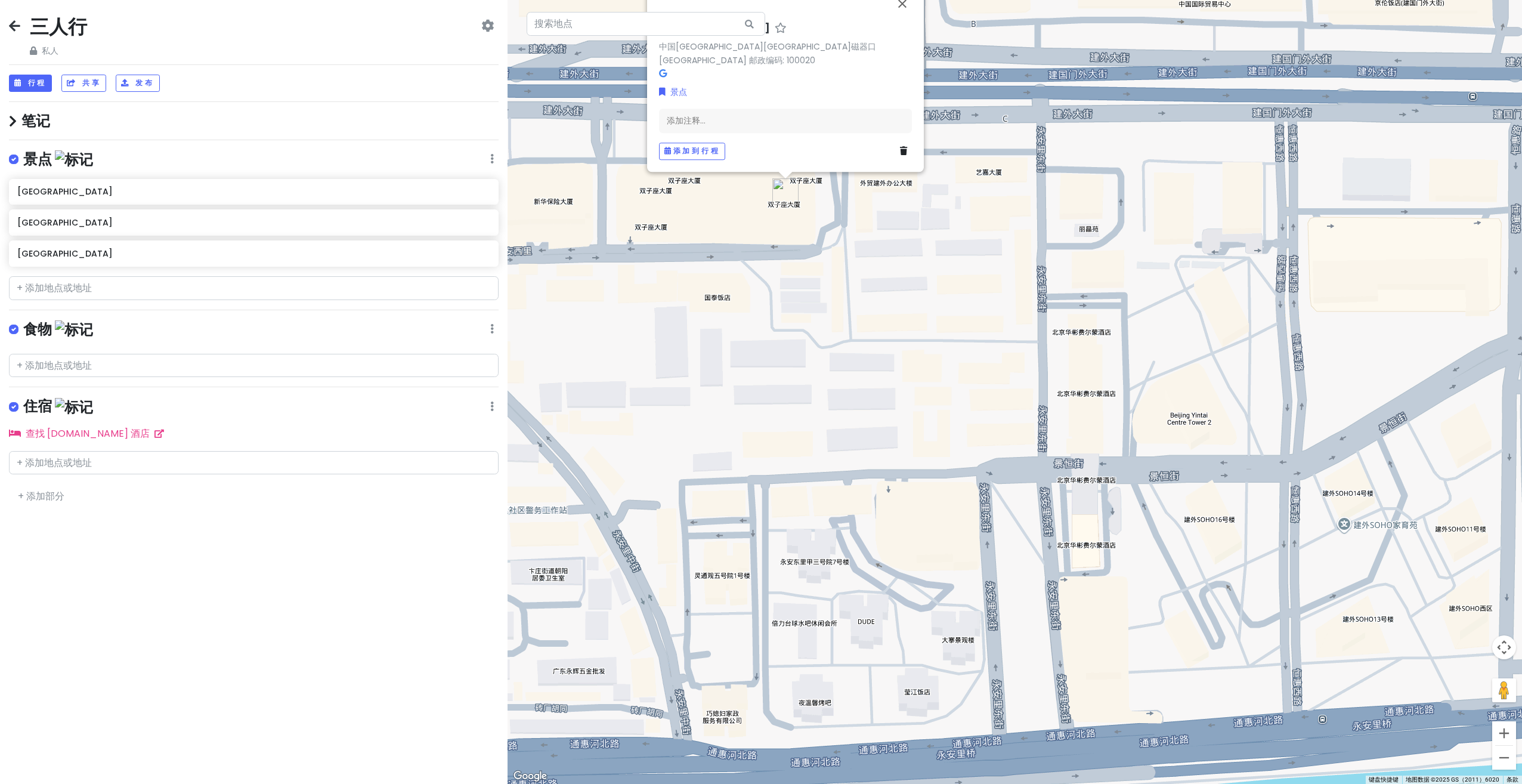
drag, startPoint x: 1011, startPoint y: 532, endPoint x: 957, endPoint y: 511, distance: 57.9
click at [957, 511] on div "[GEOGRAPHIC_DATA][GEOGRAPHIC_DATA]磁器口双子座大厦 邮政编码: 100020 景点 添加注释... 添加到行程" at bounding box center [1014, 392] width 1014 height 784
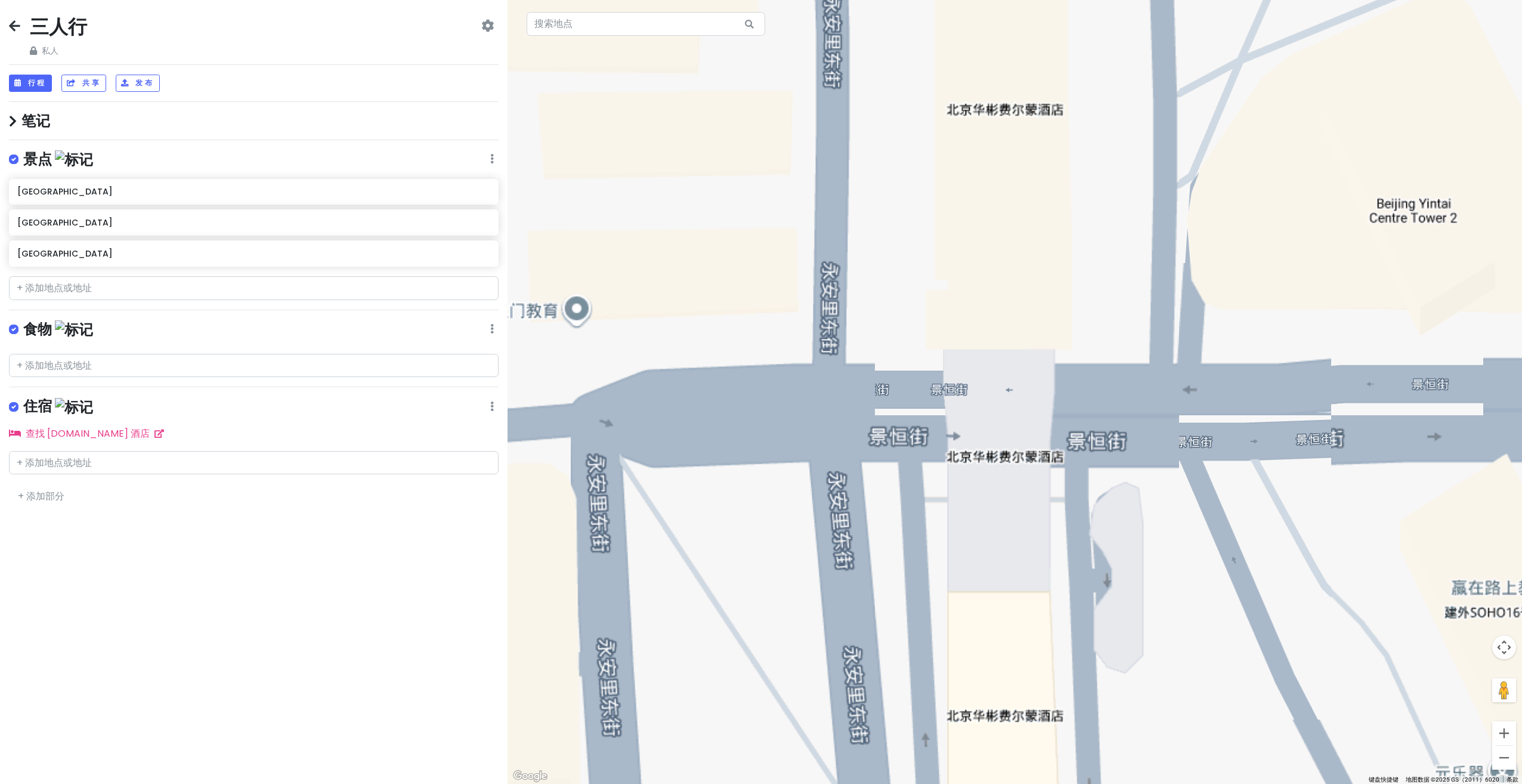
drag, startPoint x: 955, startPoint y: 392, endPoint x: 1082, endPoint y: 474, distance: 151.2
click at [1078, 474] on div "[GEOGRAPHIC_DATA][GEOGRAPHIC_DATA]磁器口双子座大厦 邮政编码: 100020 景点 添加注释... 添加到行程" at bounding box center [1014, 392] width 1014 height 784
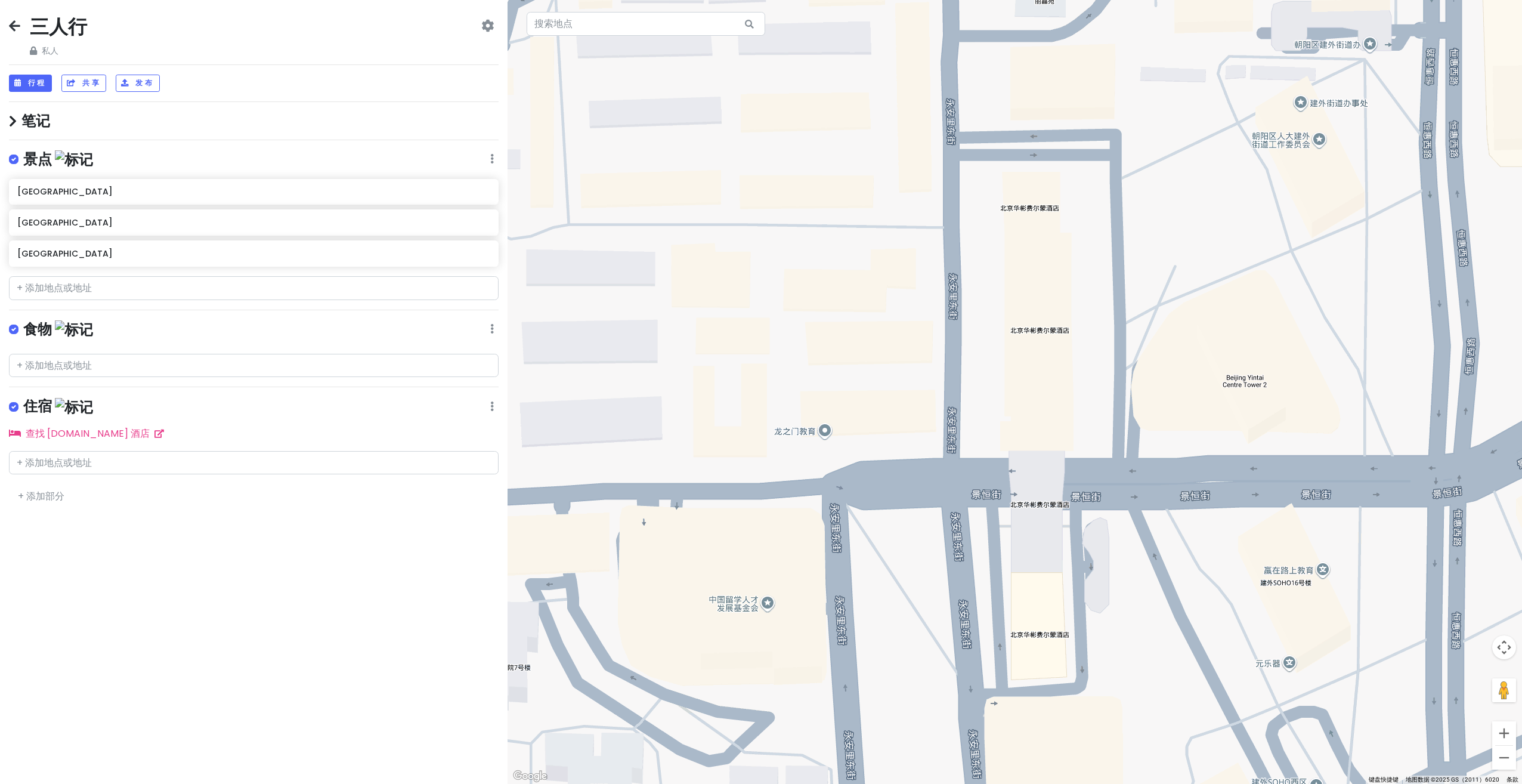
drag, startPoint x: 1157, startPoint y: 472, endPoint x: 1061, endPoint y: 463, distance: 96.4
click at [1061, 463] on div "[GEOGRAPHIC_DATA][GEOGRAPHIC_DATA]磁器口双子座大厦 邮政编码: 100020 景点 添加注释... 添加到行程" at bounding box center [1014, 392] width 1014 height 784
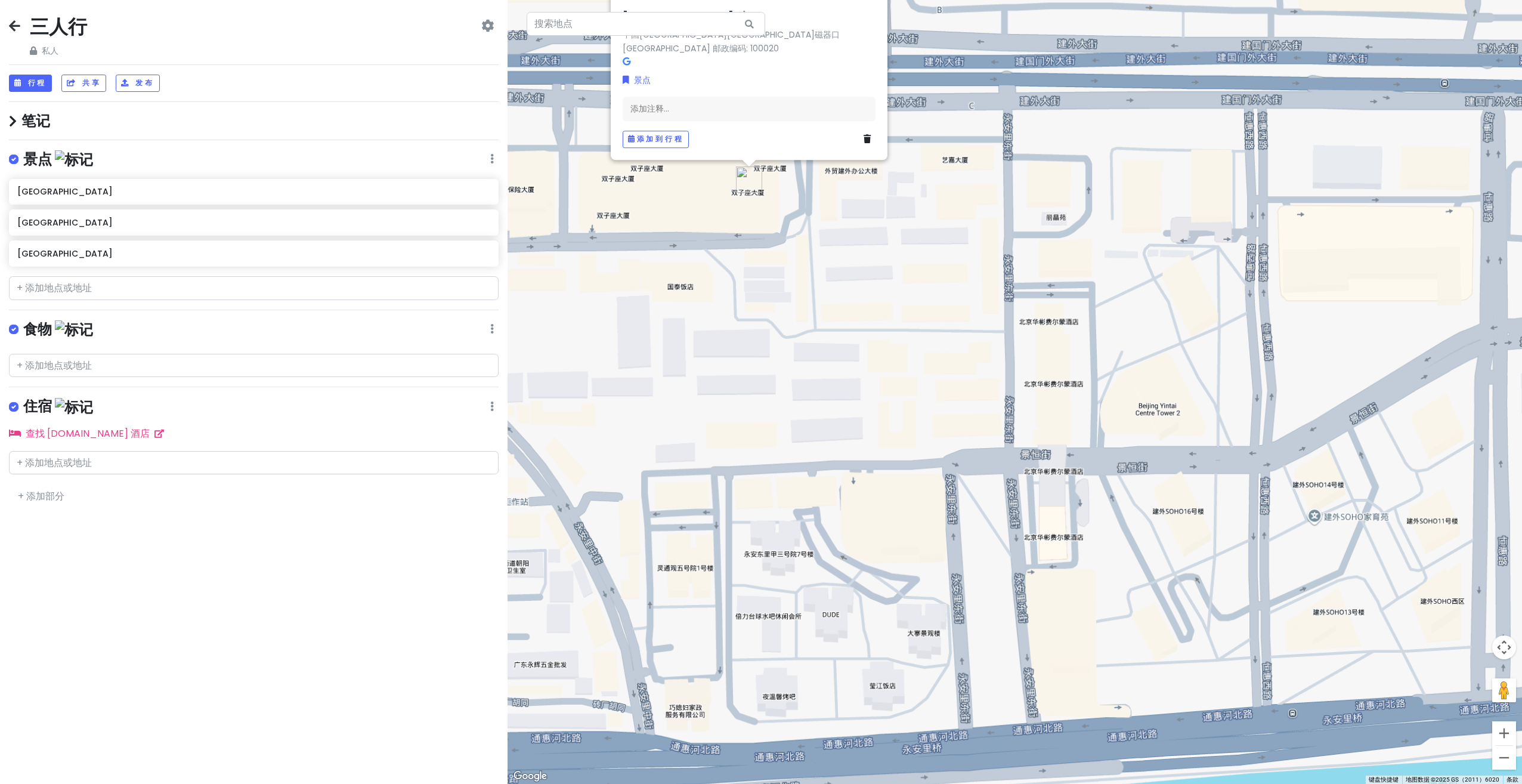
drag, startPoint x: 981, startPoint y: 440, endPoint x: 923, endPoint y: 434, distance: 58.3
click at [923, 434] on div "[GEOGRAPHIC_DATA][GEOGRAPHIC_DATA]磁器口双子座大厦 邮政编码: 100020 景点 添加注释... 添加到行程" at bounding box center [1014, 392] width 1014 height 784
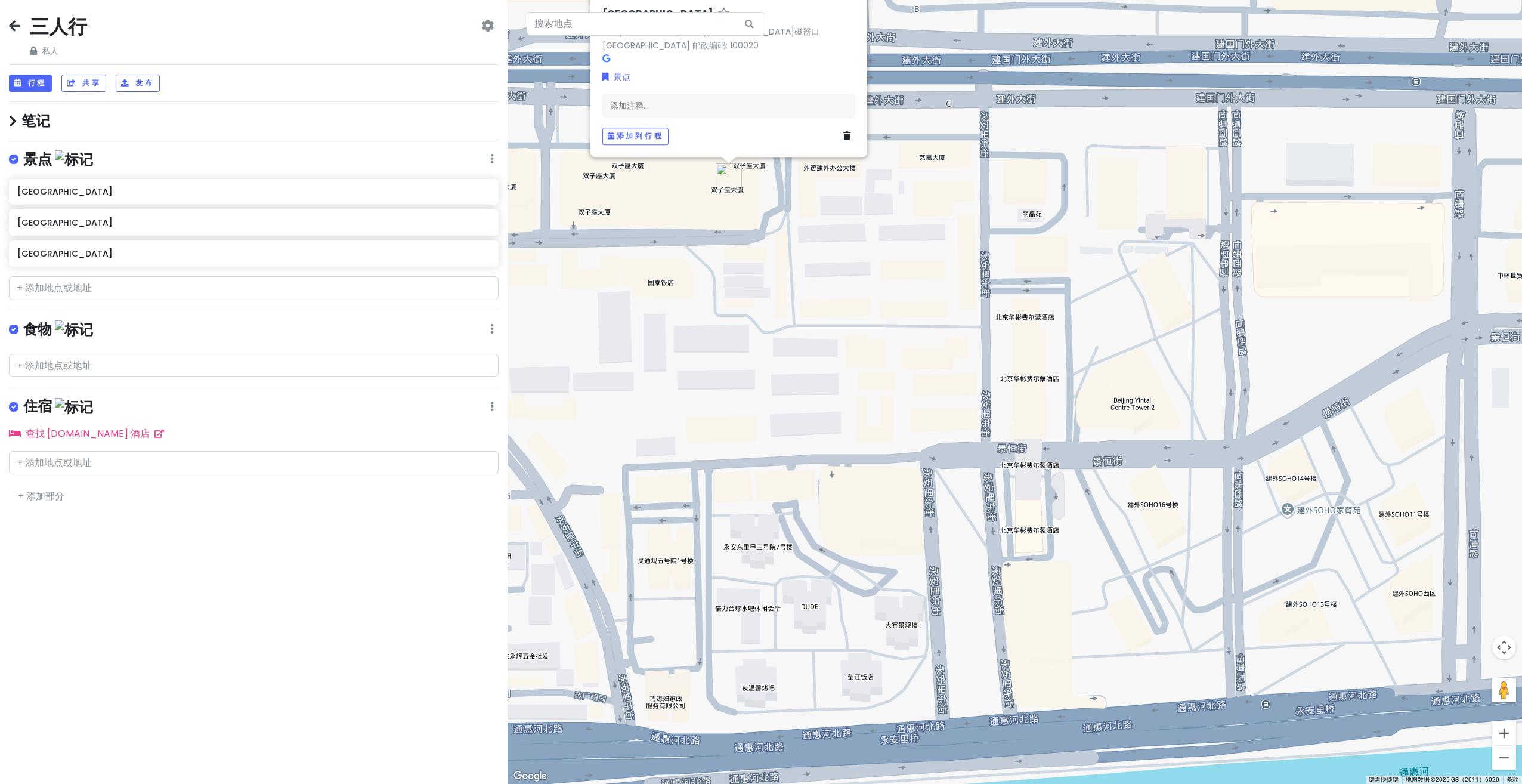
drag, startPoint x: 930, startPoint y: 445, endPoint x: 968, endPoint y: 449, distance: 38.2
click at [968, 449] on div "[GEOGRAPHIC_DATA][GEOGRAPHIC_DATA]磁器口双子座大厦 邮政编码: 100020 景点 添加注释... 添加到行程" at bounding box center [1014, 392] width 1014 height 784
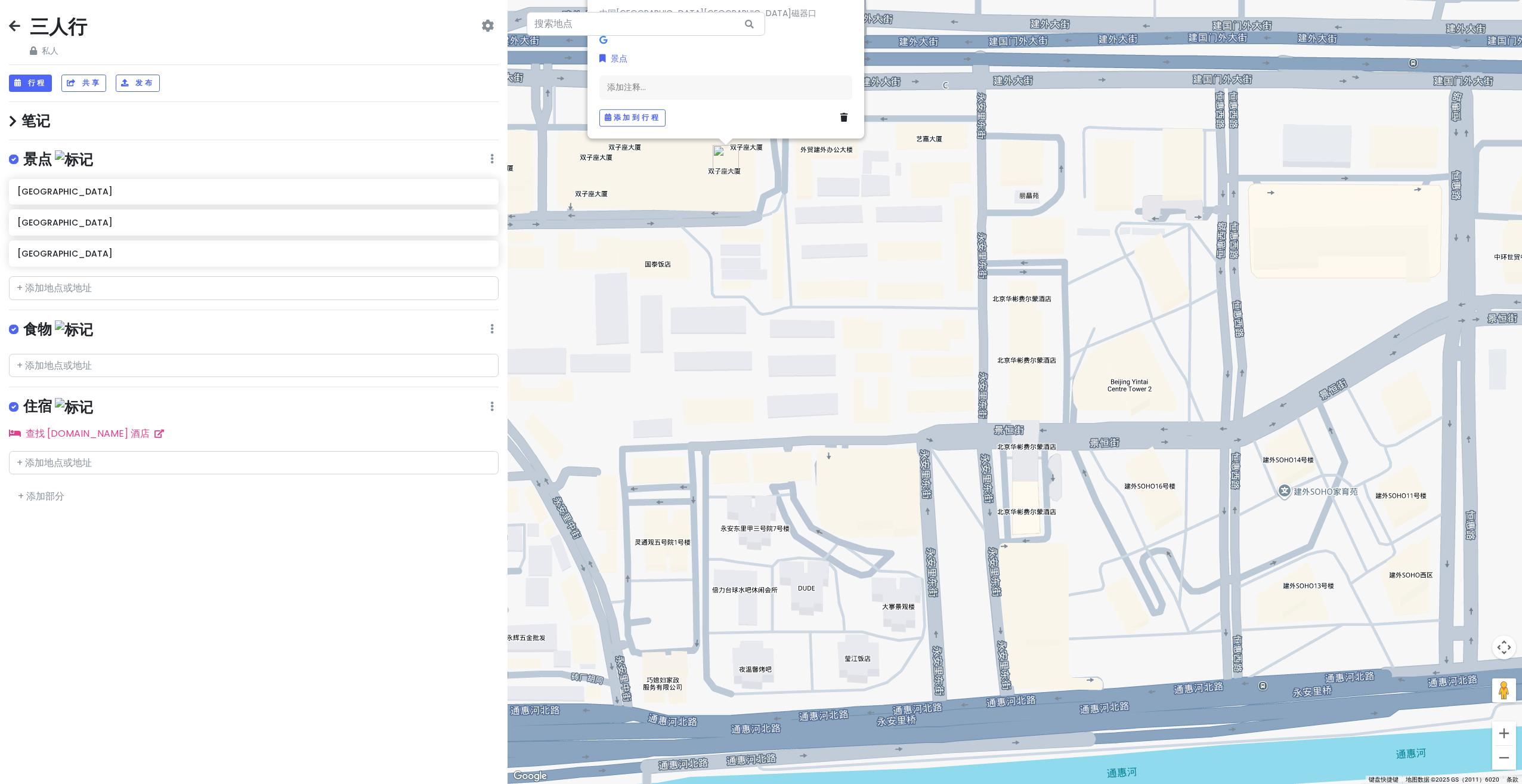
drag, startPoint x: 978, startPoint y: 468, endPoint x: 944, endPoint y: 437, distance: 46.0
click at [944, 437] on div "[GEOGRAPHIC_DATA][GEOGRAPHIC_DATA]磁器口双子座大厦 邮政编码: 100020 景点 添加注释... 添加到行程" at bounding box center [1014, 392] width 1014 height 784
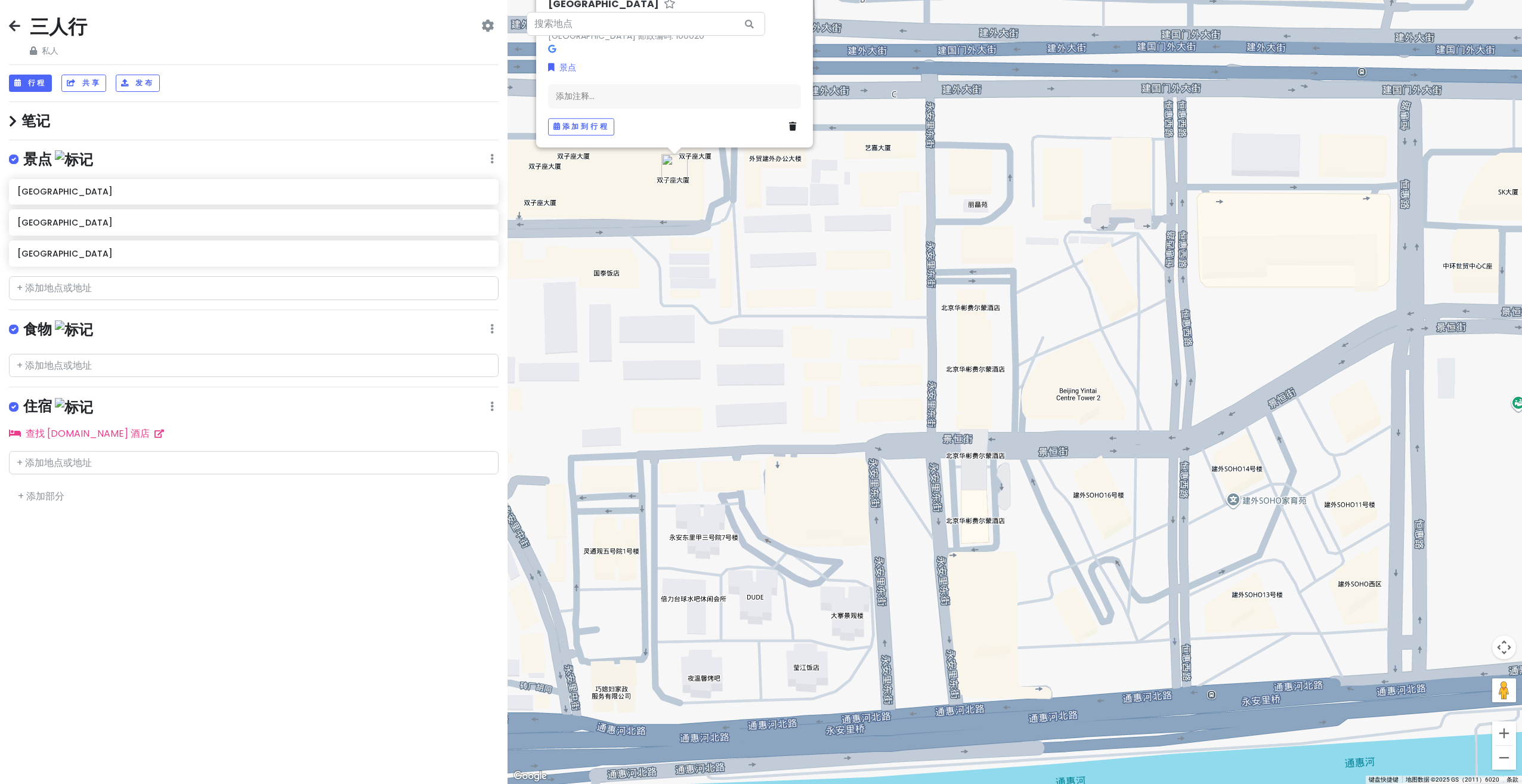
drag, startPoint x: 958, startPoint y: 563, endPoint x: 910, endPoint y: 579, distance: 50.6
click at [910, 579] on div "[GEOGRAPHIC_DATA][GEOGRAPHIC_DATA]磁器口双子座大厦 邮政编码: 100020 景点 添加注释... 添加到行程" at bounding box center [1014, 392] width 1014 height 784
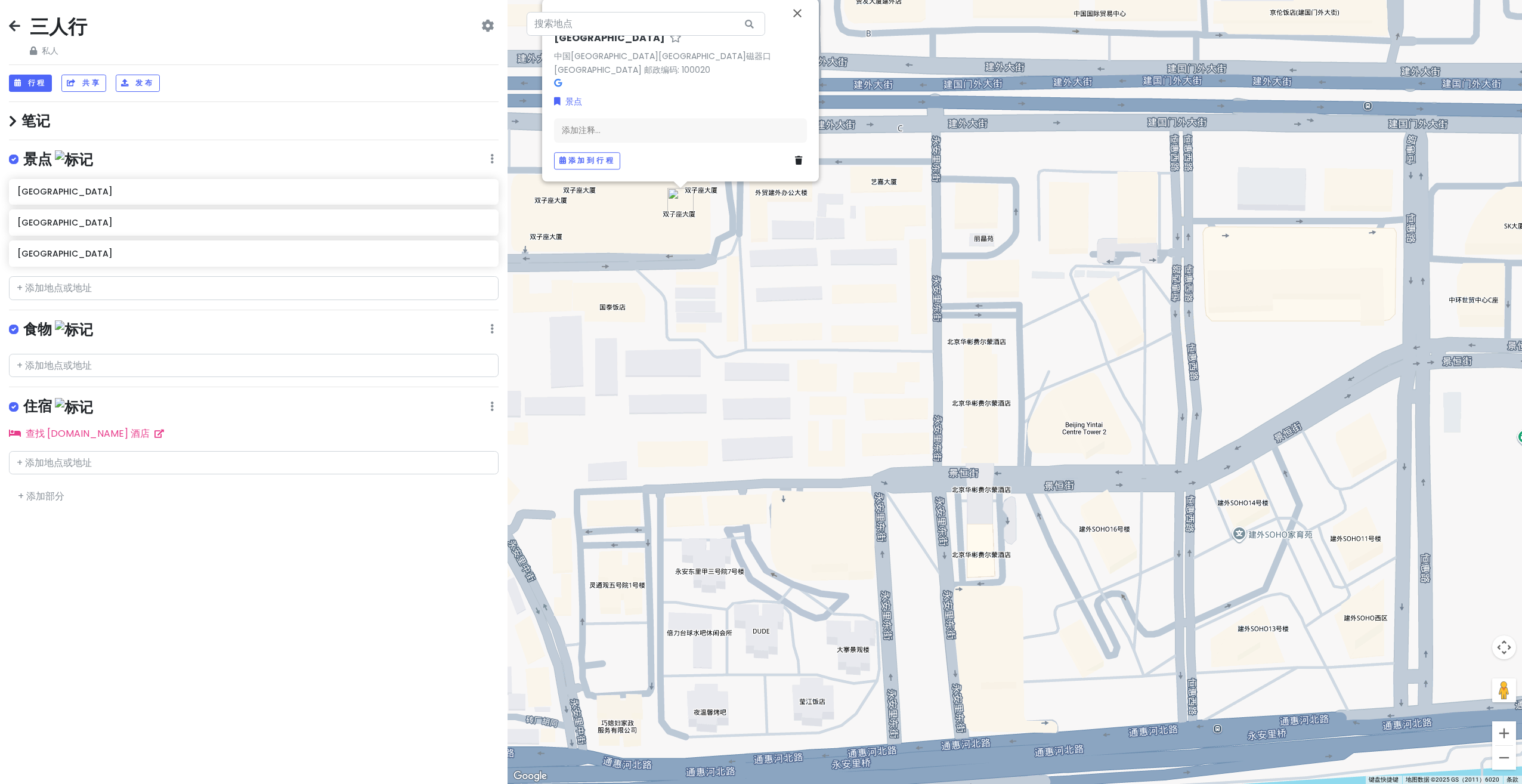
drag, startPoint x: 867, startPoint y: 476, endPoint x: 875, endPoint y: 509, distance: 34.0
click at [875, 509] on div "[GEOGRAPHIC_DATA][GEOGRAPHIC_DATA]磁器口双子座大厦 邮政编码: 100020 景点 添加注释... 添加到行程" at bounding box center [1014, 392] width 1014 height 784
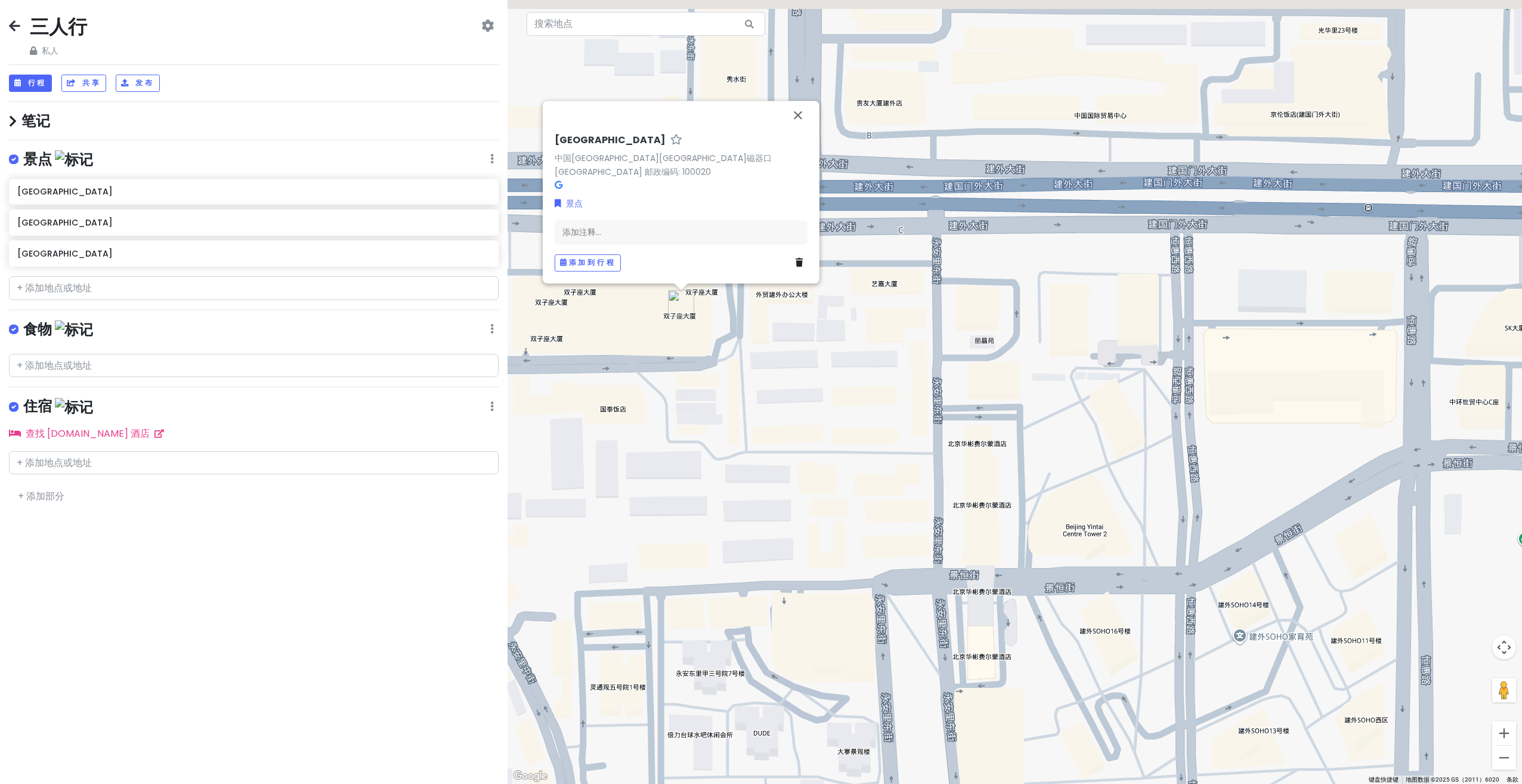
drag, startPoint x: 907, startPoint y: 417, endPoint x: 909, endPoint y: 508, distance: 91.0
click at [909, 508] on div "[GEOGRAPHIC_DATA][GEOGRAPHIC_DATA]磁器口双子座大厦 邮政编码: 100020 景点 添加注释... 添加到行程" at bounding box center [1014, 392] width 1014 height 784
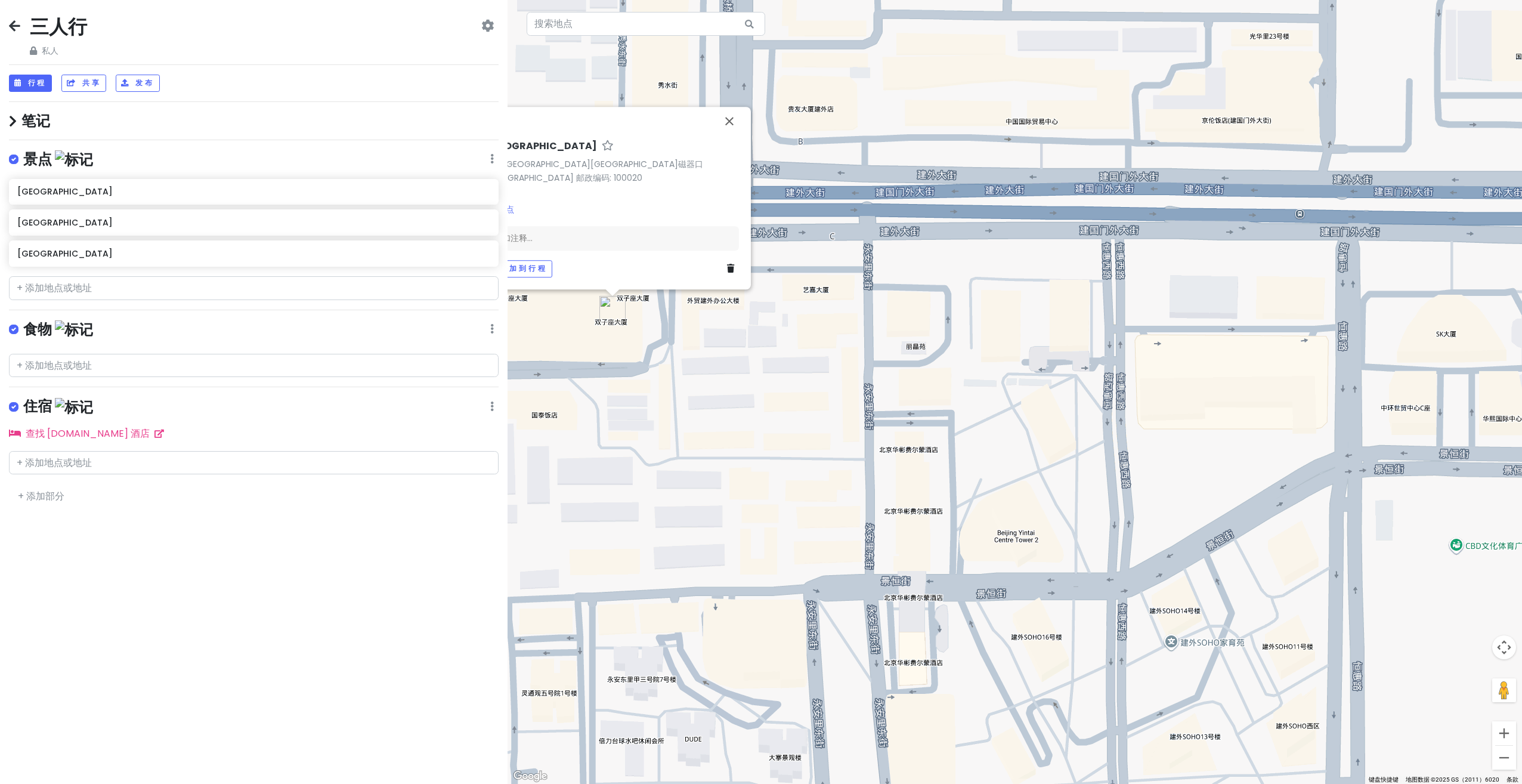
drag, startPoint x: 971, startPoint y: 572, endPoint x: 891, endPoint y: 537, distance: 87.3
click at [891, 537] on div "[GEOGRAPHIC_DATA][GEOGRAPHIC_DATA]磁器口双子座大厦 邮政编码: 100020 景点 添加注释... 添加到行程" at bounding box center [1014, 392] width 1014 height 784
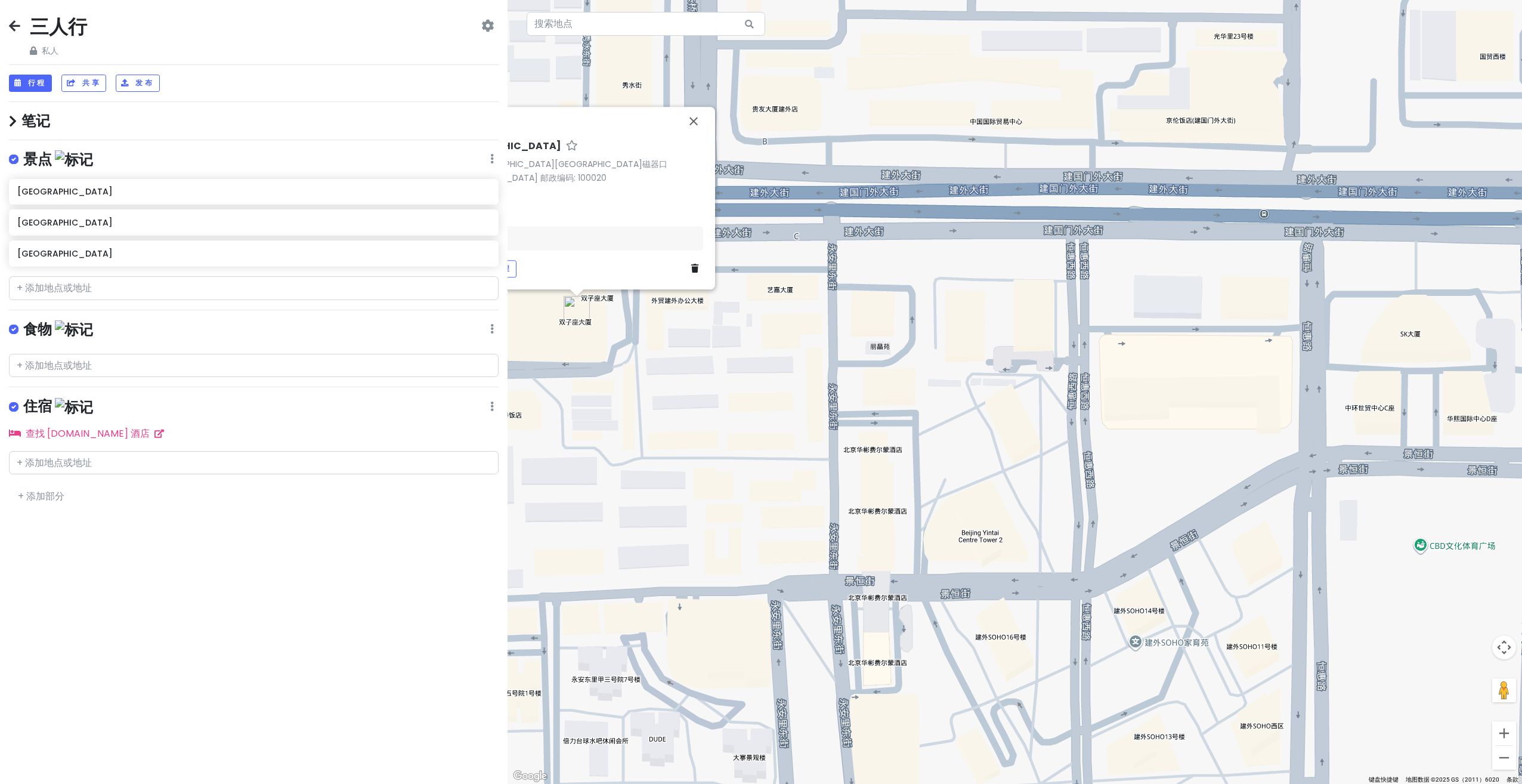
drag, startPoint x: 883, startPoint y: 526, endPoint x: 865, endPoint y: 520, distance: 19.0
click at [865, 520] on div "[GEOGRAPHIC_DATA][GEOGRAPHIC_DATA]磁器口双子座大厦 邮政编码: 100020 景点 添加注释... 添加到行程" at bounding box center [1014, 392] width 1014 height 784
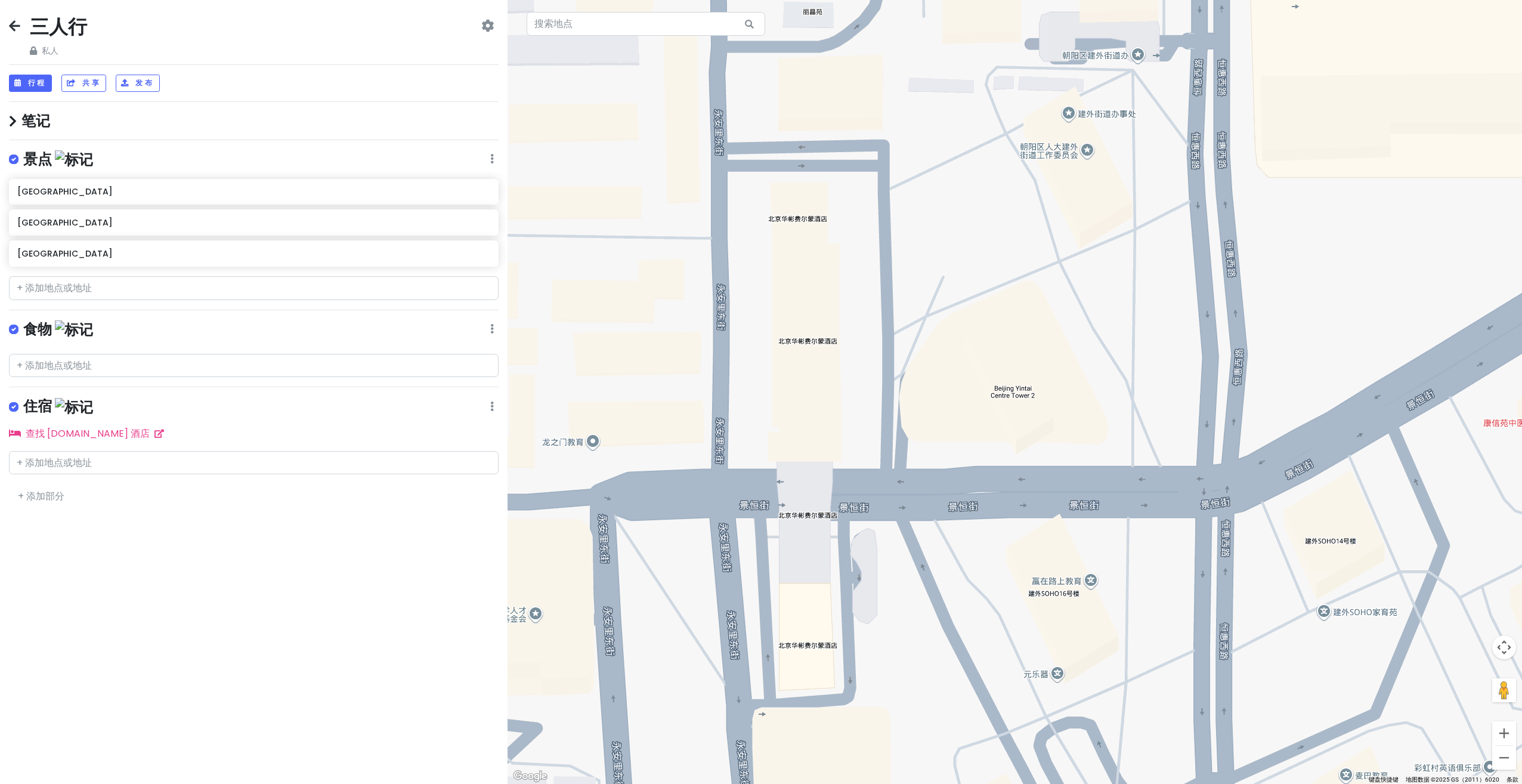
drag, startPoint x: 873, startPoint y: 545, endPoint x: 871, endPoint y: 484, distance: 61.0
click at [871, 484] on div "[GEOGRAPHIC_DATA][GEOGRAPHIC_DATA]磁器口双子座大厦 邮政编码: 100020 景点 添加注释... 添加到行程" at bounding box center [1014, 392] width 1014 height 784
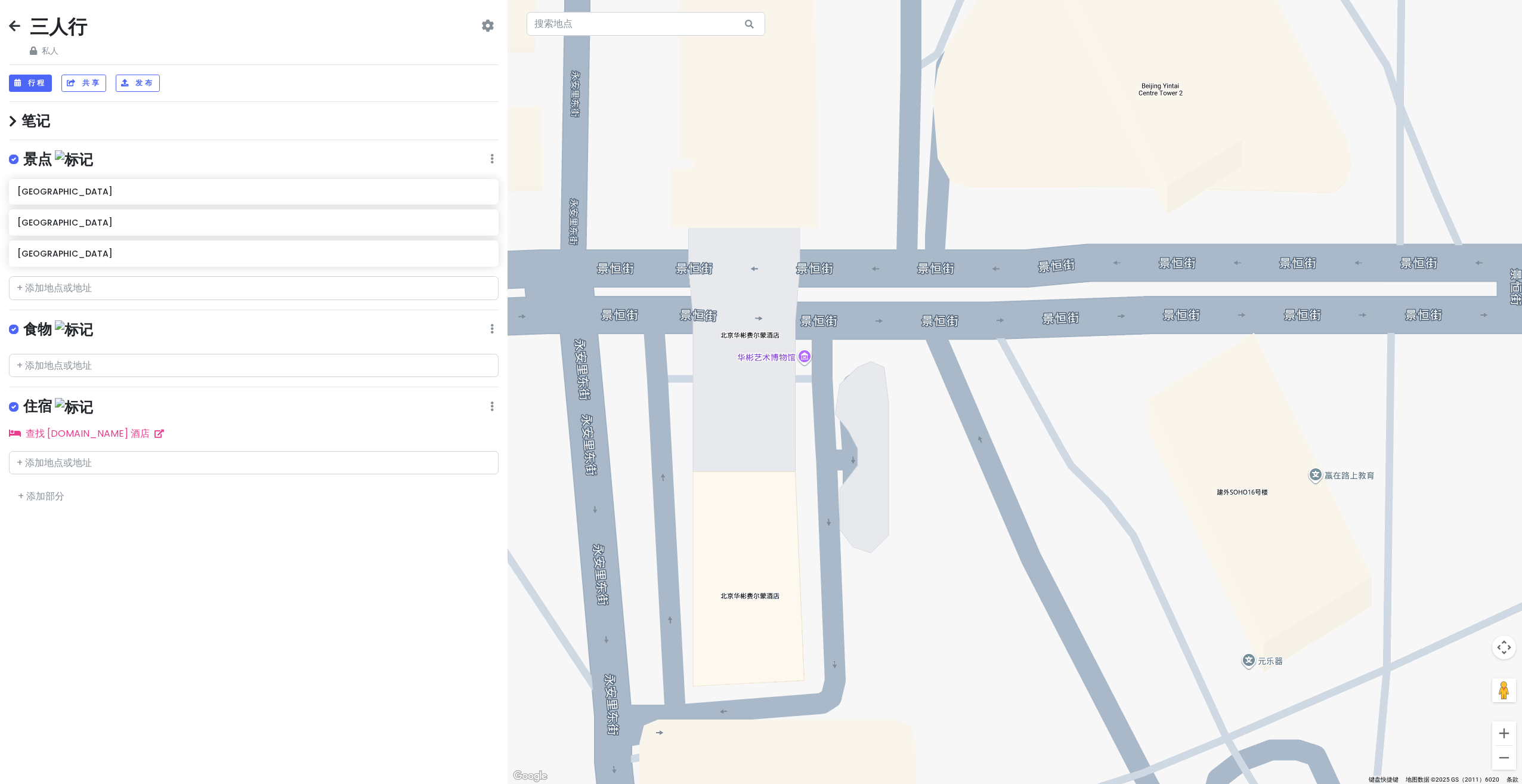
click at [793, 362] on div "[GEOGRAPHIC_DATA][GEOGRAPHIC_DATA]磁器口双子座大厦 邮政编码: 100020 景点 添加注释... 添加到行程" at bounding box center [1014, 392] width 1014 height 784
click at [745, 335] on div at bounding box center [1014, 392] width 1014 height 784
click at [747, 338] on div at bounding box center [1014, 392] width 1014 height 784
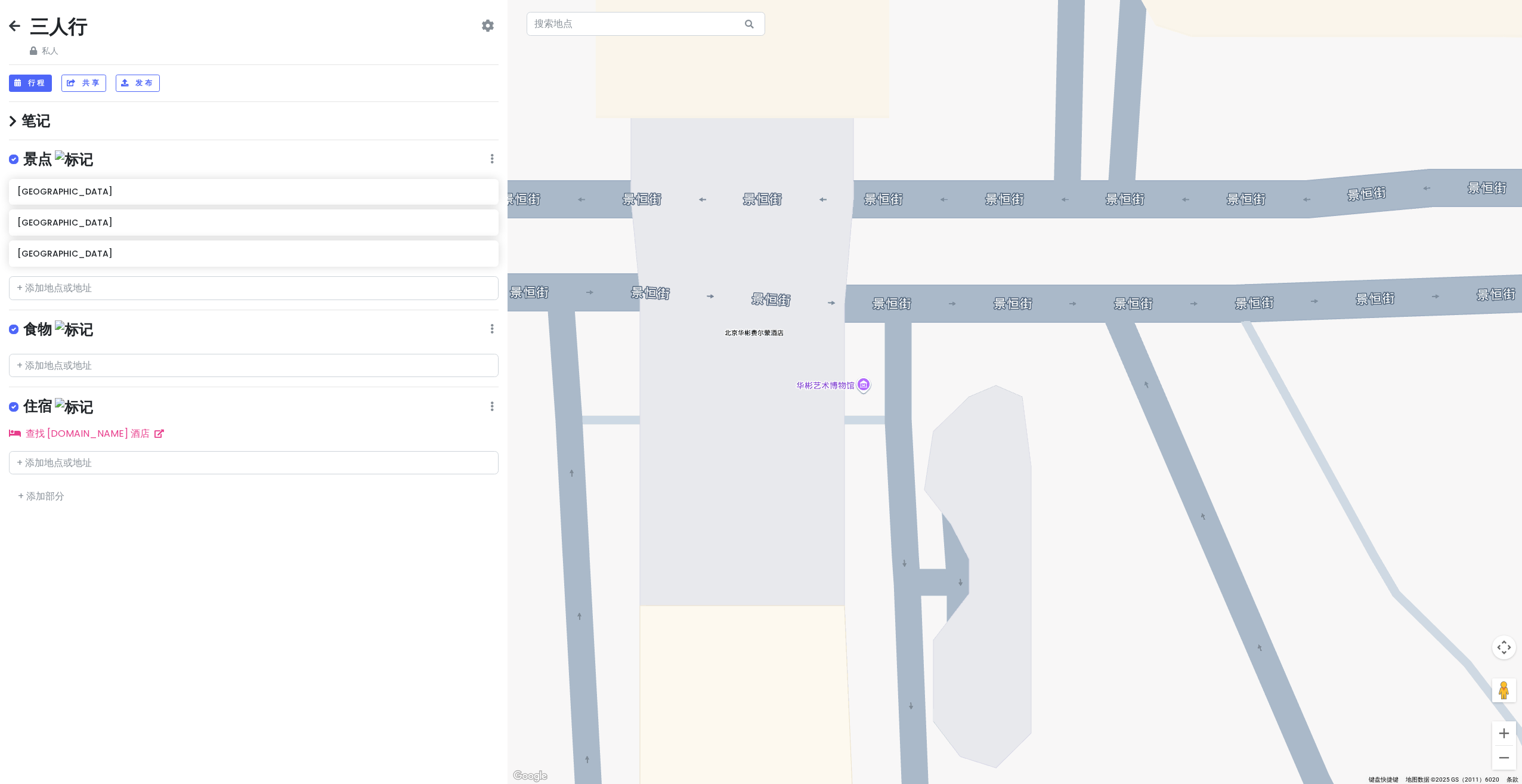
click at [747, 338] on div at bounding box center [1014, 392] width 1014 height 784
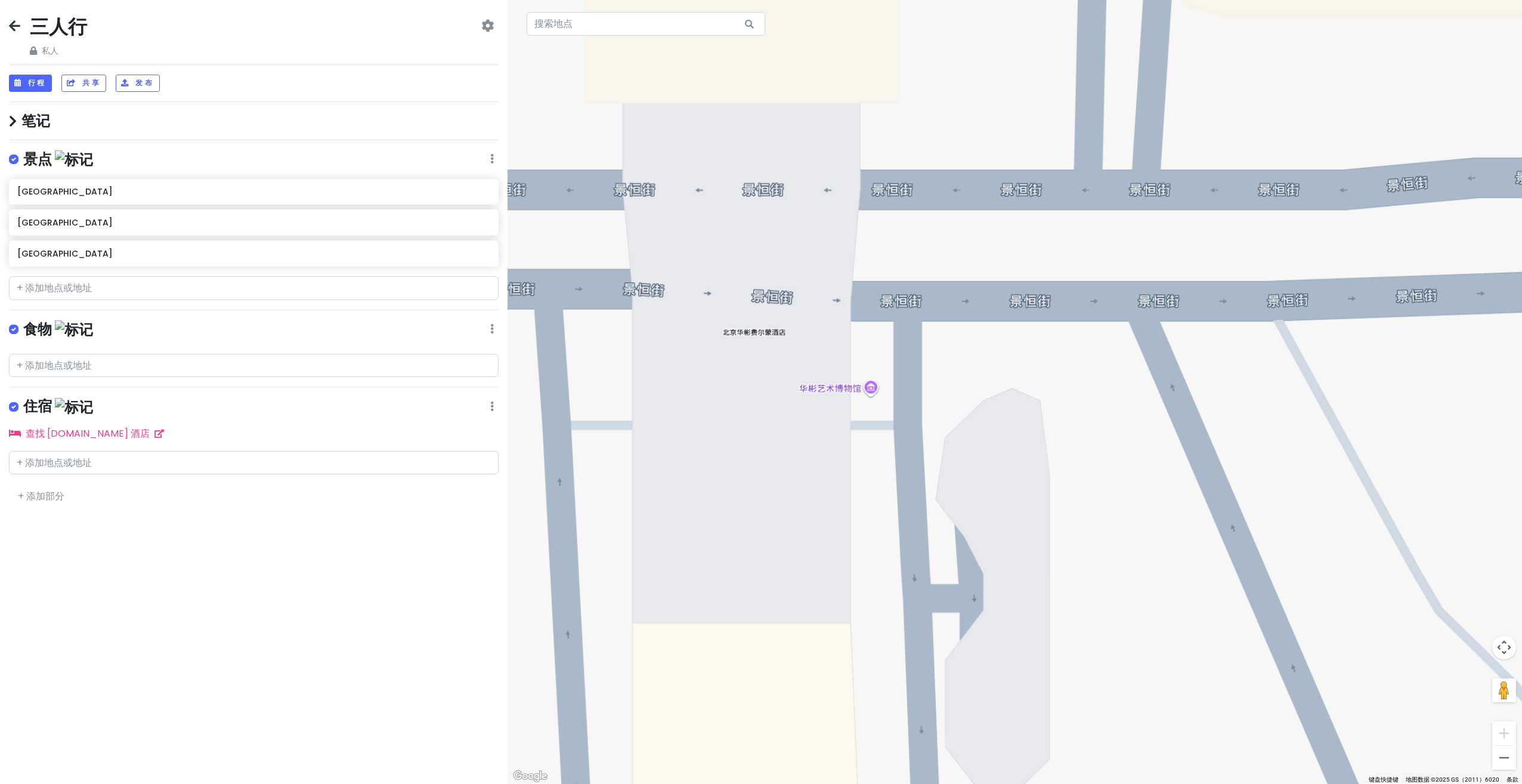
click at [747, 338] on div at bounding box center [1014, 392] width 1014 height 784
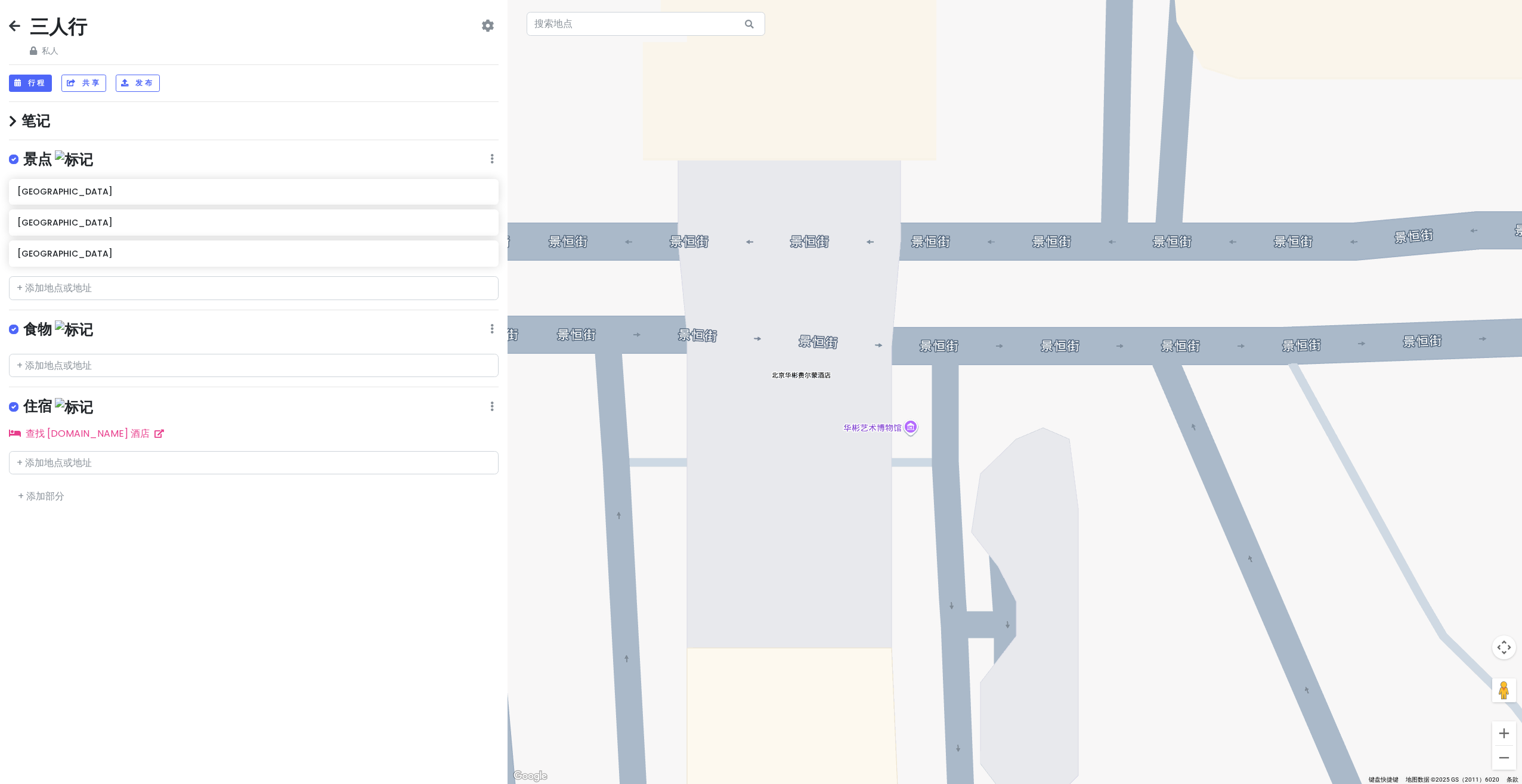
drag, startPoint x: 872, startPoint y: 480, endPoint x: 923, endPoint y: 486, distance: 51.4
click at [923, 486] on div at bounding box center [1014, 392] width 1014 height 784
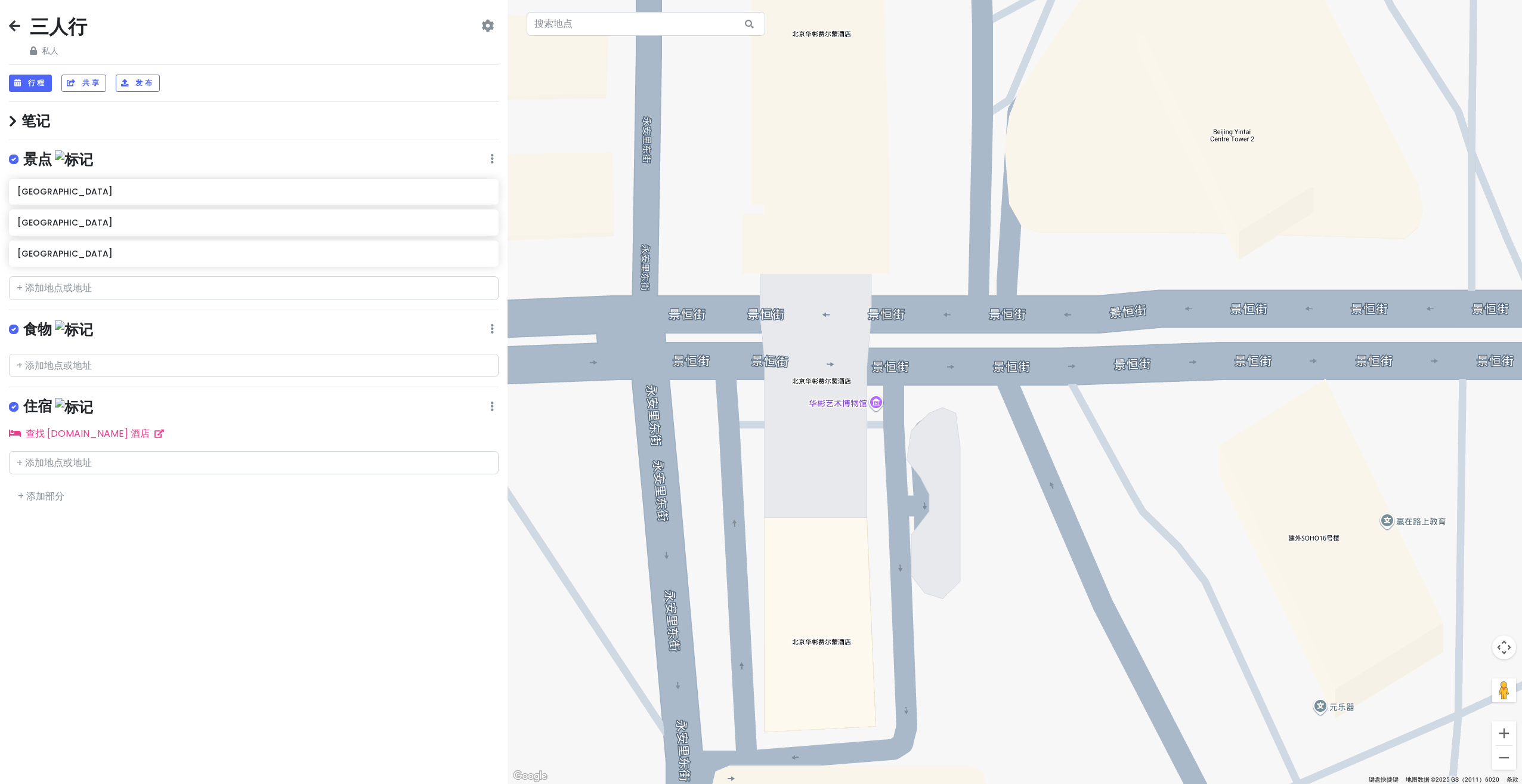
drag, startPoint x: 989, startPoint y: 472, endPoint x: 903, endPoint y: 441, distance: 91.4
click at [903, 441] on div at bounding box center [1014, 392] width 1014 height 784
click at [189, 367] on input "text" at bounding box center [253, 366] width 489 height 24
click at [215, 446] on div at bounding box center [253, 451] width 508 height 9
click at [222, 461] on input "text" at bounding box center [253, 463] width 489 height 24
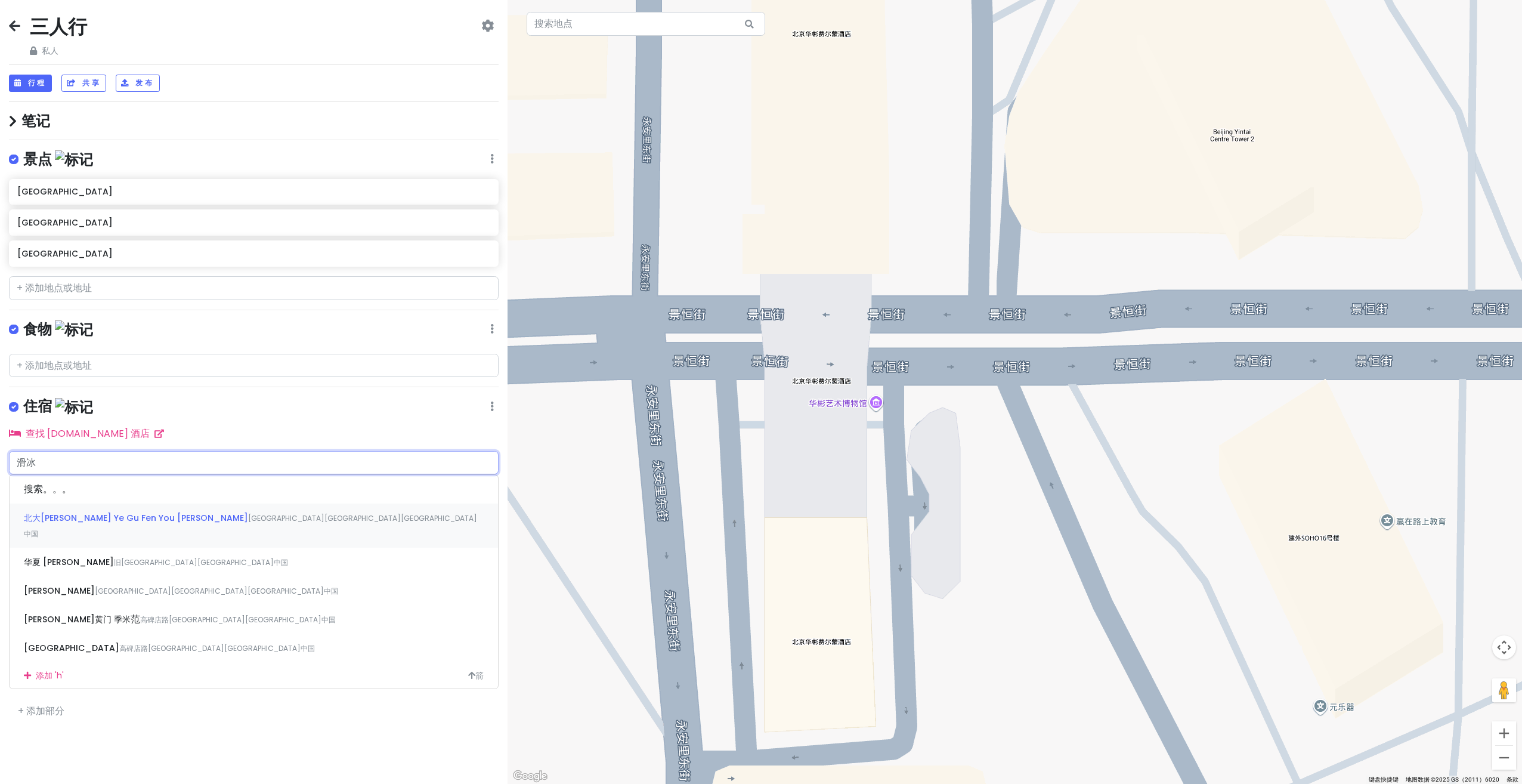
type input "滑"
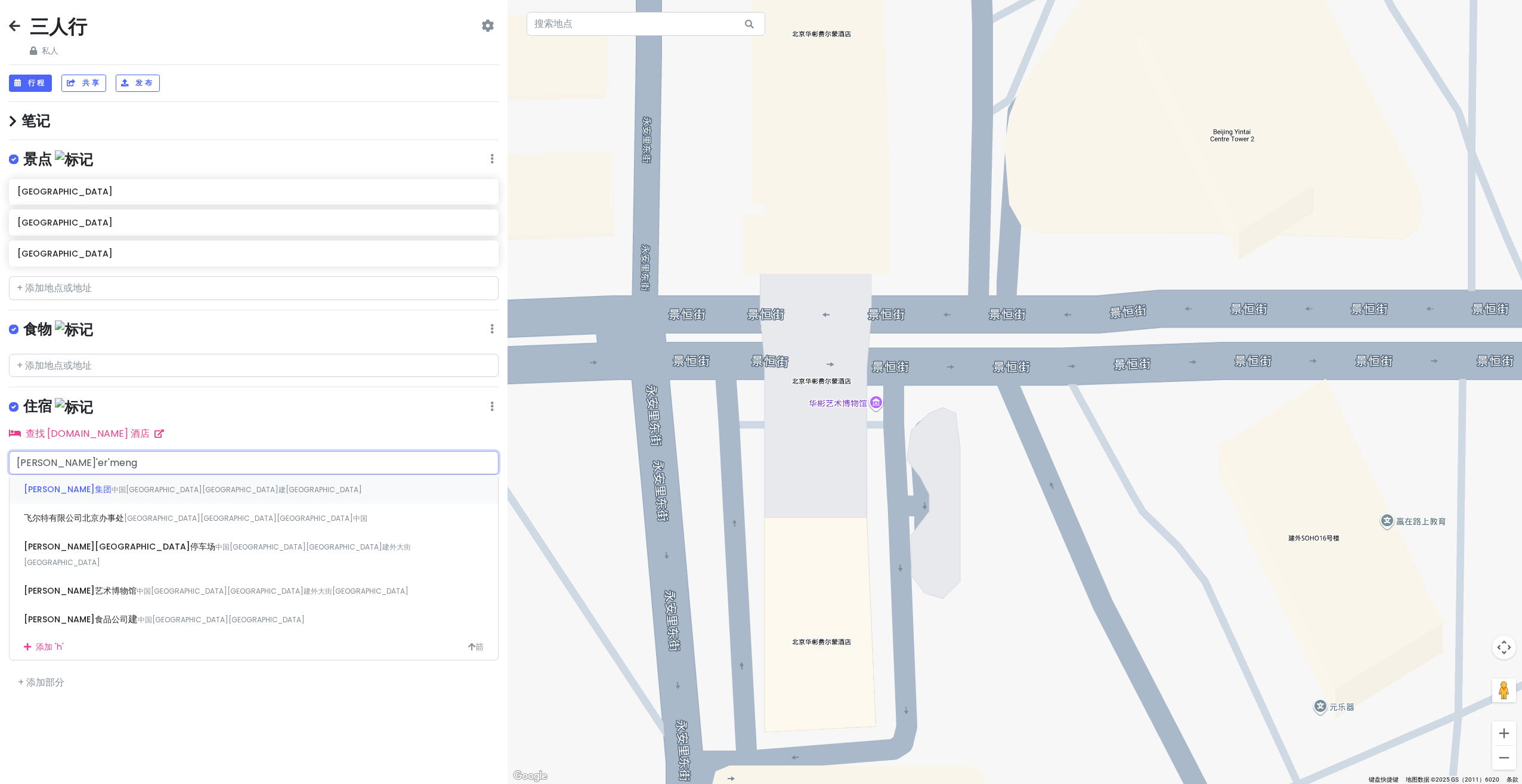
type input "[PERSON_NAME][PERSON_NAME]"
click at [144, 483] on div "[PERSON_NAME][GEOGRAPHIC_DATA] 中国[GEOGRAPHIC_DATA][GEOGRAPHIC_DATA]" at bounding box center [253, 489] width 489 height 29
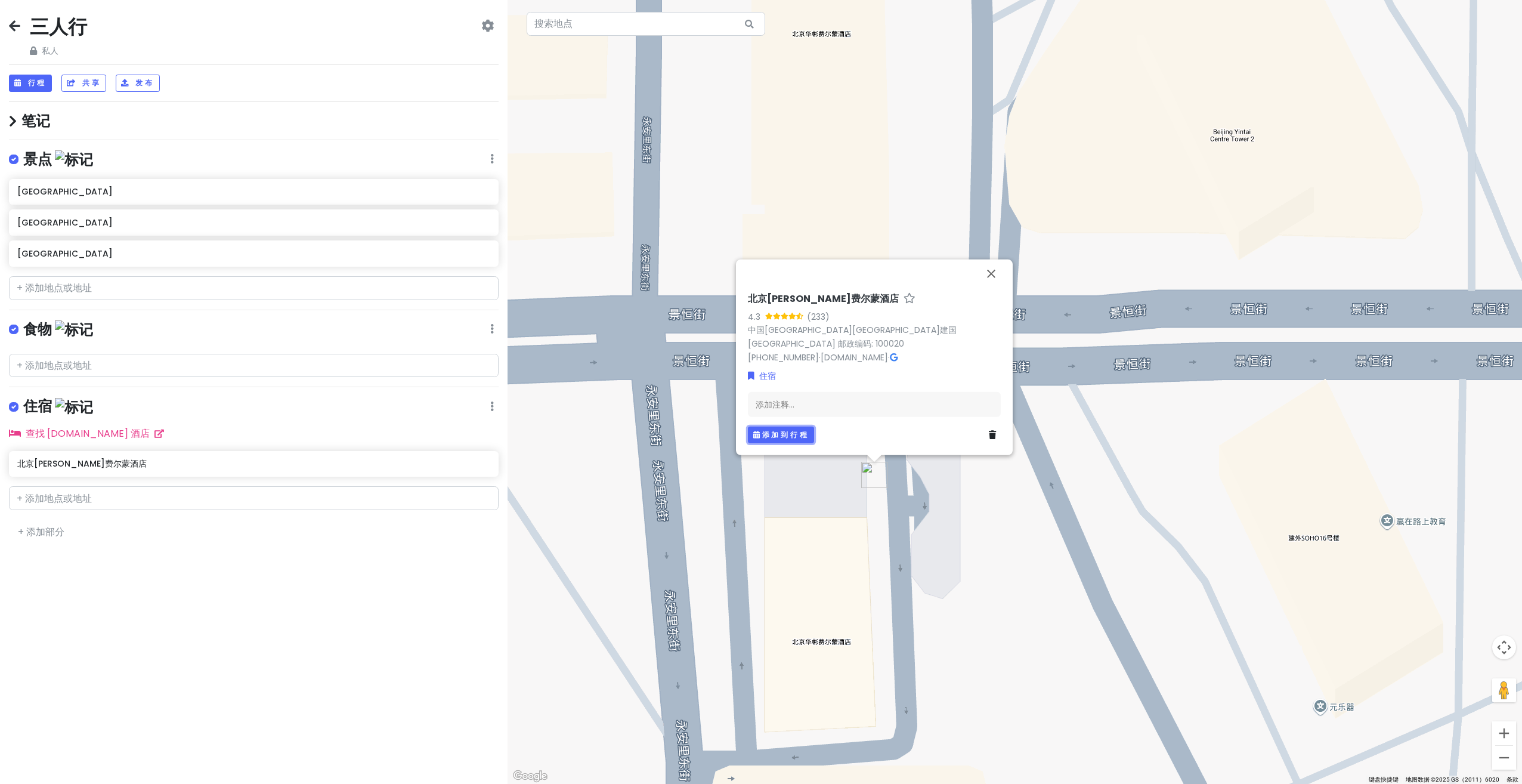
click at [765, 437] on font "添加到行程" at bounding box center [785, 434] width 47 height 10
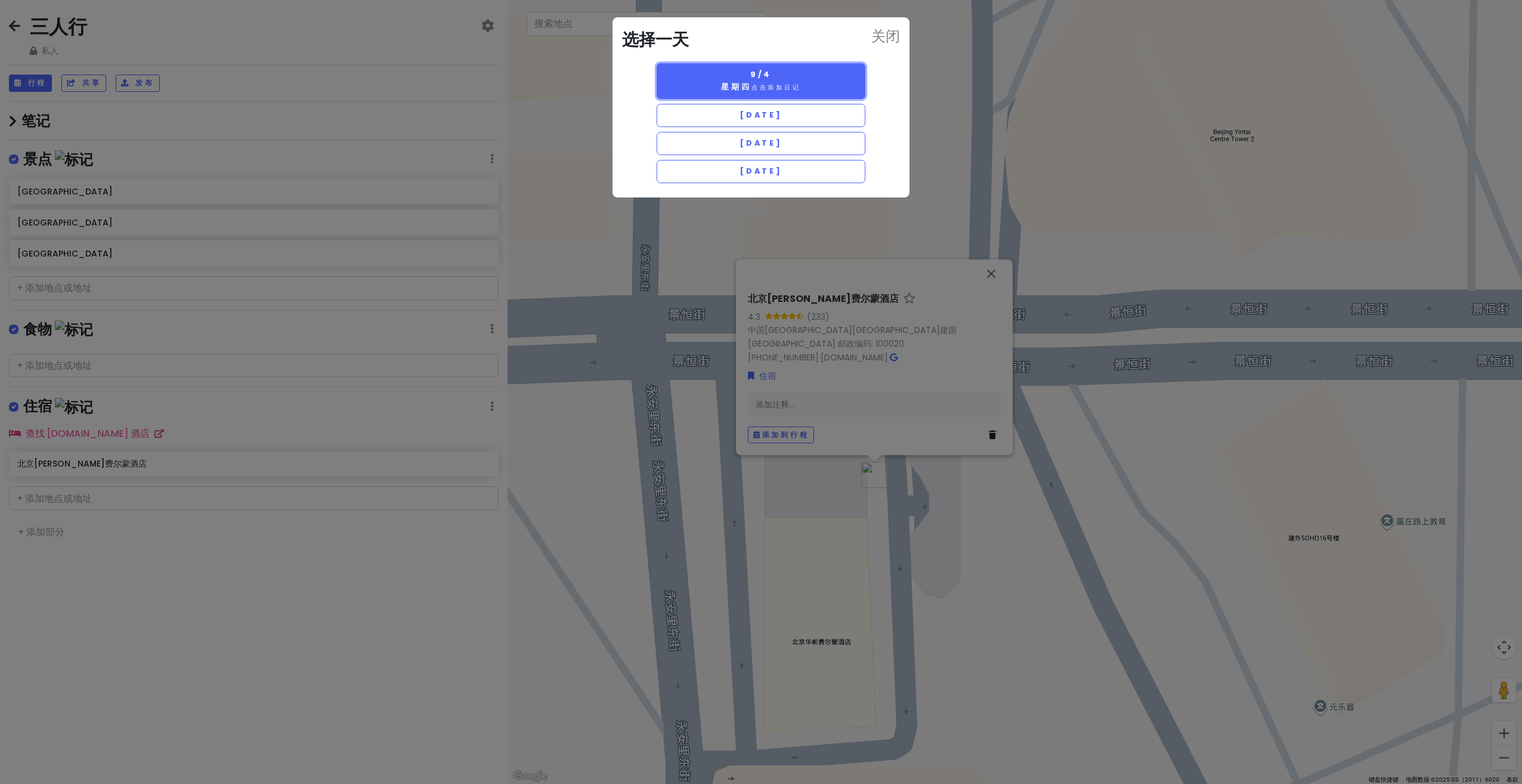
click at [792, 89] on small "点击添加日记" at bounding box center [776, 87] width 49 height 9
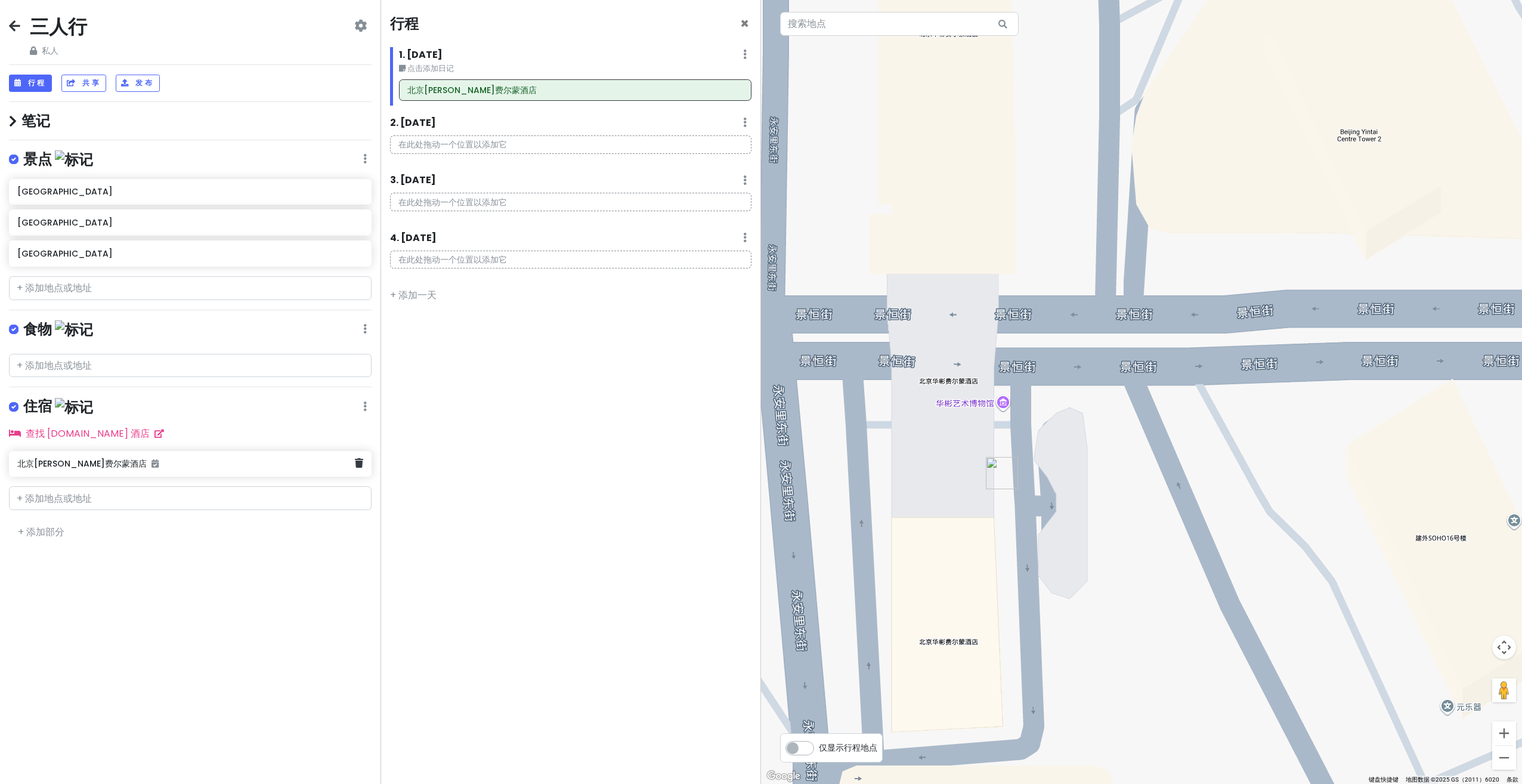
drag, startPoint x: 211, startPoint y: 454, endPoint x: 174, endPoint y: 494, distance: 54.5
click at [165, 509] on div "三人行 私人 Change Dates Make a Copy Delete Trip Go Pro ⚡️ Give Feedback 💡 Support S…" at bounding box center [190, 392] width 381 height 784
drag, startPoint x: 519, startPoint y: 96, endPoint x: 513, endPoint y: 86, distance: 11.7
click at [513, 86] on div "北京[PERSON_NAME]费尔蒙酒店" at bounding box center [575, 92] width 370 height 26
drag, startPoint x: 533, startPoint y: 91, endPoint x: 479, endPoint y: 300, distance: 215.9
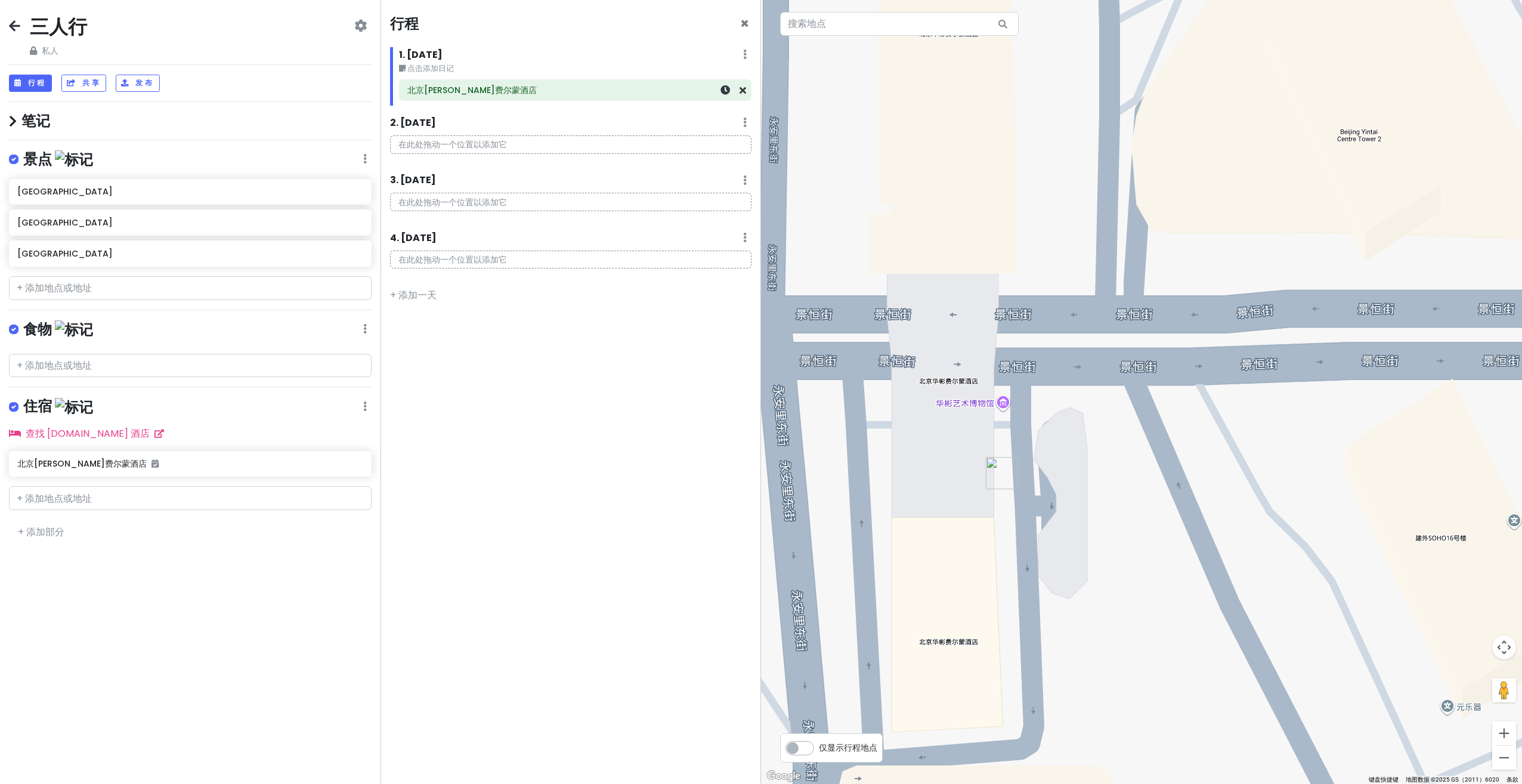
click at [479, 300] on div "行程 × 1. [DATE] Edit Day Notes Delete Day 点击添加日记 北京[PERSON_NAME]费尔蒙酒店 2. [DATE] …" at bounding box center [571, 392] width 381 height 784
click at [1011, 452] on div at bounding box center [1141, 392] width 761 height 784
click at [155, 343] on div "三人行 私人 Change Dates Make a Copy Delete Trip Go Pro ⚡️ Give Feedback 💡 Support S…" at bounding box center [190, 392] width 381 height 784
click at [741, 21] on span "×" at bounding box center [745, 24] width 9 height 20
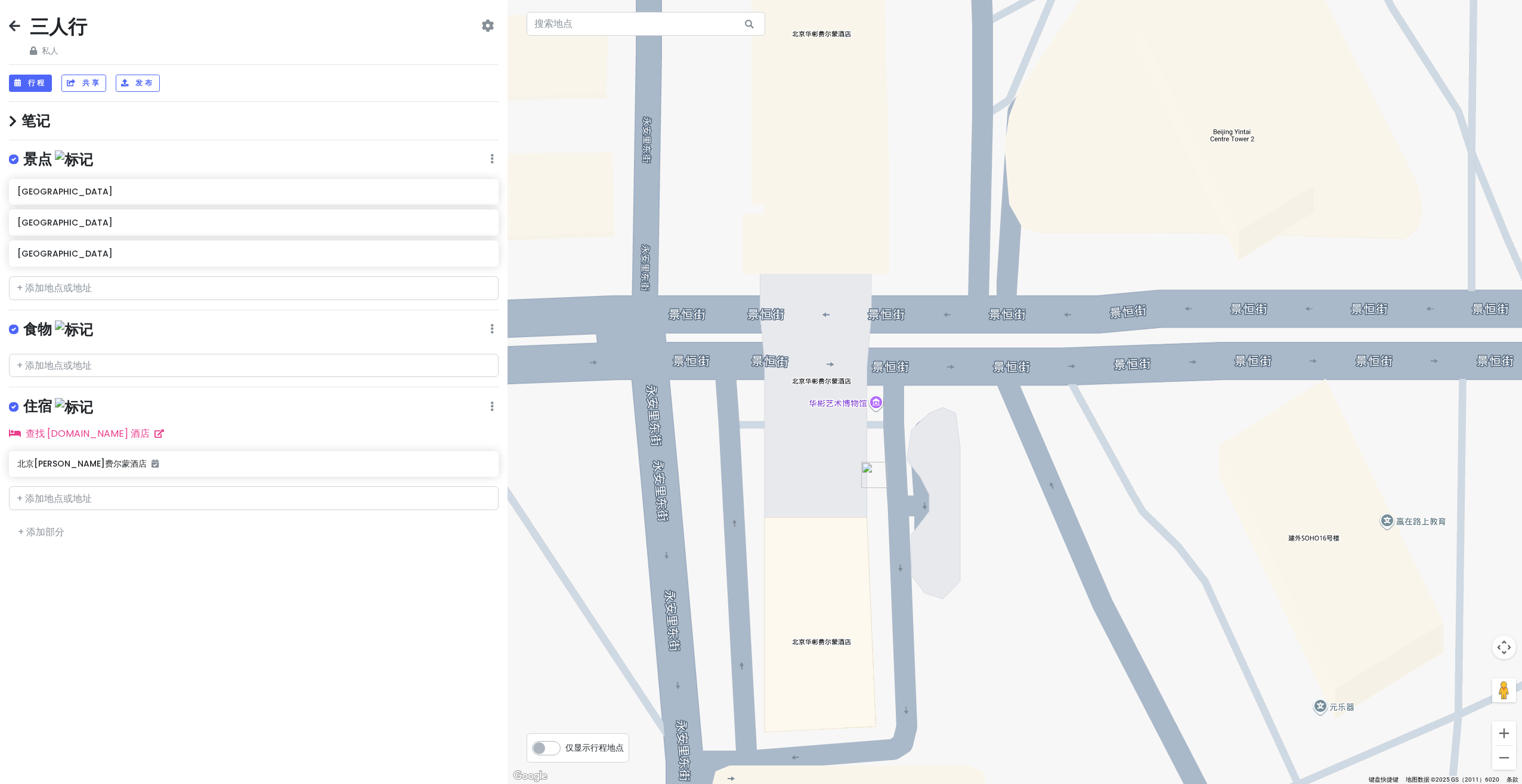
drag, startPoint x: 723, startPoint y: 329, endPoint x: 795, endPoint y: 327, distance: 72.0
click at [795, 327] on div at bounding box center [1014, 392] width 1014 height 784
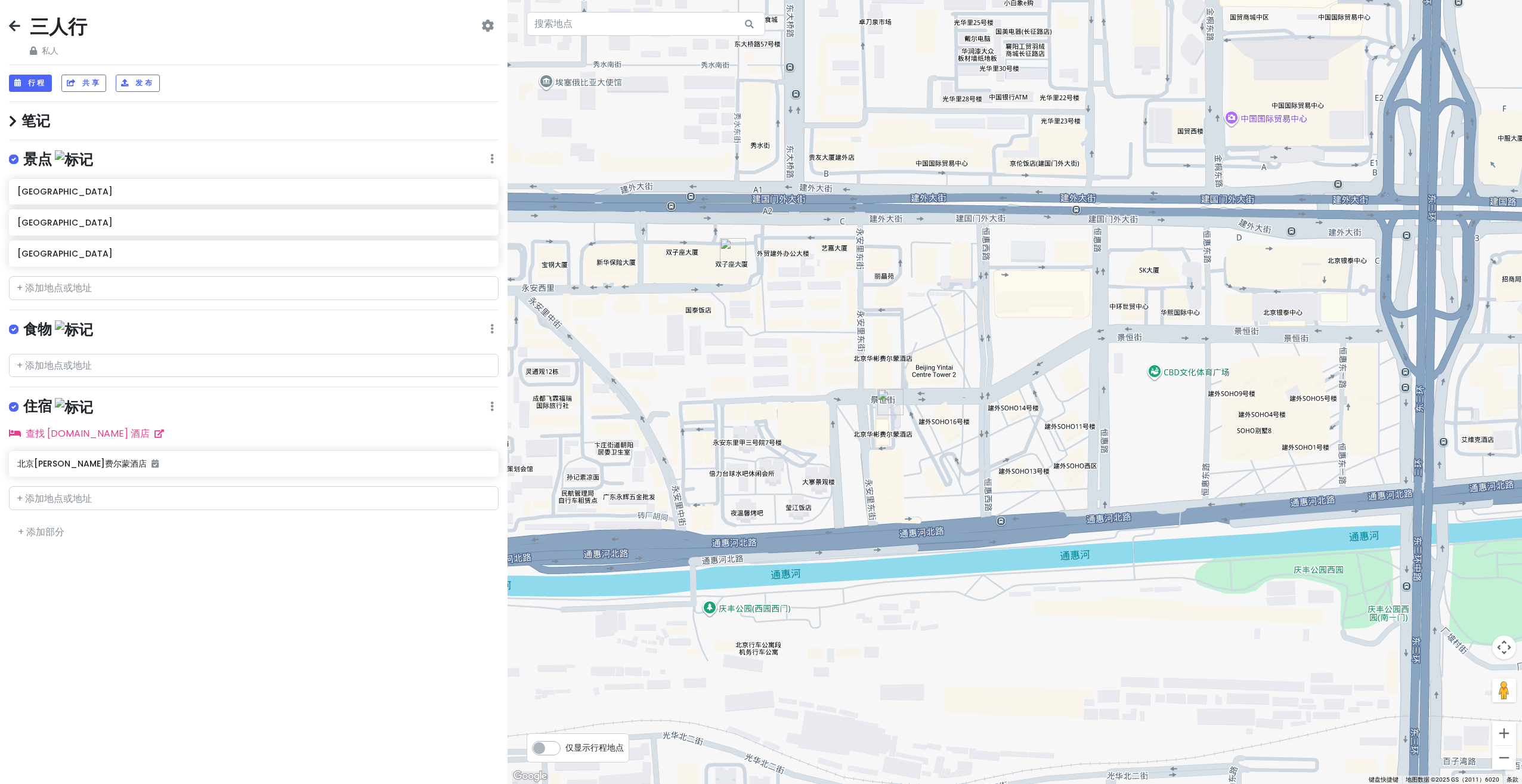
drag, startPoint x: 612, startPoint y: 311, endPoint x: 755, endPoint y: 359, distance: 150.8
click at [725, 370] on div at bounding box center [1014, 392] width 1014 height 784
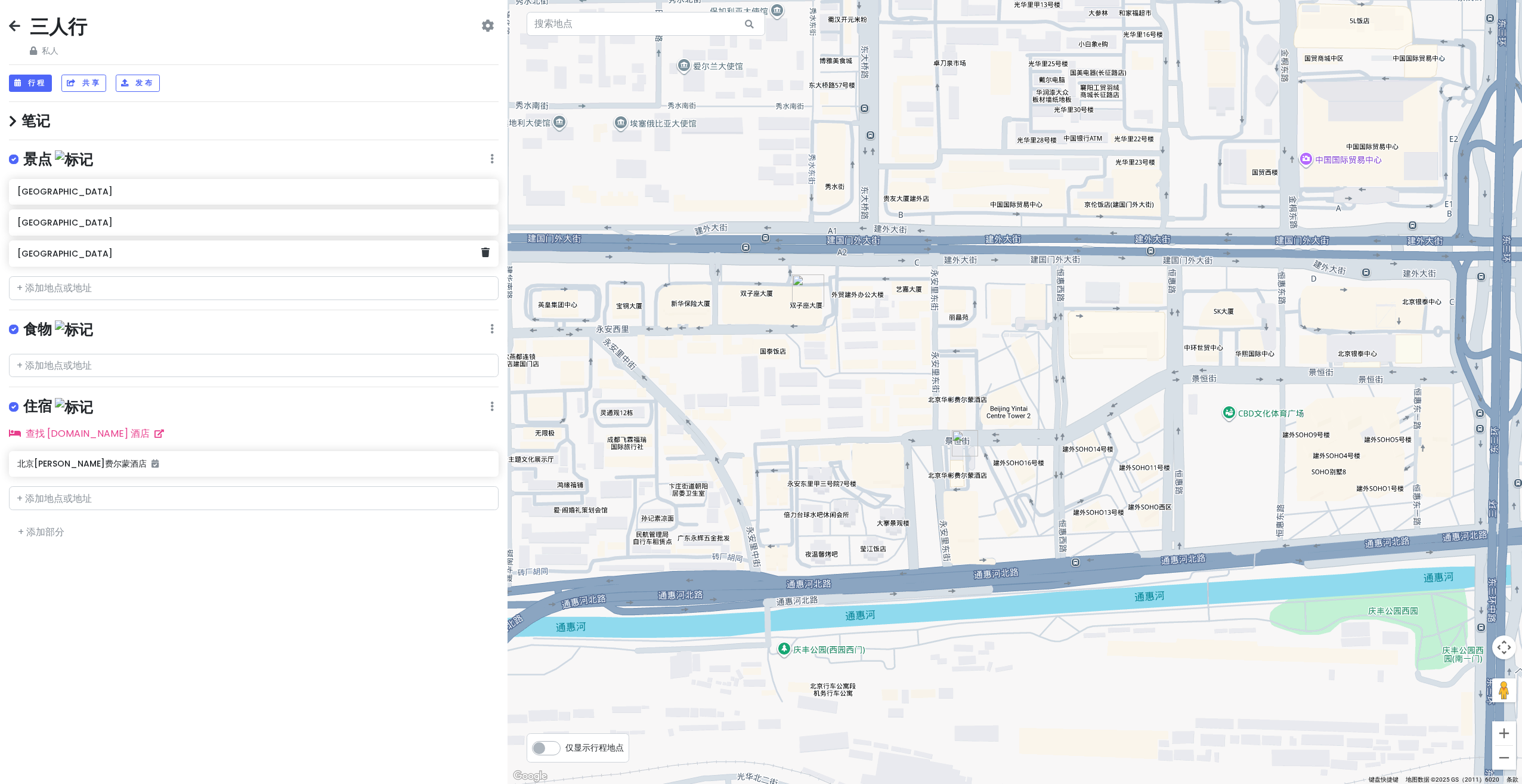
click at [489, 257] on link at bounding box center [485, 253] width 8 height 16
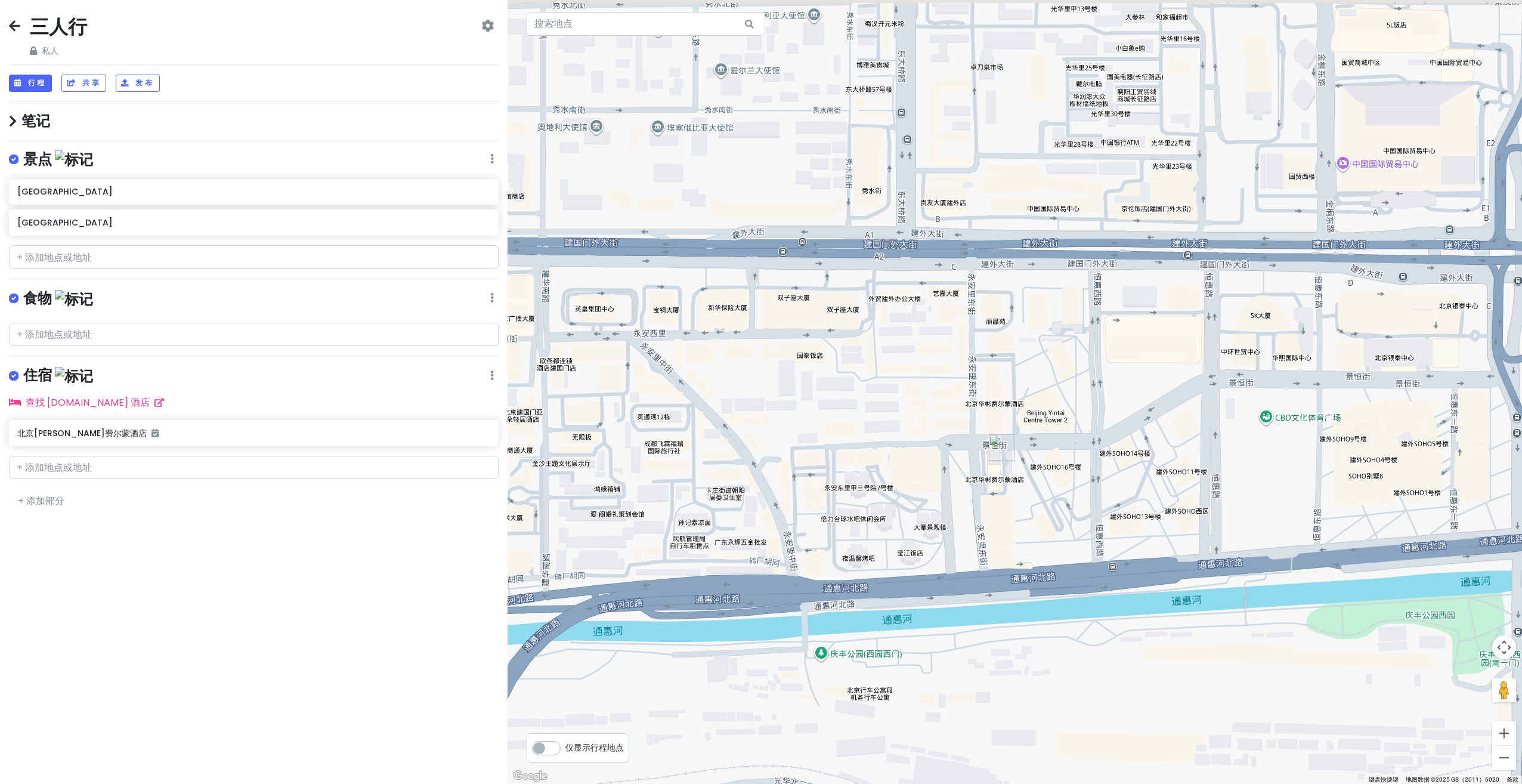
drag, startPoint x: 731, startPoint y: 380, endPoint x: 787, endPoint y: 385, distance: 56.2
click at [787, 385] on div at bounding box center [1014, 392] width 1014 height 784
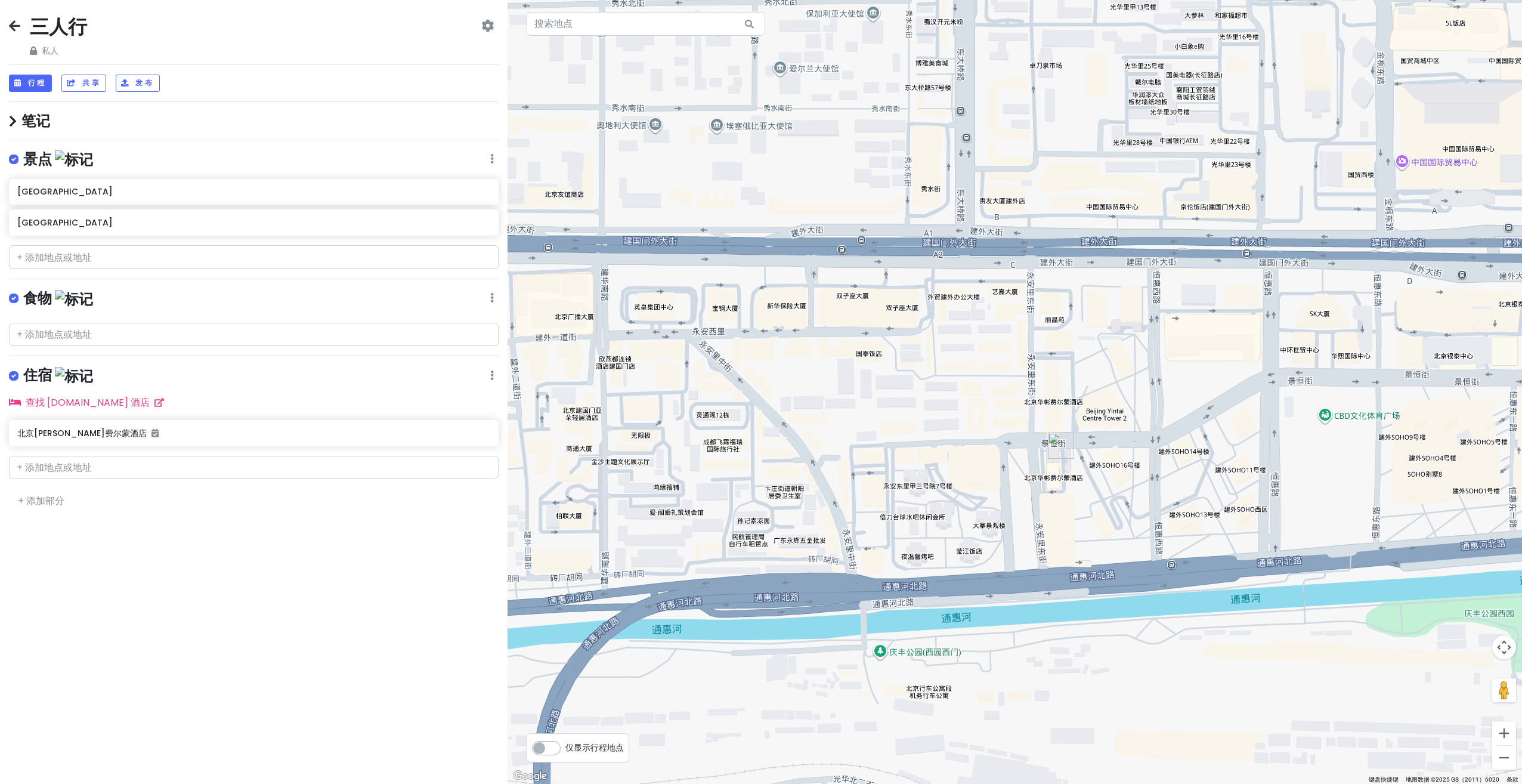
drag, startPoint x: 768, startPoint y: 403, endPoint x: 807, endPoint y: 401, distance: 39.1
click at [807, 401] on div at bounding box center [1014, 392] width 1014 height 784
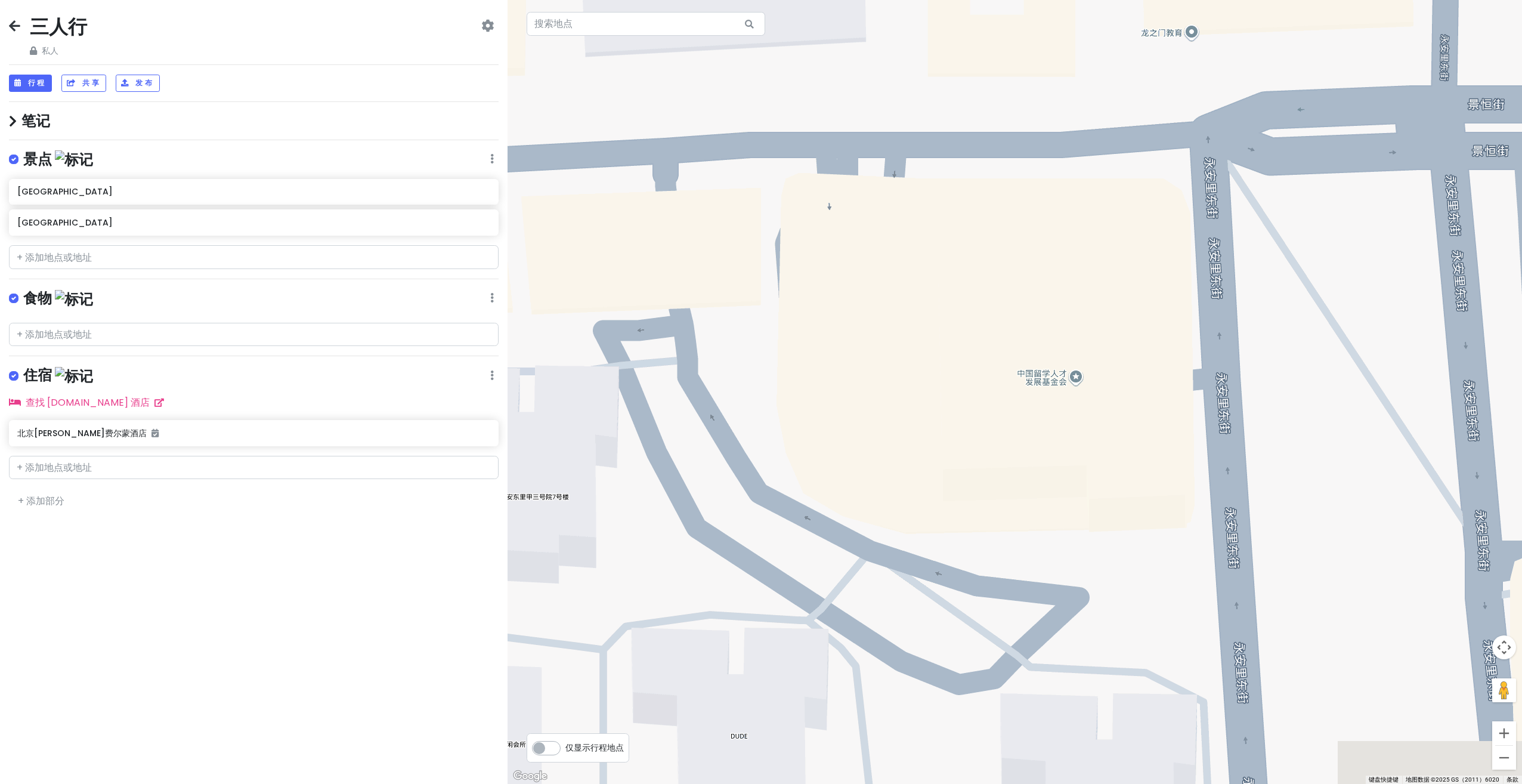
drag, startPoint x: 1171, startPoint y: 416, endPoint x: 913, endPoint y: 424, distance: 258.1
click at [921, 424] on div at bounding box center [1014, 392] width 1014 height 784
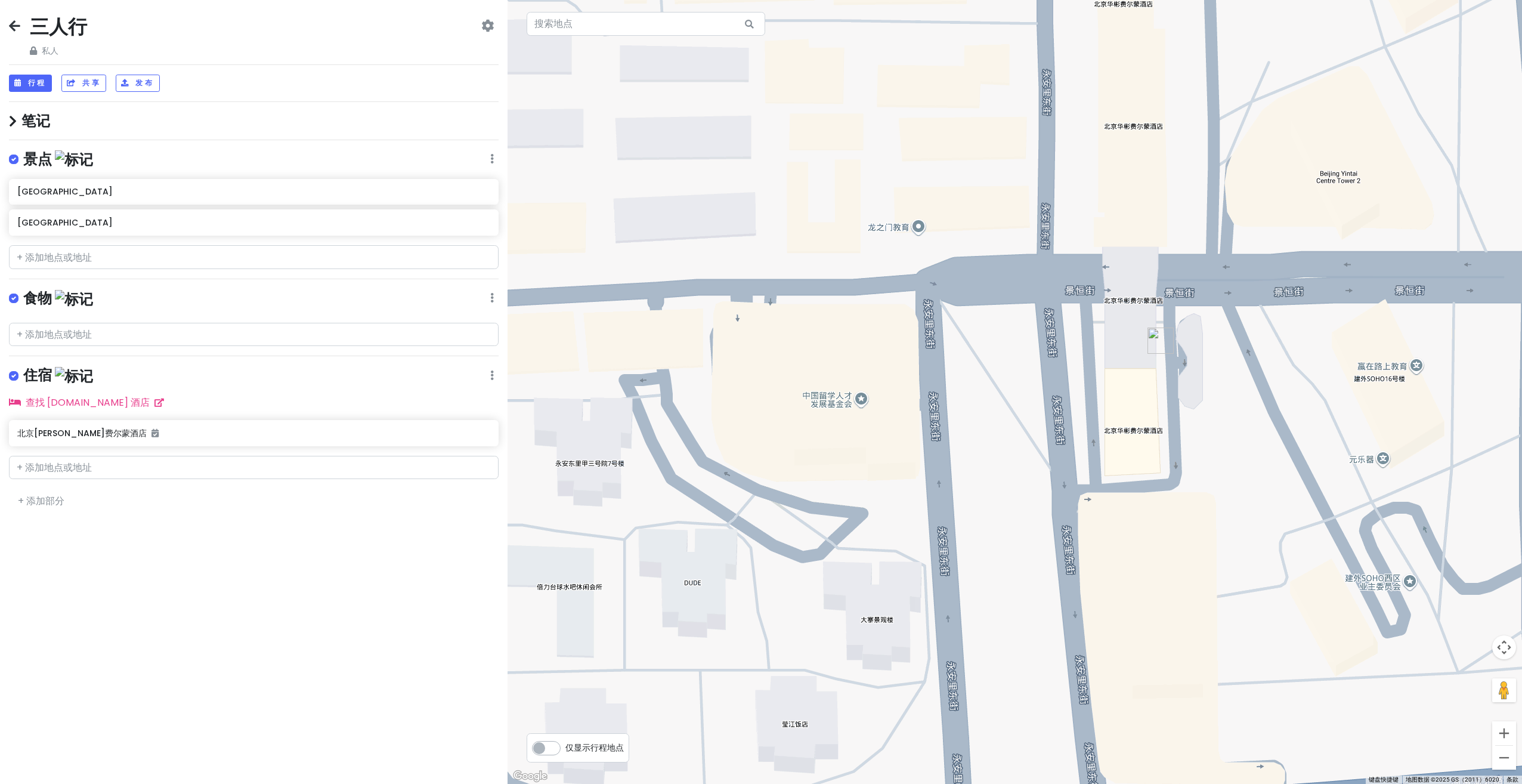
drag, startPoint x: 1122, startPoint y: 429, endPoint x: 1027, endPoint y: 440, distance: 95.6
click at [1027, 440] on div at bounding box center [1014, 392] width 1014 height 784
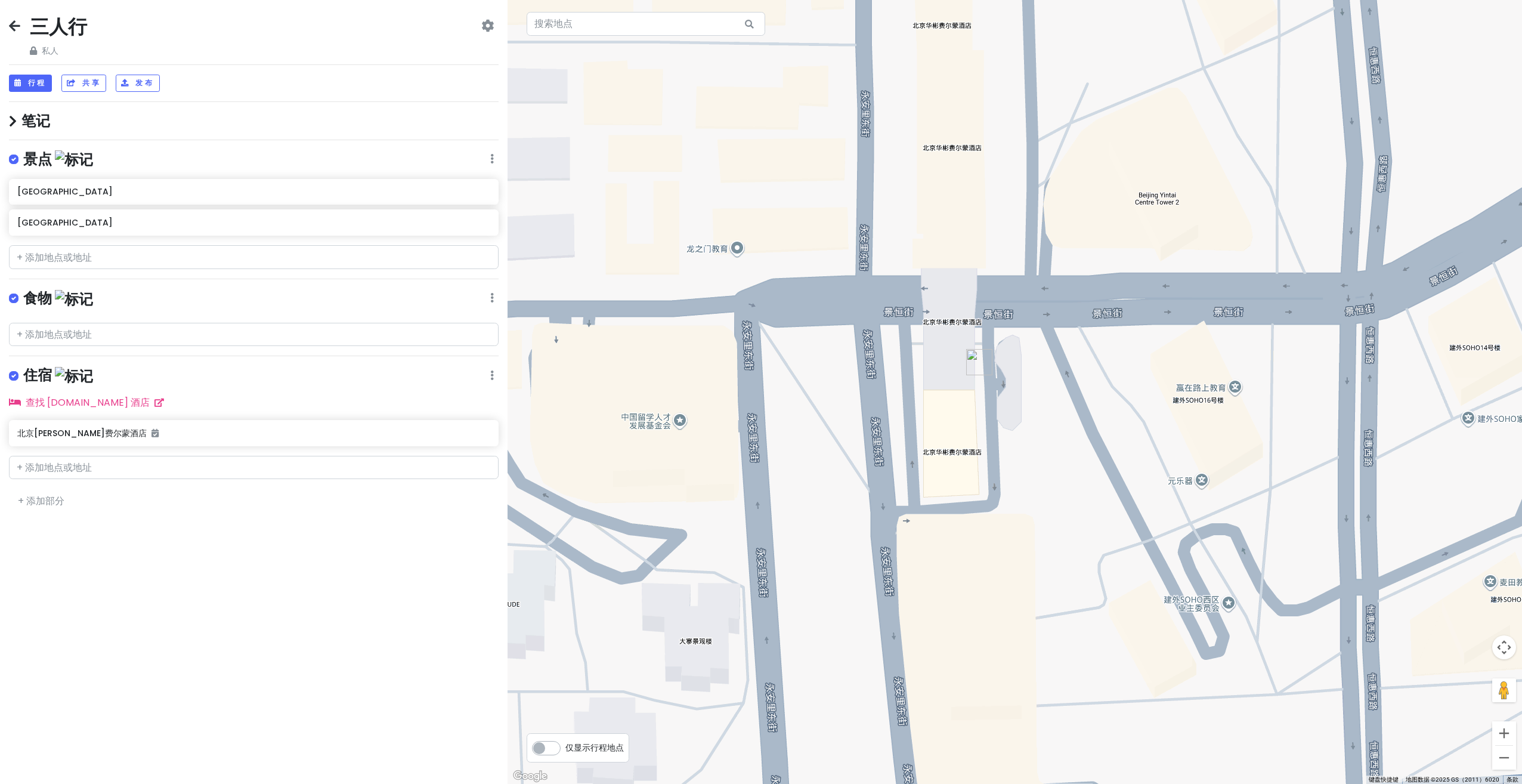
drag, startPoint x: 1051, startPoint y: 445, endPoint x: 972, endPoint y: 455, distance: 79.6
click at [972, 455] on div at bounding box center [1014, 392] width 1014 height 784
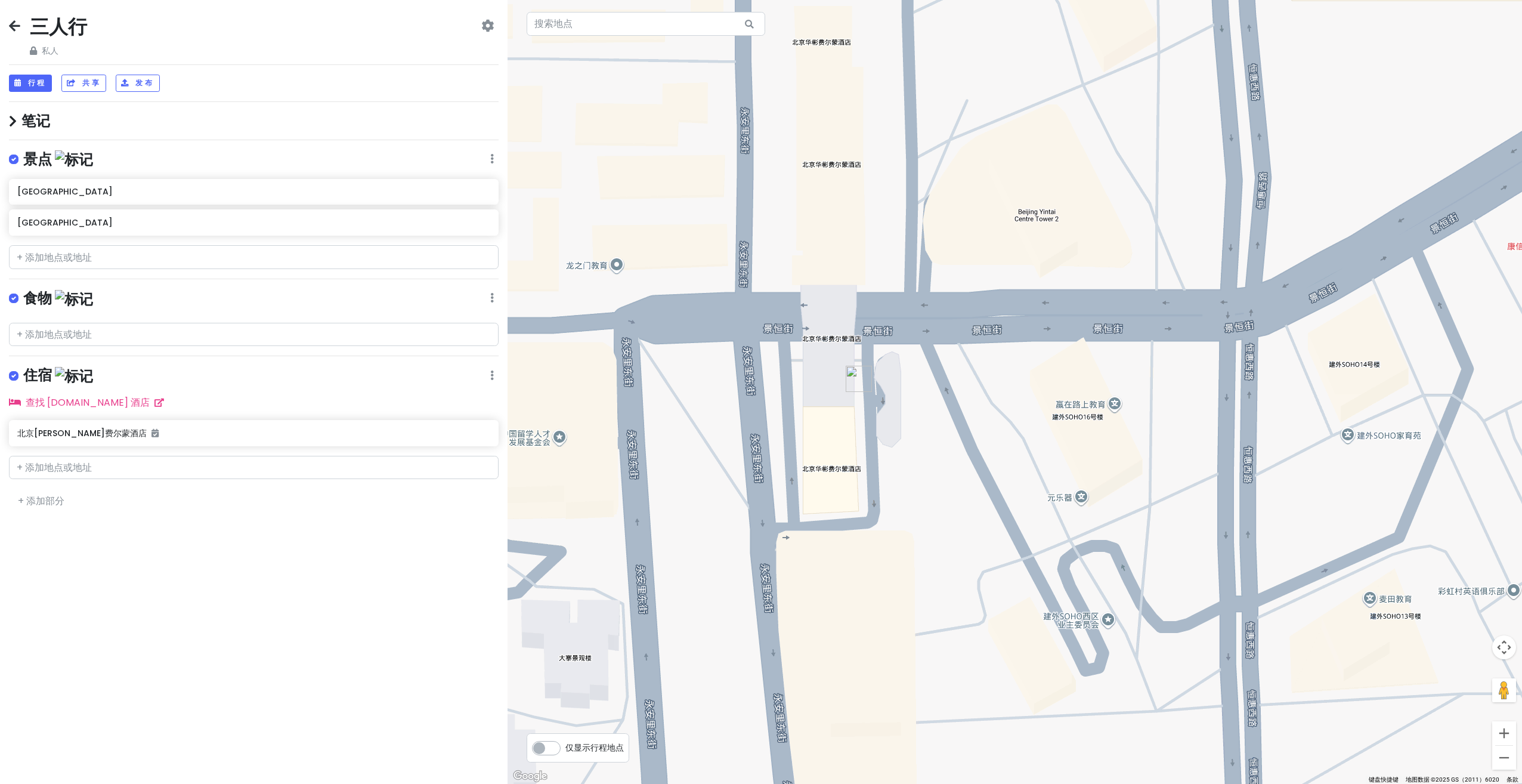
drag, startPoint x: 1268, startPoint y: 433, endPoint x: 1117, endPoint y: 454, distance: 152.5
click at [1117, 454] on div at bounding box center [1014, 392] width 1014 height 784
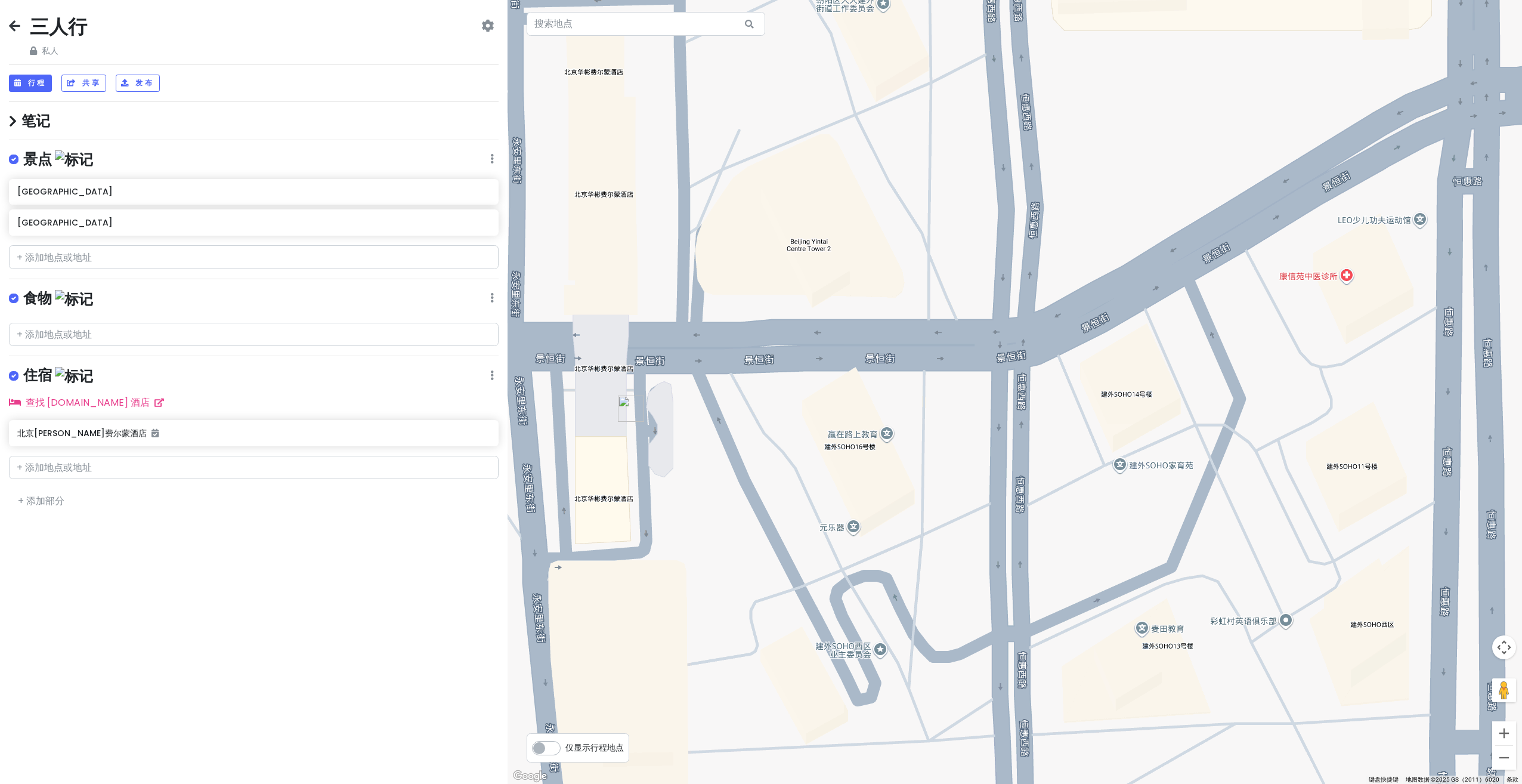
drag, startPoint x: 1236, startPoint y: 441, endPoint x: 1057, endPoint y: 457, distance: 179.7
click at [1057, 457] on div at bounding box center [1014, 392] width 1014 height 784
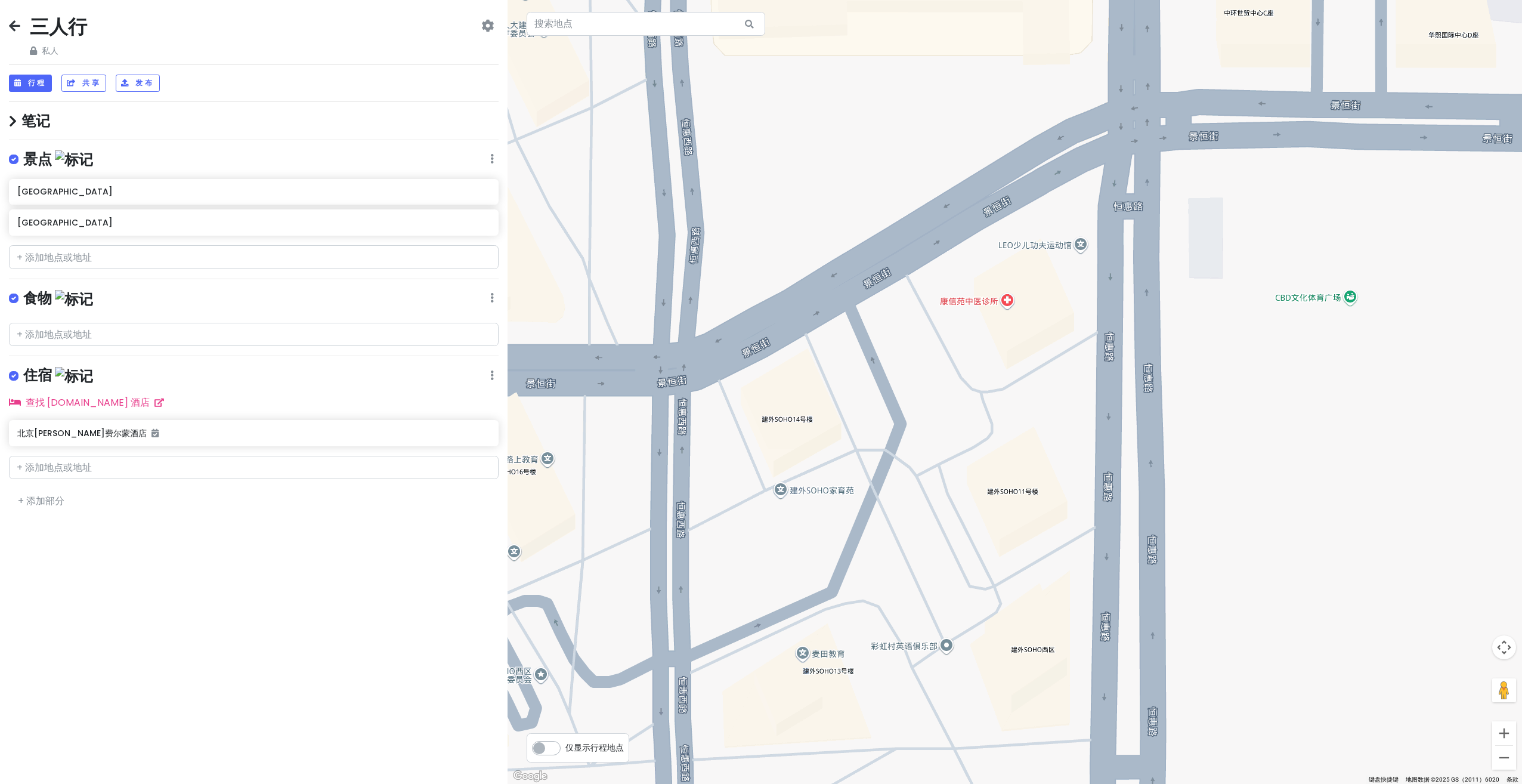
drag, startPoint x: 1077, startPoint y: 447, endPoint x: 1171, endPoint y: 454, distance: 94.3
click at [1171, 454] on div at bounding box center [1014, 392] width 1014 height 784
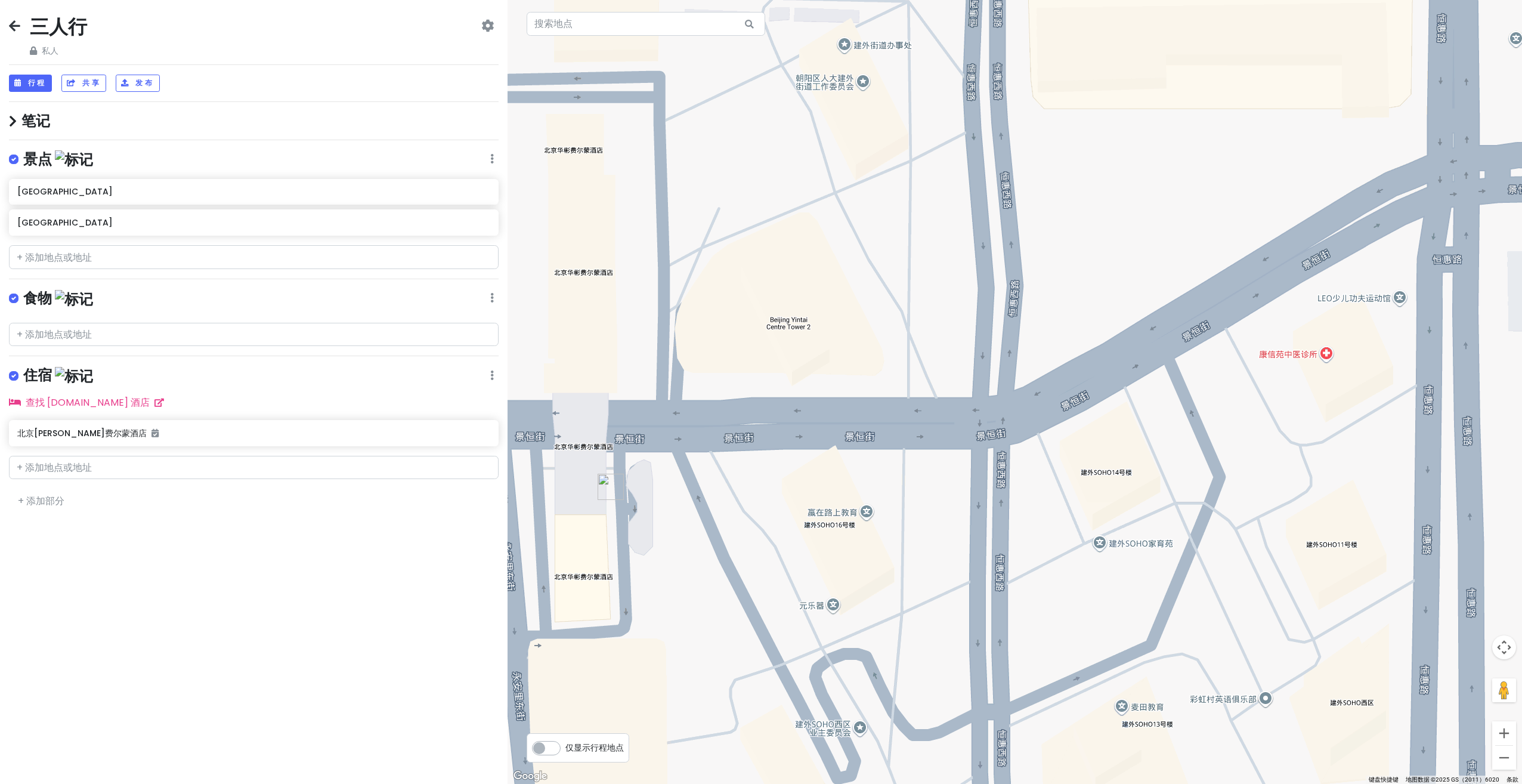
drag, startPoint x: 1061, startPoint y: 473, endPoint x: 1187, endPoint y: 509, distance: 131.0
click at [1210, 514] on div at bounding box center [1014, 392] width 1014 height 784
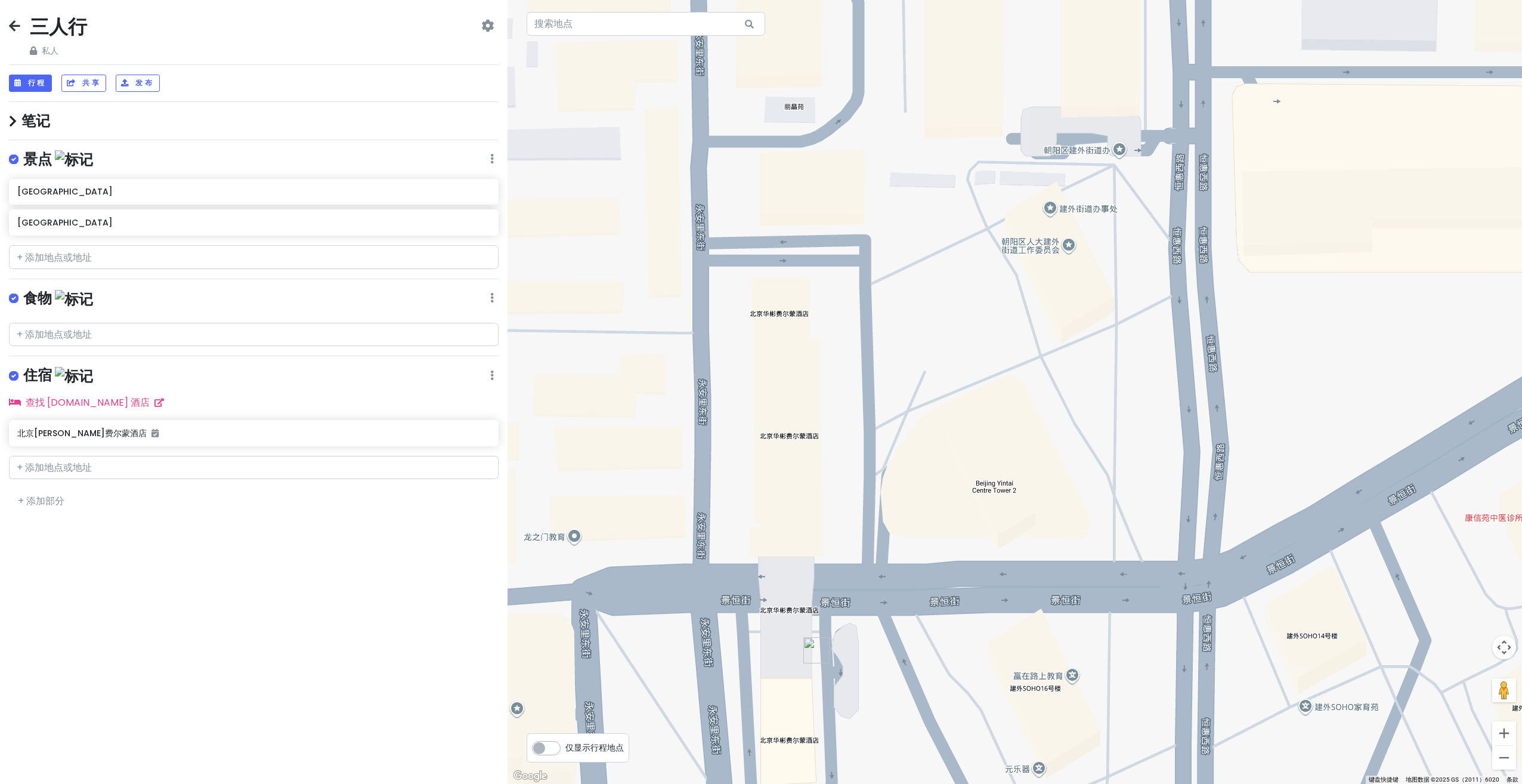
drag, startPoint x: 951, startPoint y: 494, endPoint x: 932, endPoint y: 522, distance: 33.8
click at [943, 524] on div at bounding box center [1014, 392] width 1014 height 784
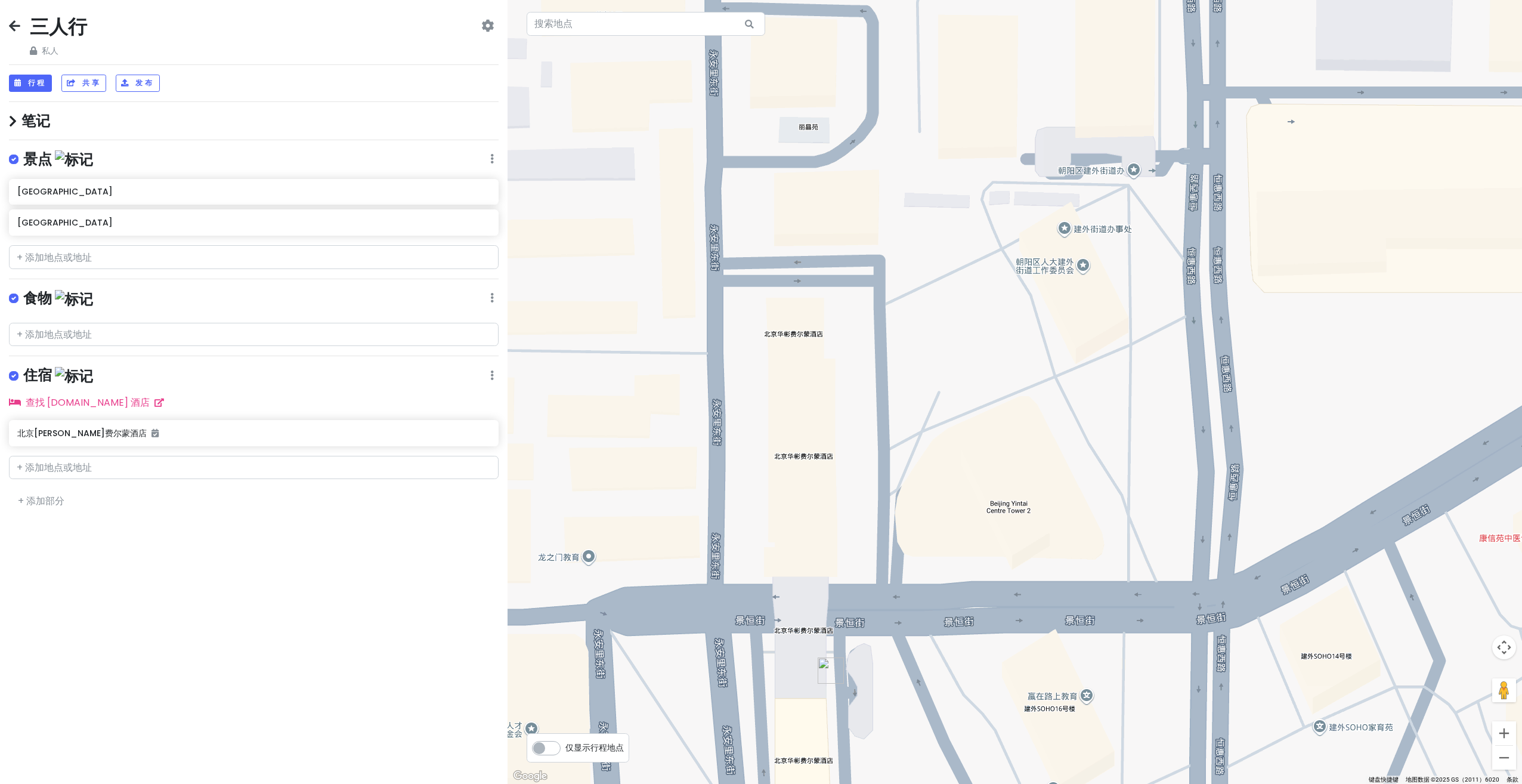
drag, startPoint x: 1074, startPoint y: 475, endPoint x: 1166, endPoint y: 486, distance: 92.7
click at [1166, 486] on div at bounding box center [1014, 392] width 1014 height 784
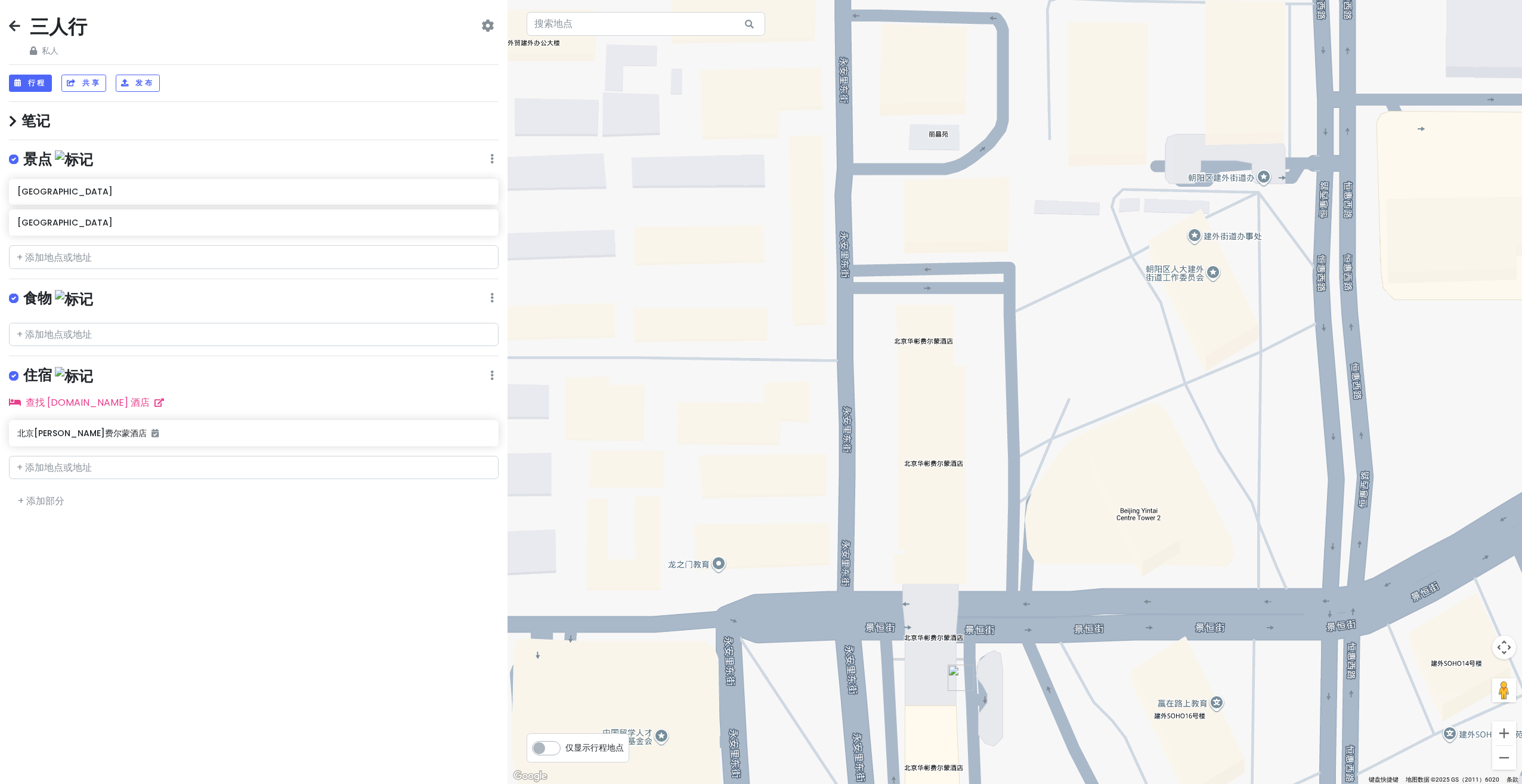
drag, startPoint x: 1119, startPoint y: 497, endPoint x: 1167, endPoint y: 522, distance: 54.1
click at [1167, 521] on div at bounding box center [1014, 392] width 1014 height 784
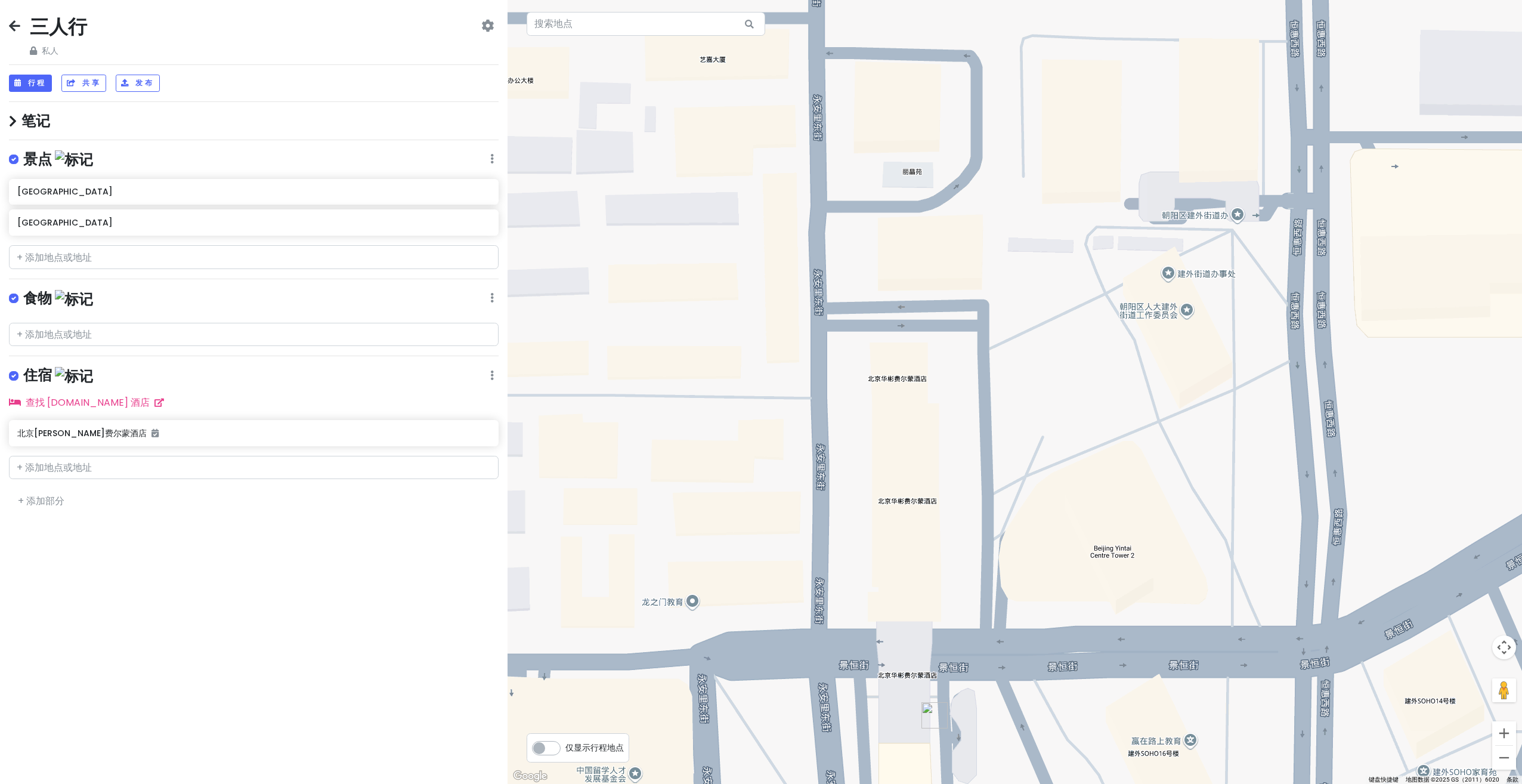
drag, startPoint x: 1098, startPoint y: 534, endPoint x: 1067, endPoint y: 539, distance: 31.4
click at [1067, 539] on div at bounding box center [1014, 392] width 1014 height 784
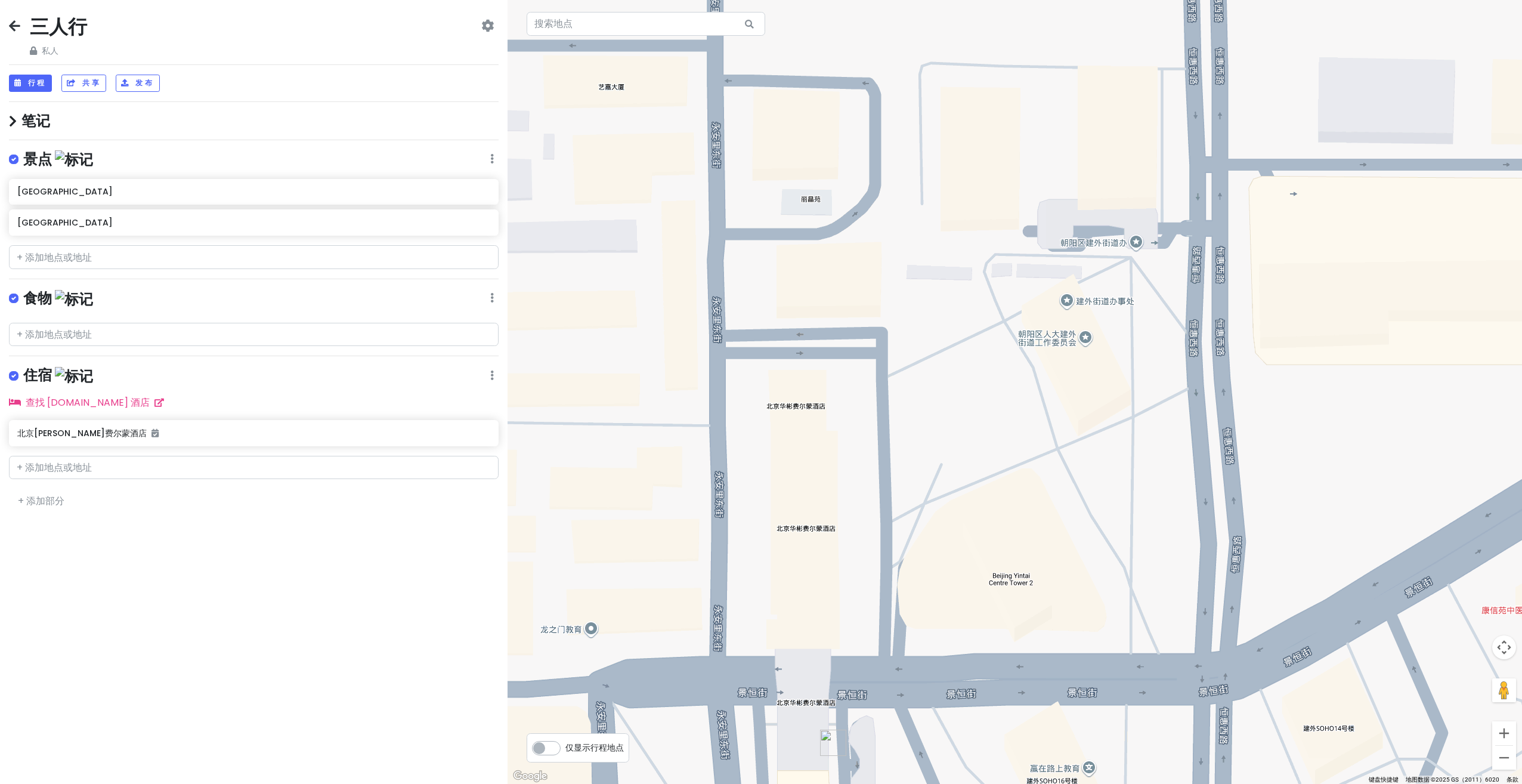
drag, startPoint x: 1068, startPoint y: 536, endPoint x: 1046, endPoint y: 552, distance: 27.2
click at [1046, 552] on div at bounding box center [1014, 392] width 1014 height 784
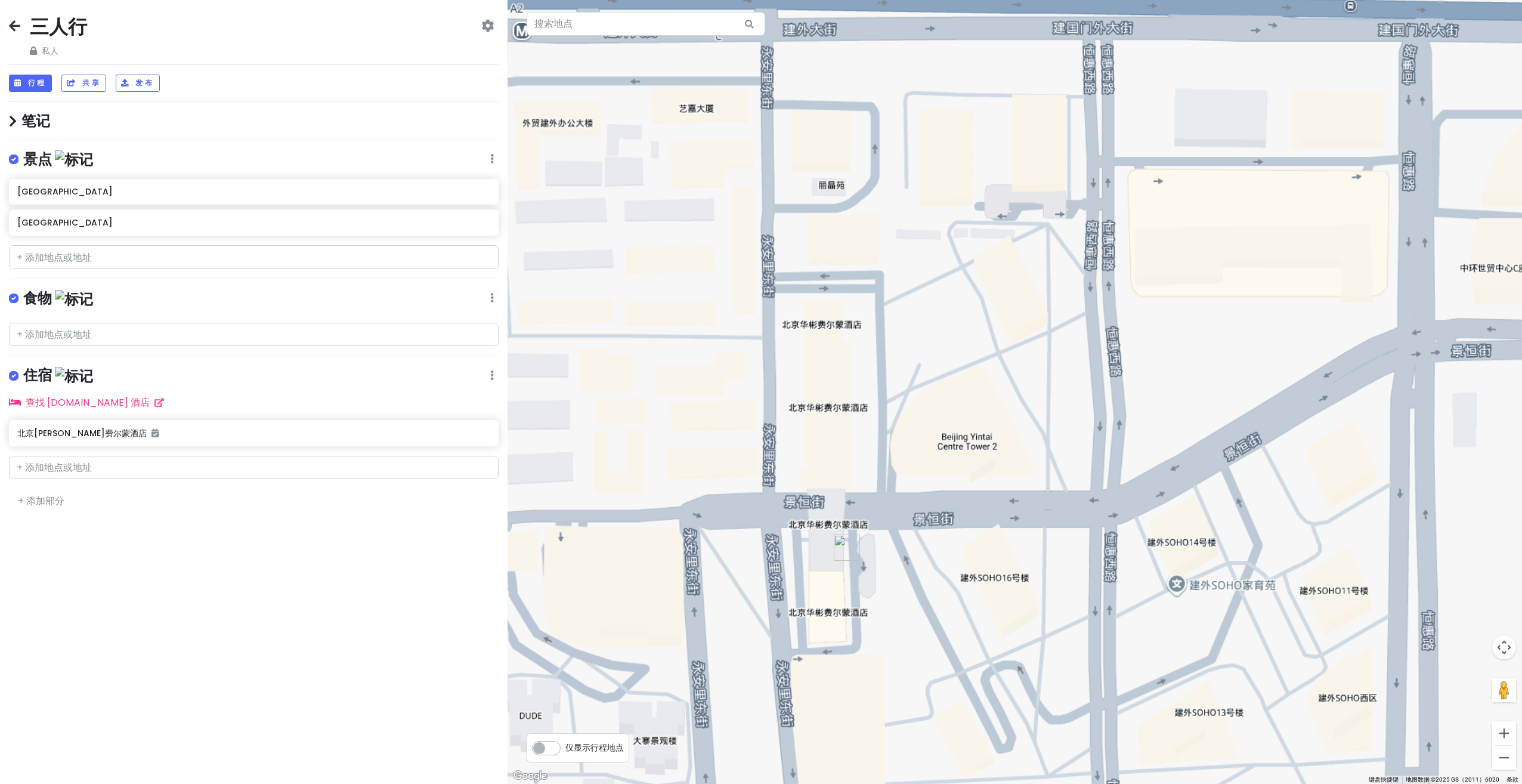
drag, startPoint x: 896, startPoint y: 554, endPoint x: 902, endPoint y: 451, distance: 103.2
click at [901, 456] on div at bounding box center [1014, 392] width 1014 height 784
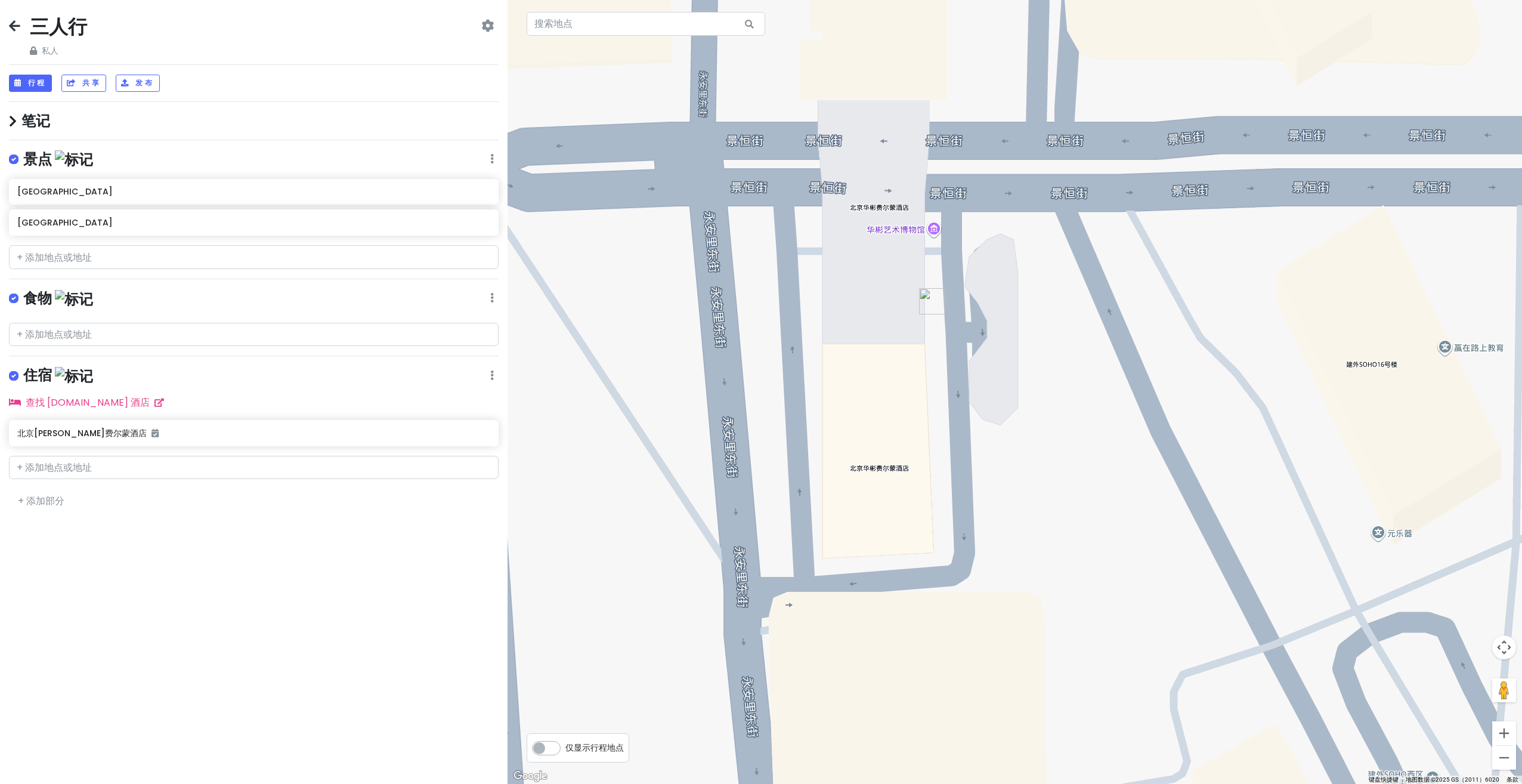
drag, startPoint x: 247, startPoint y: 315, endPoint x: 249, endPoint y: 327, distance: 12.2
click at [247, 318] on div at bounding box center [253, 322] width 508 height 9
click at [250, 328] on input "text" at bounding box center [253, 335] width 489 height 24
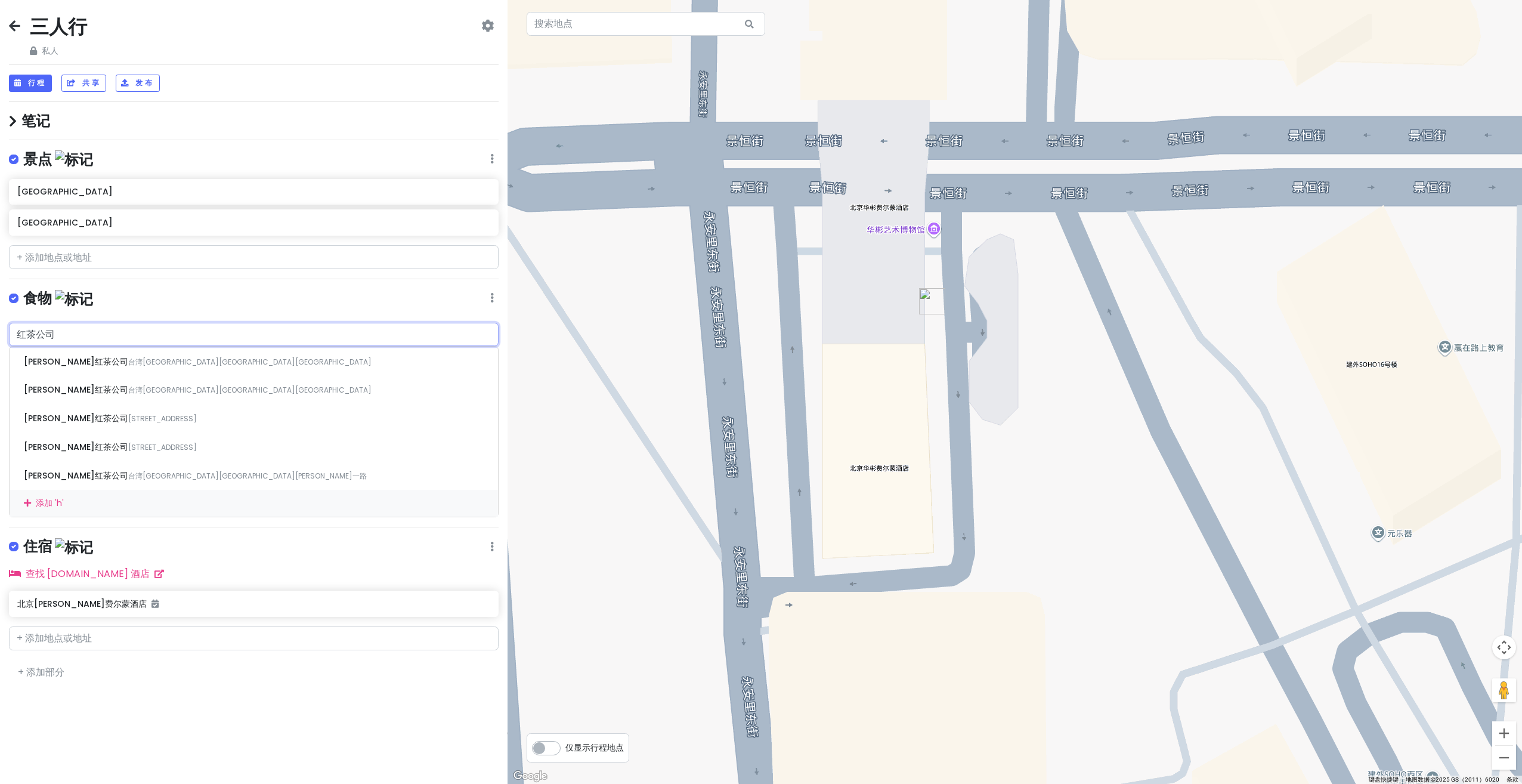
click at [19, 329] on input "红茶公司" at bounding box center [253, 335] width 489 height 24
type input "北京红茶公司"
drag, startPoint x: 107, startPoint y: 326, endPoint x: 0, endPoint y: 331, distance: 107.1
click at [0, 331] on html "三人行 私人 Change Dates Make a Copy Delete Trip Go Pro ⚡️ Give Feedback 💡 Support S…" at bounding box center [761, 392] width 1522 height 784
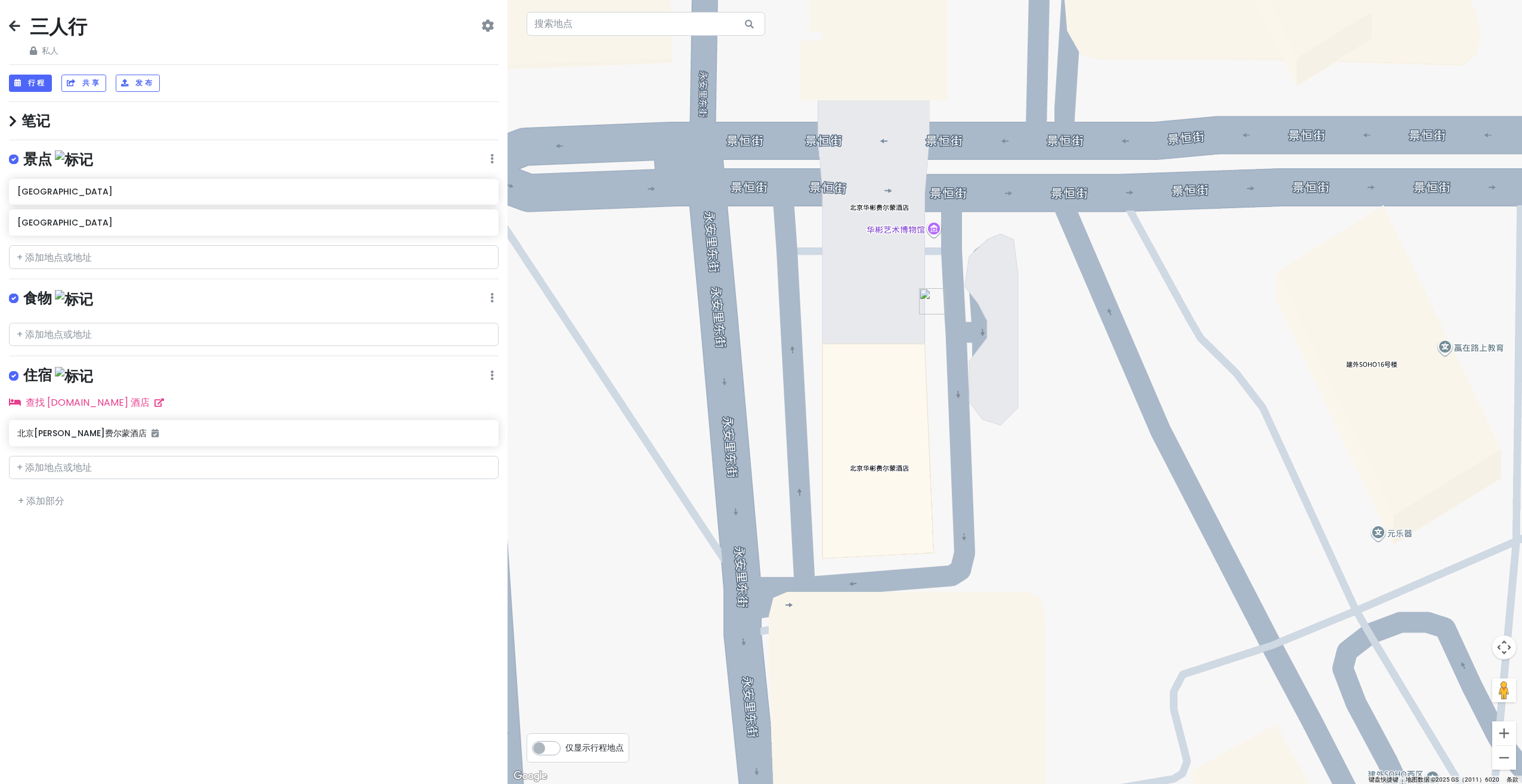
click at [33, 47] on icon at bounding box center [33, 51] width 7 height 8
click at [479, 27] on div "三人行 私人 Change Dates Make a Copy Delete Trip Go Pro ⚡️ Give Feedback 💡 Support S…" at bounding box center [253, 36] width 489 height 43
click at [485, 25] on icon at bounding box center [488, 25] width 12 height 9
click at [446, 216] on link "支持侦察兵 ☕️" at bounding box center [443, 215] width 106 height 29
